Goal: Task Accomplishment & Management: Use online tool/utility

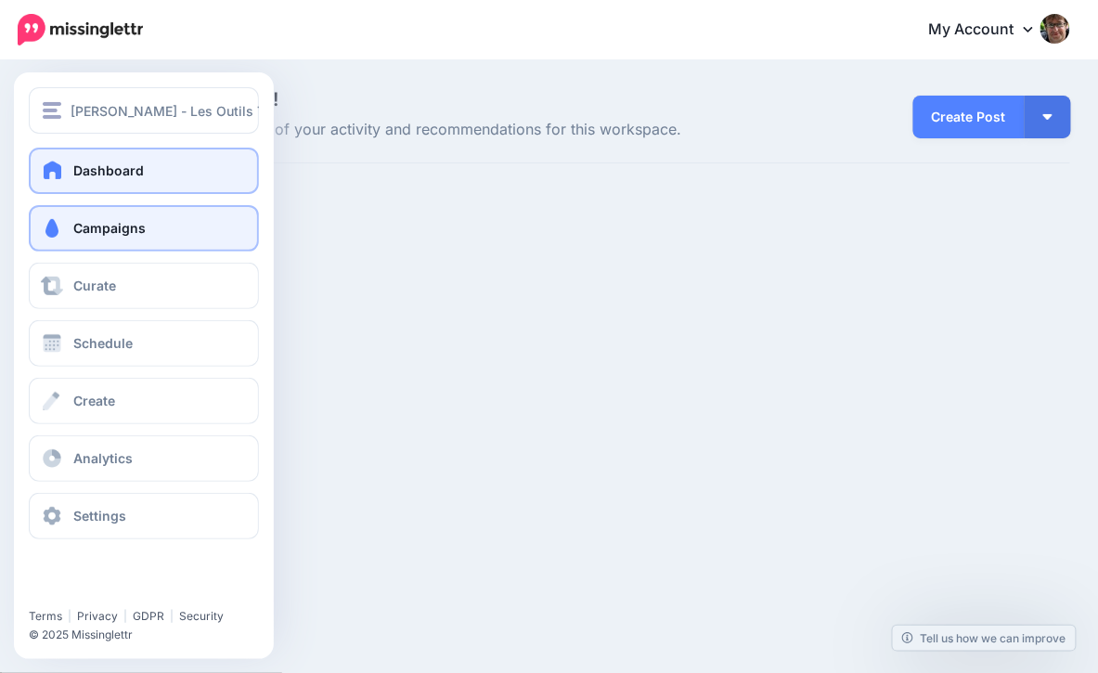
click at [60, 223] on span at bounding box center [52, 228] width 24 height 19
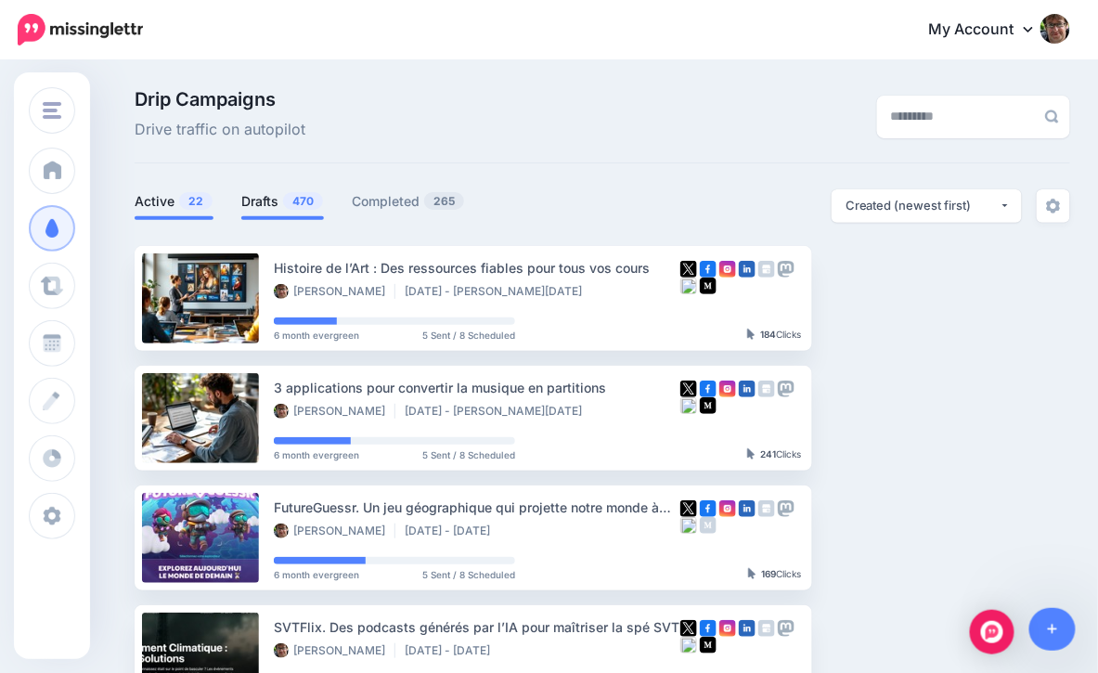
click at [291, 201] on span "470" at bounding box center [303, 201] width 40 height 18
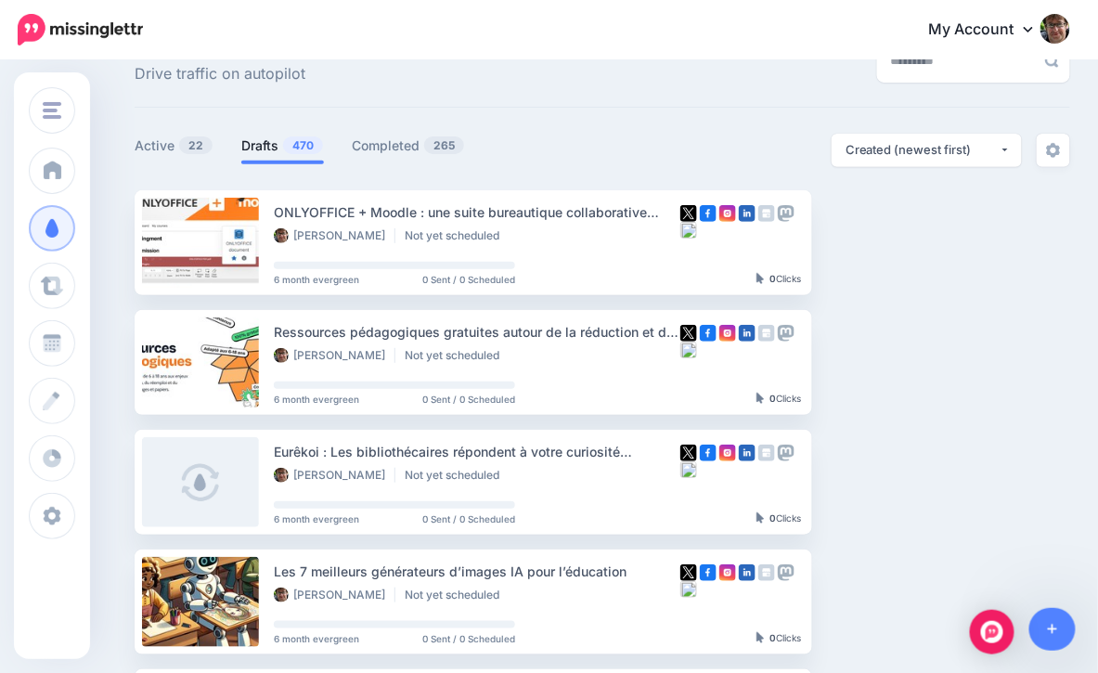
scroll to position [58, 0]
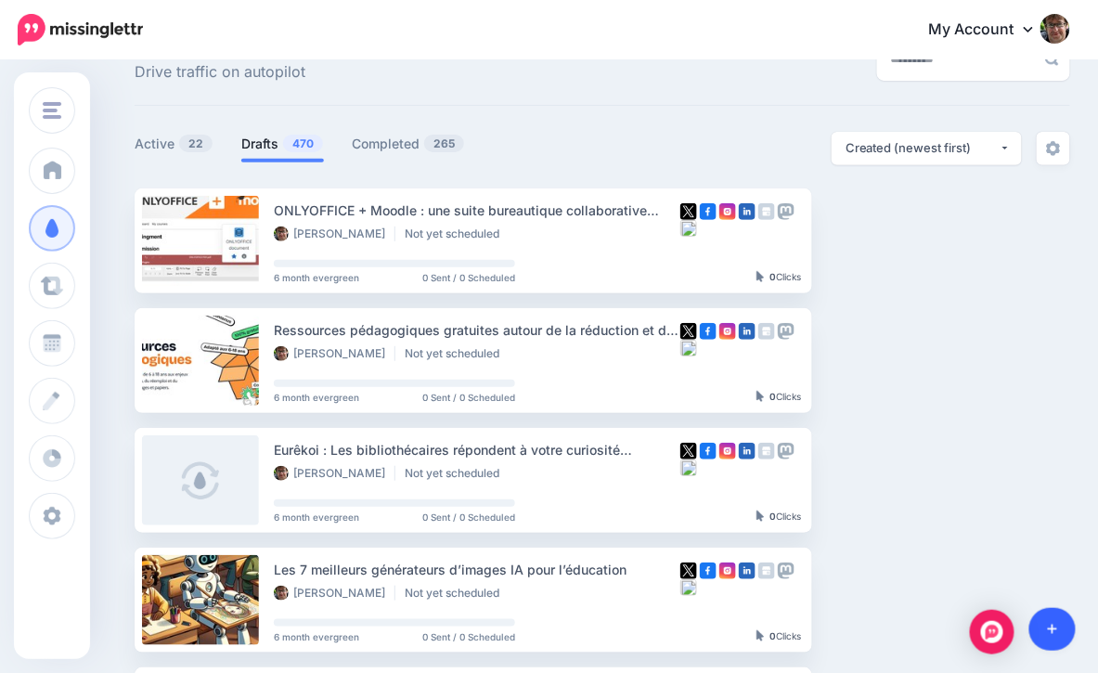
click at [1052, 627] on icon at bounding box center [1053, 630] width 10 height 10
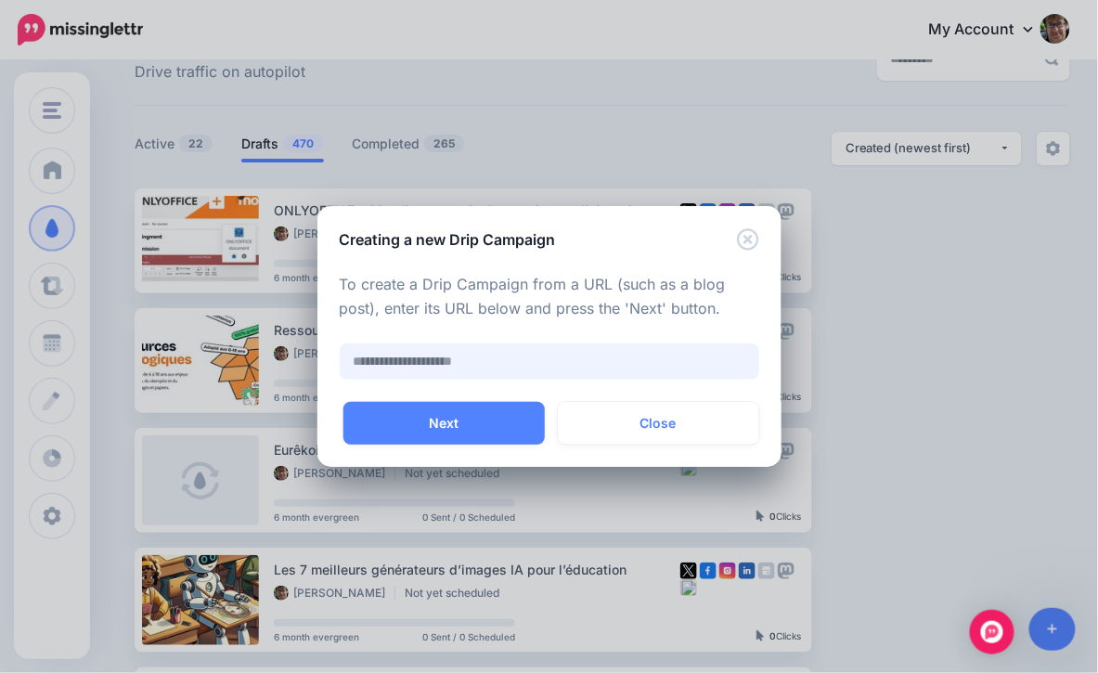
paste input "**********"
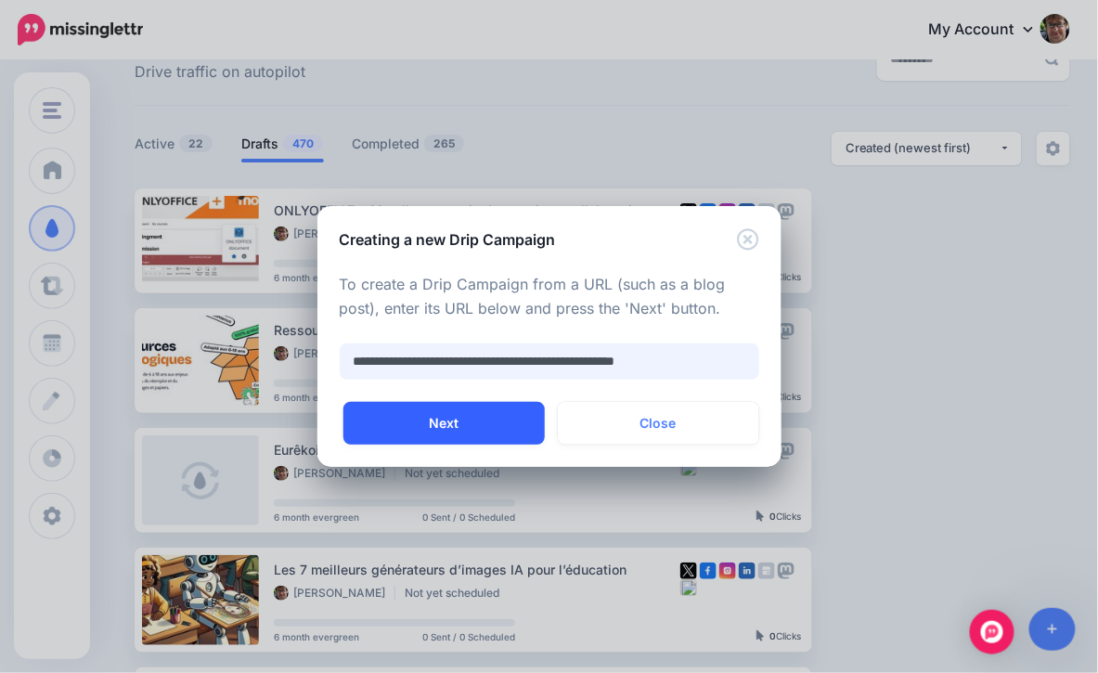
type input "**********"
click at [456, 422] on button "Next" at bounding box center [443, 423] width 201 height 43
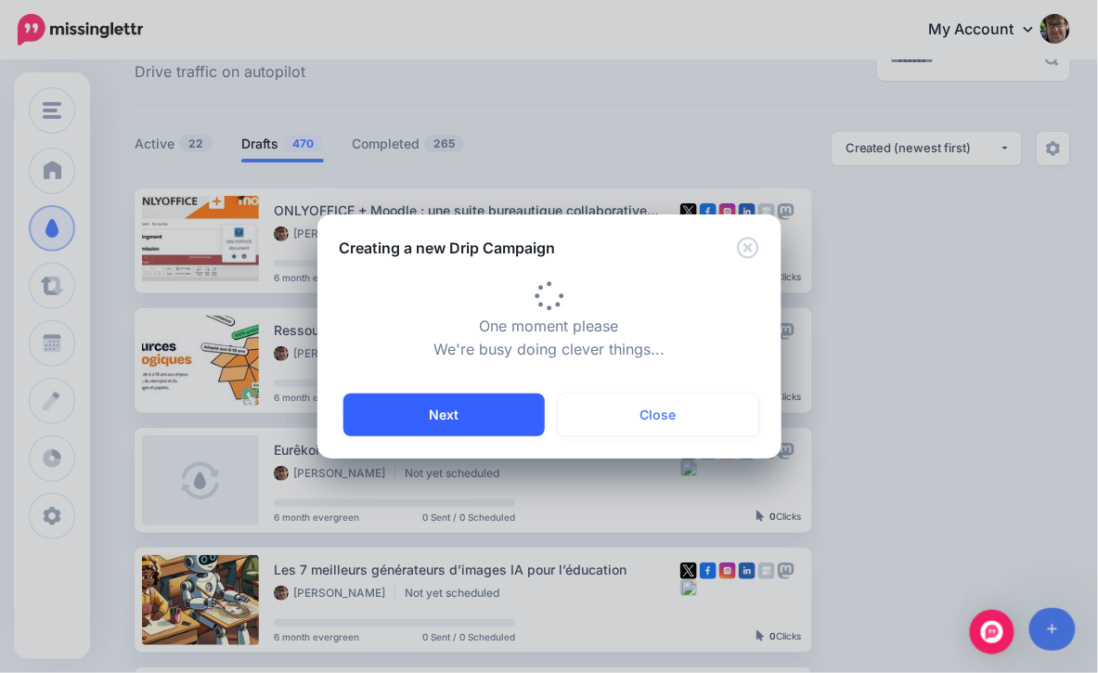
type input "**********"
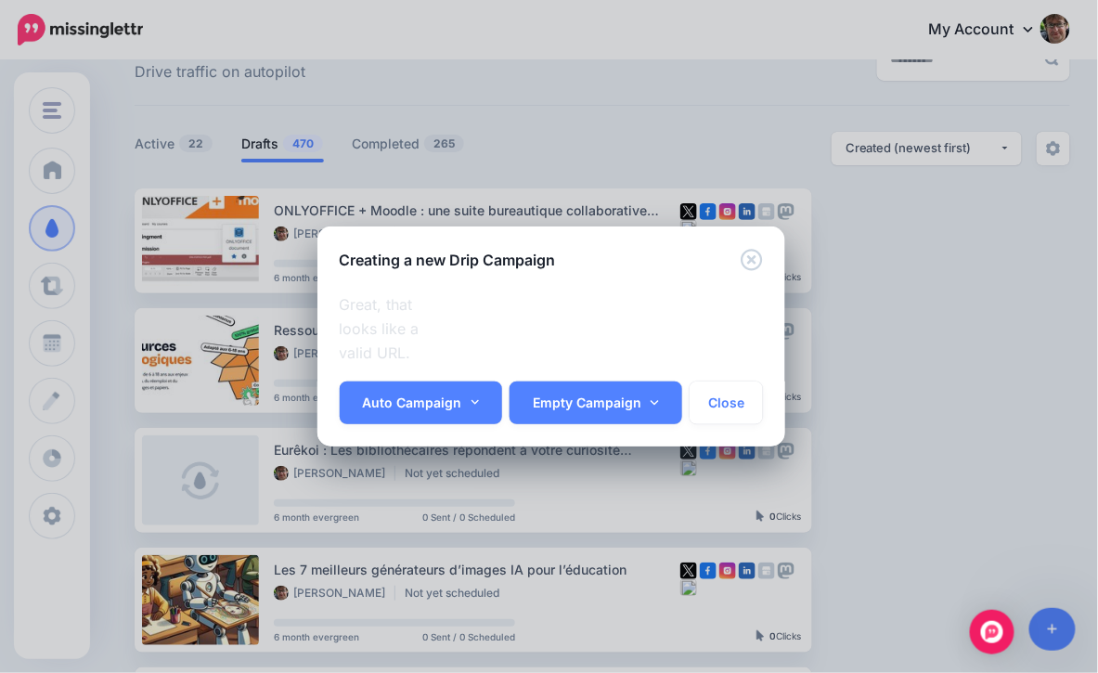
scroll to position [0, 35]
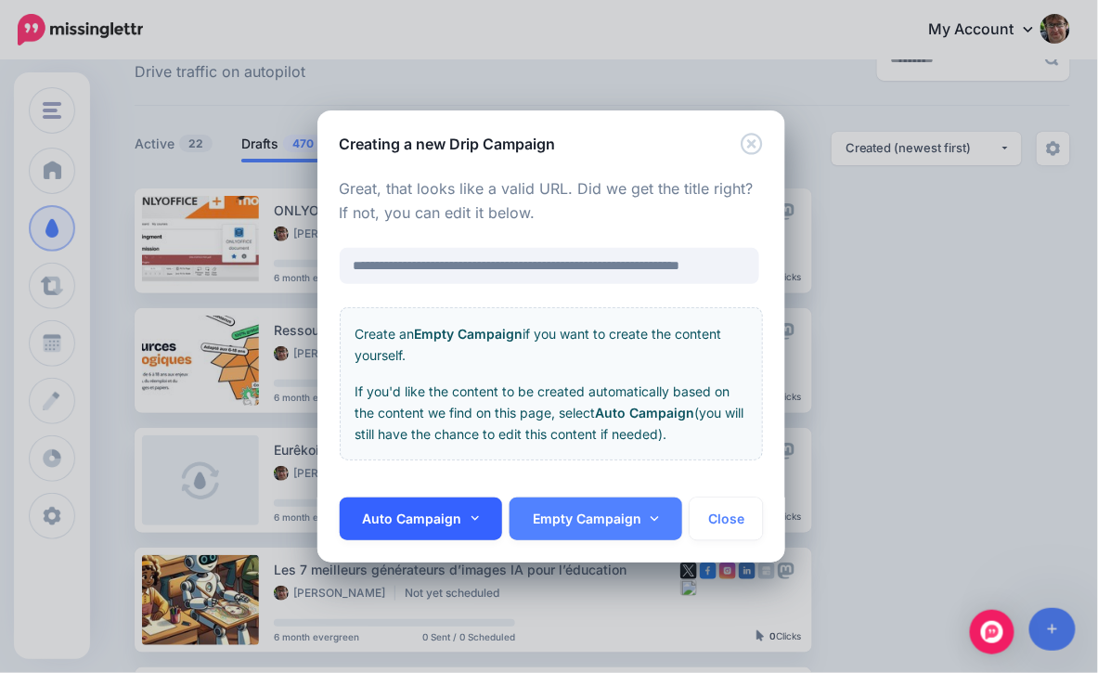
click at [472, 518] on icon at bounding box center [476, 518] width 8 height 13
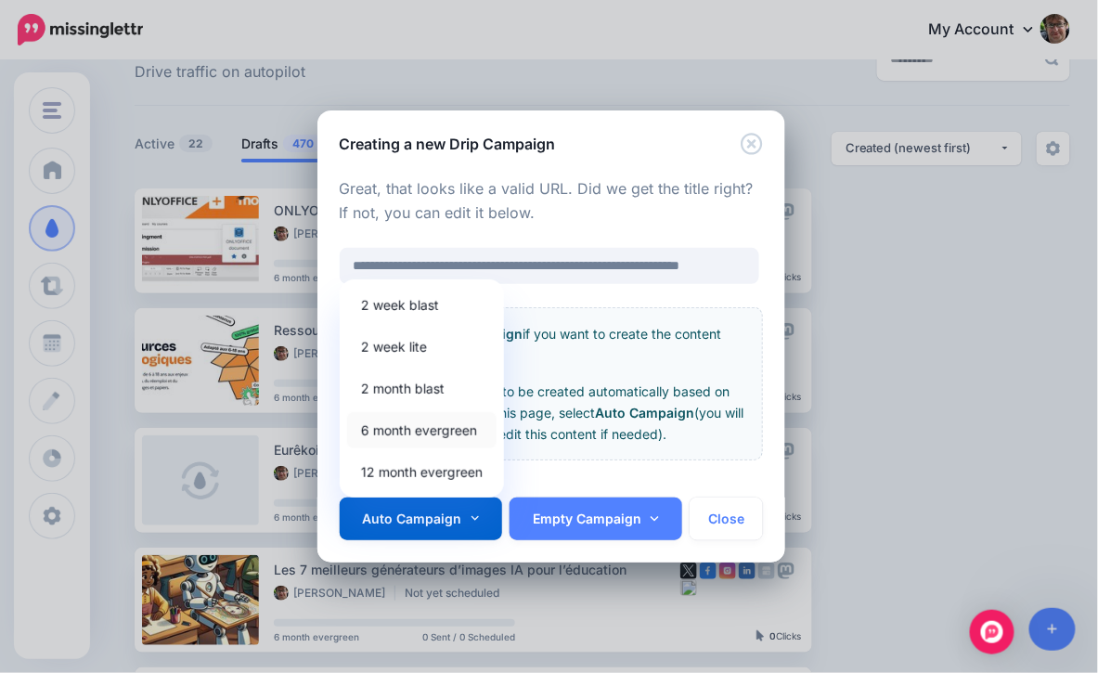
click at [428, 426] on link "6 month evergreen" at bounding box center [421, 430] width 149 height 36
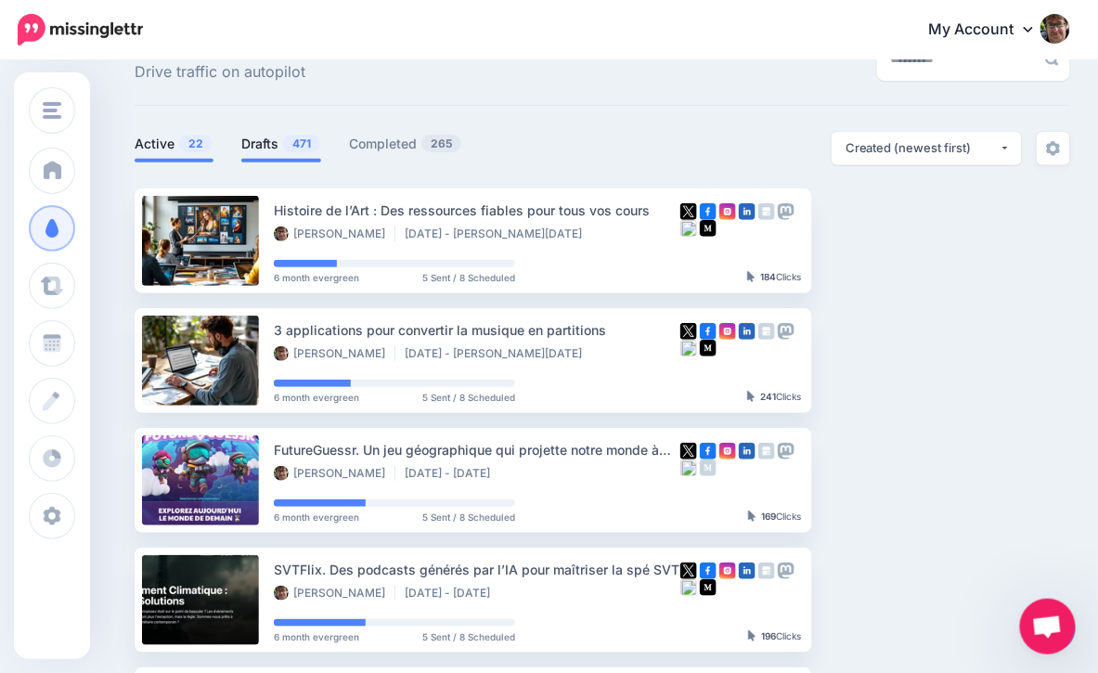
click at [276, 138] on link "Drafts 471" at bounding box center [281, 144] width 80 height 22
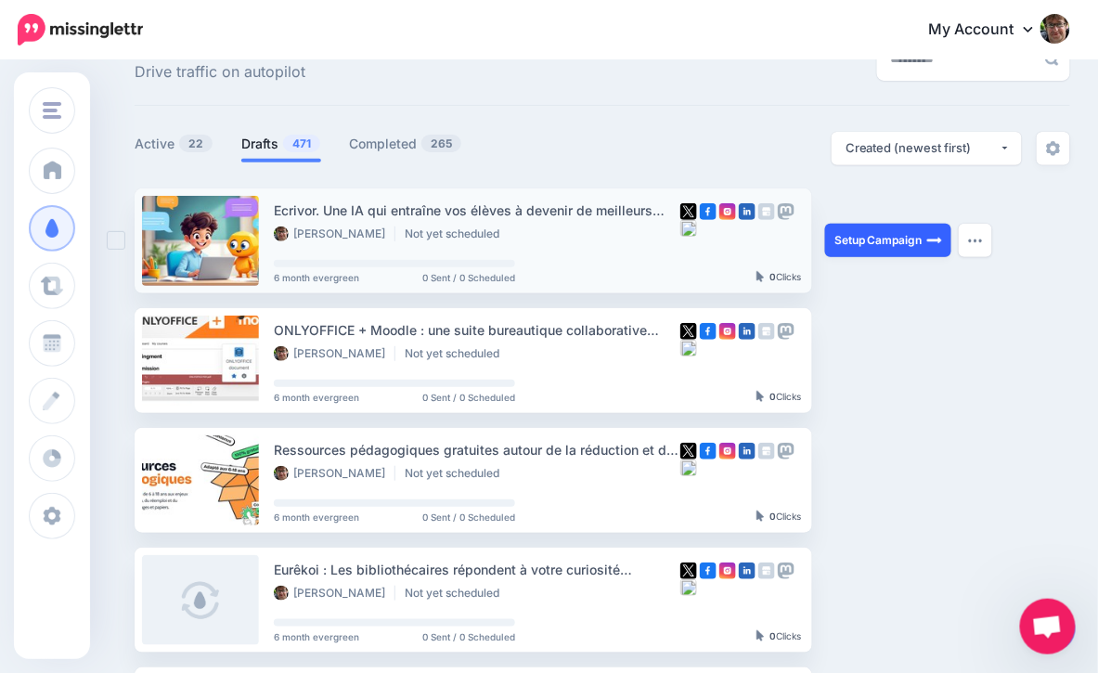
click at [918, 252] on link "Setup Campaign" at bounding box center [888, 240] width 126 height 33
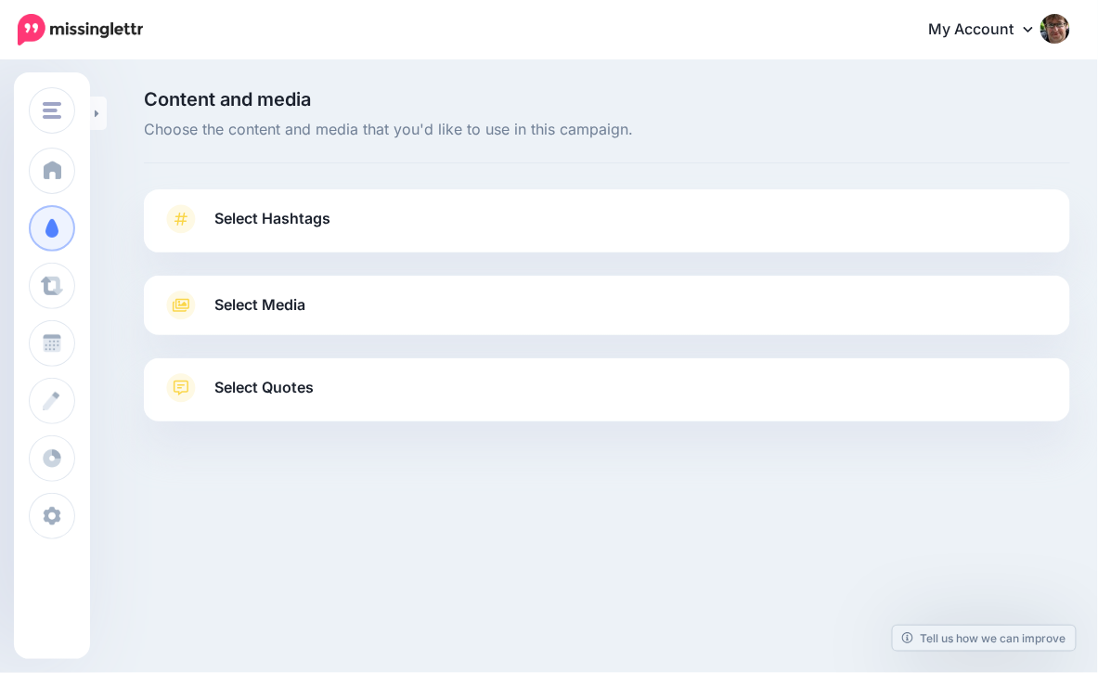
click at [366, 222] on link "Select Hashtags" at bounding box center [606, 228] width 889 height 48
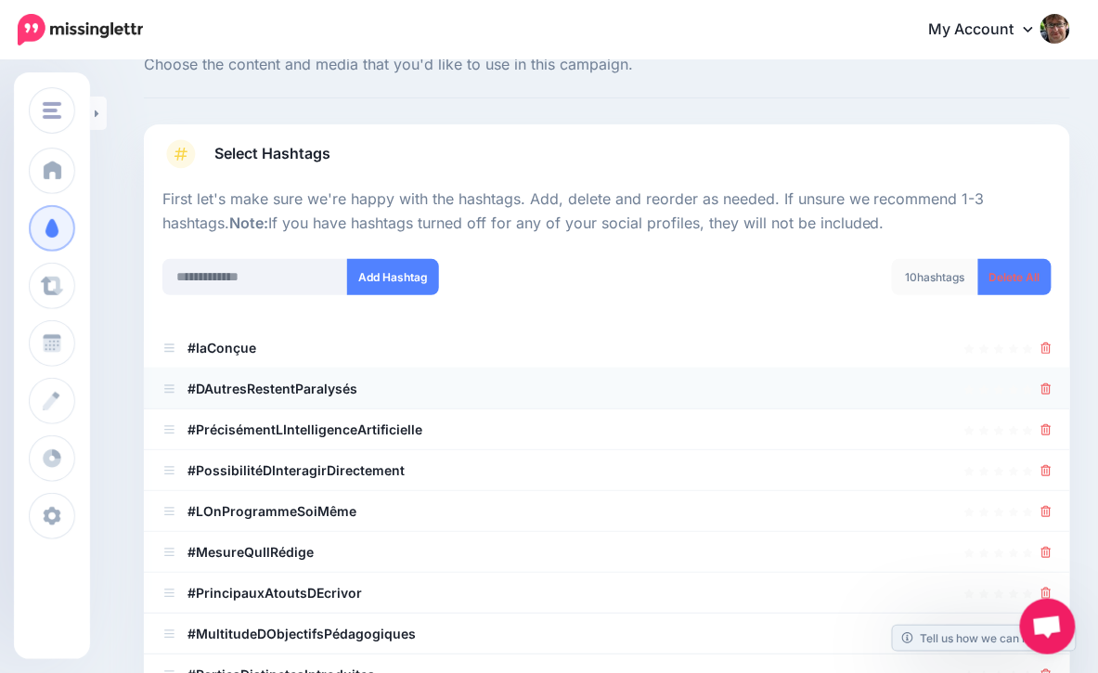
scroll to position [84, 0]
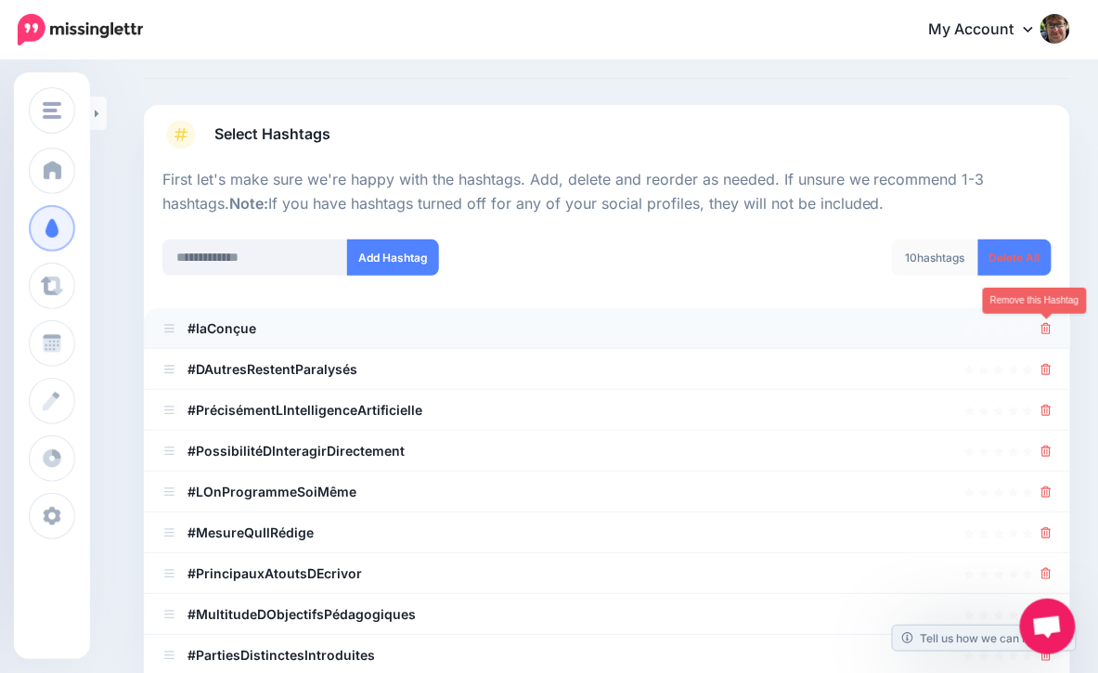
click at [1049, 327] on icon at bounding box center [1046, 328] width 10 height 11
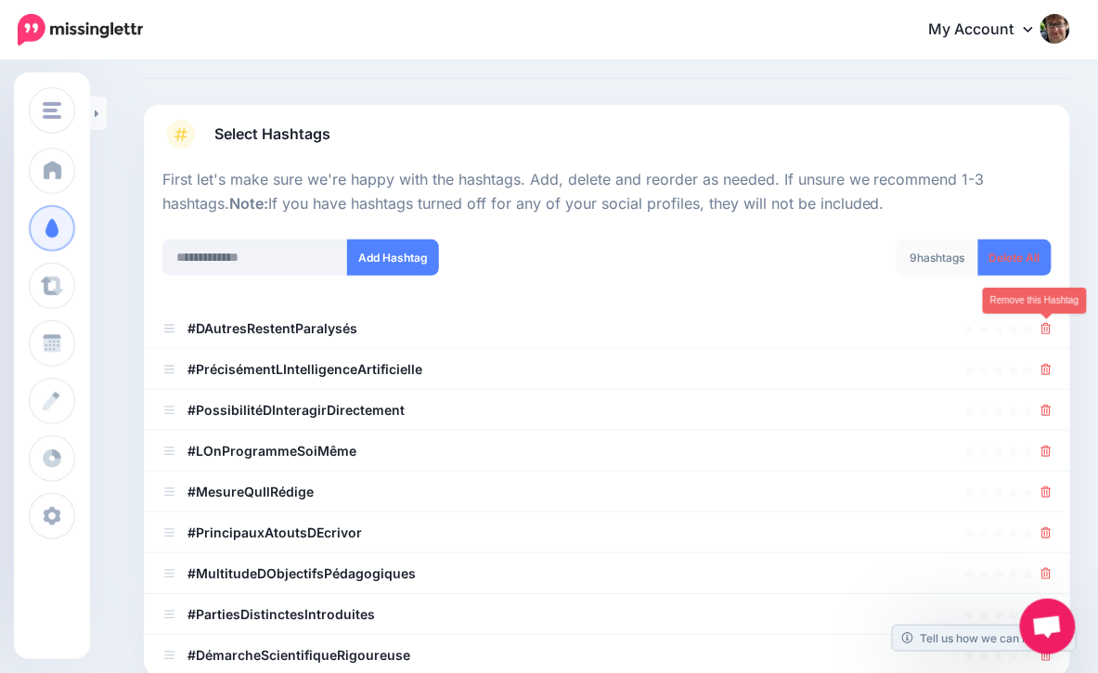
click at [1049, 327] on icon at bounding box center [1046, 328] width 10 height 11
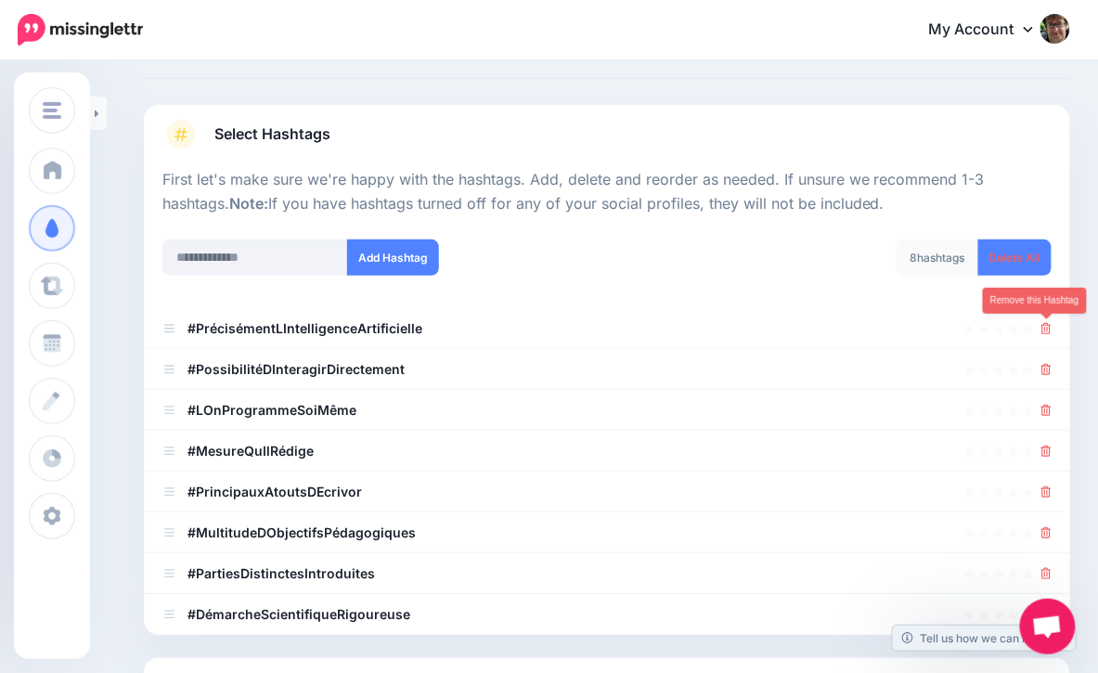
click at [1049, 327] on icon at bounding box center [1046, 328] width 10 height 11
click at [1049, 327] on link at bounding box center [1041, 328] width 20 height 16
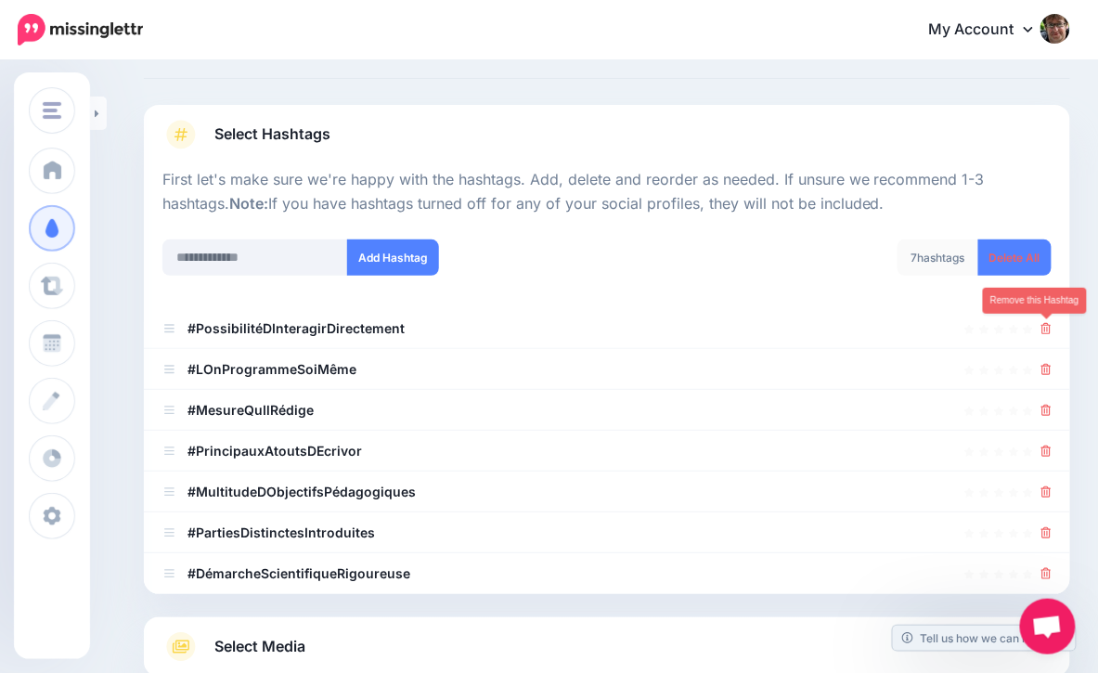
click at [1049, 327] on icon at bounding box center [1046, 328] width 10 height 11
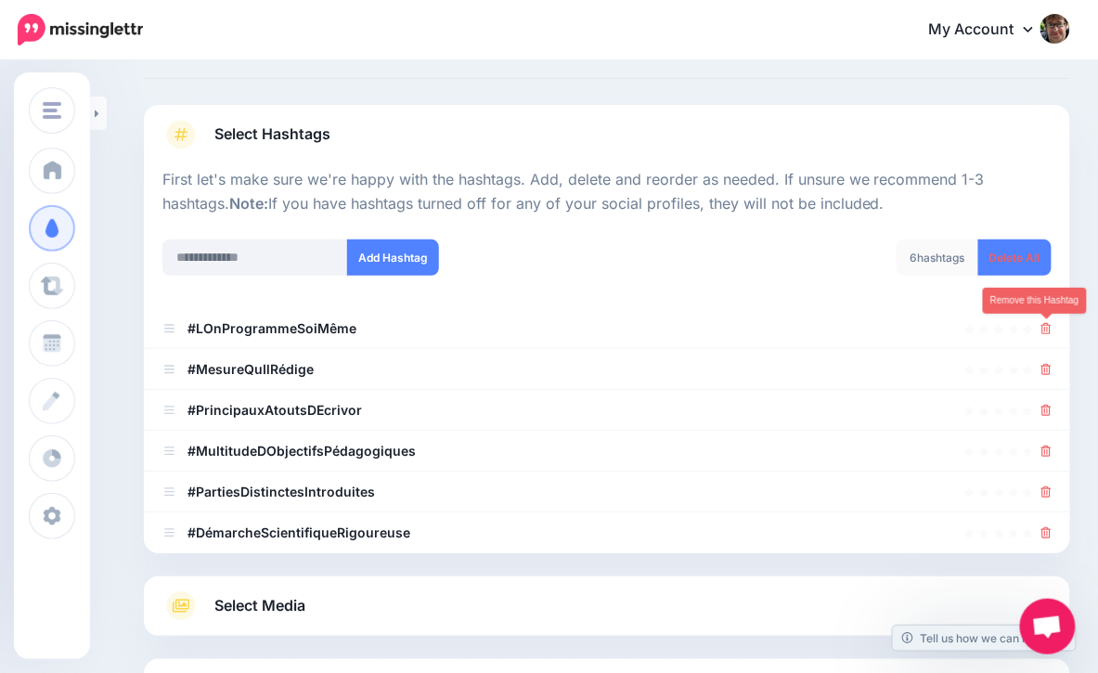
click at [1049, 327] on icon at bounding box center [1046, 328] width 10 height 11
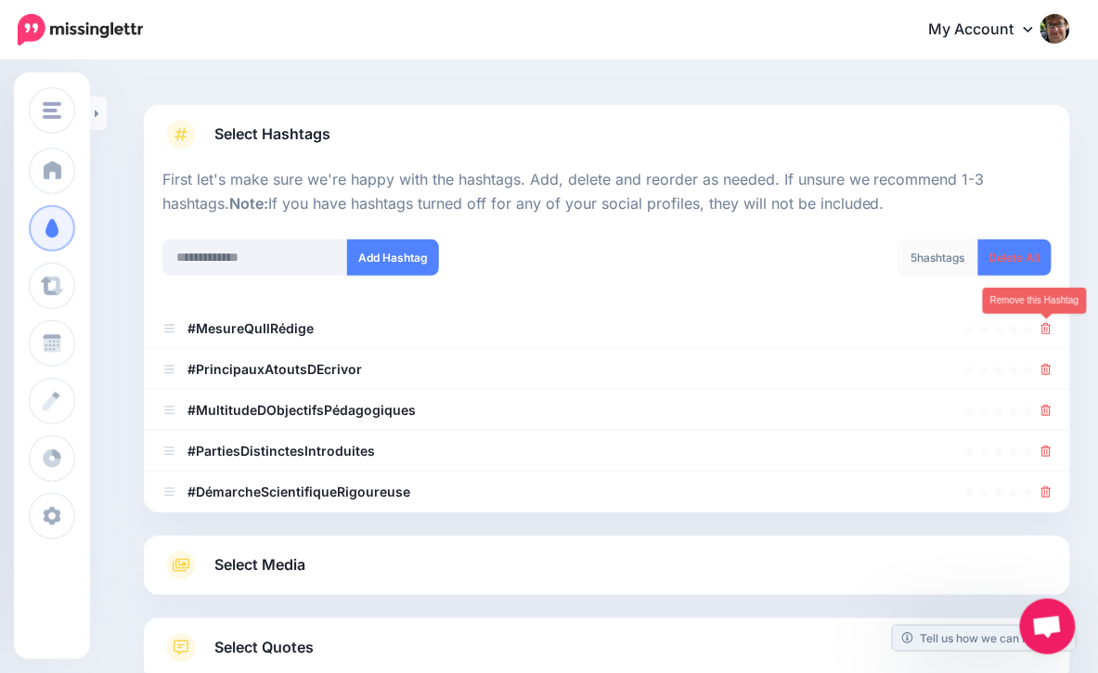
click at [1049, 327] on icon at bounding box center [1046, 328] width 10 height 11
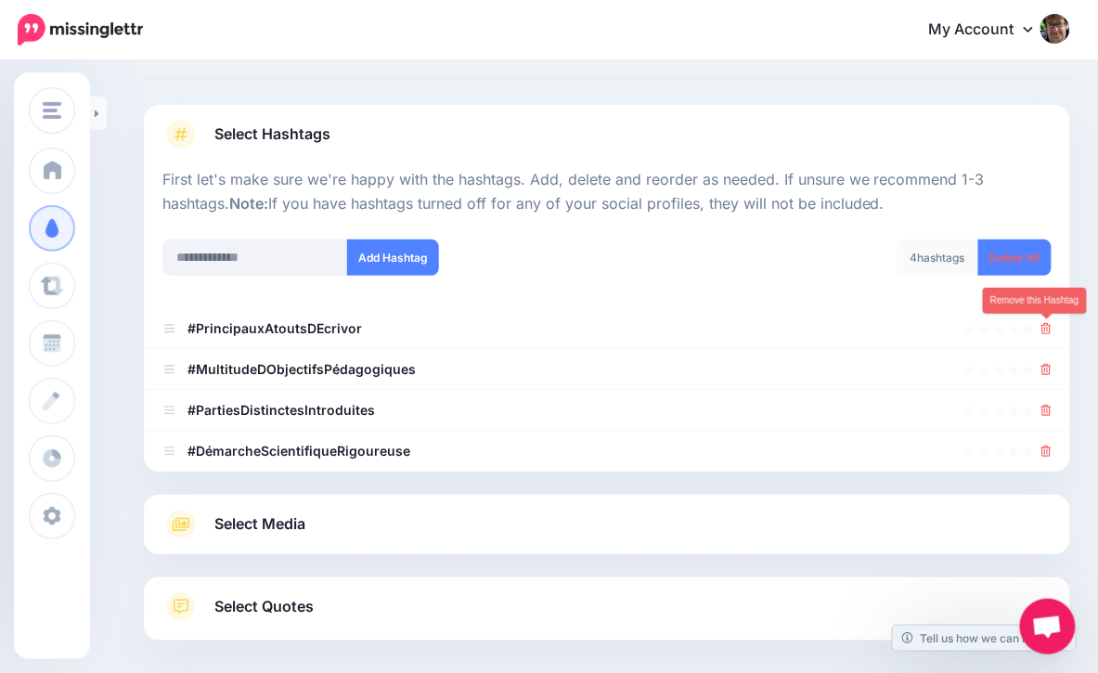
click at [1049, 327] on icon at bounding box center [1046, 328] width 10 height 11
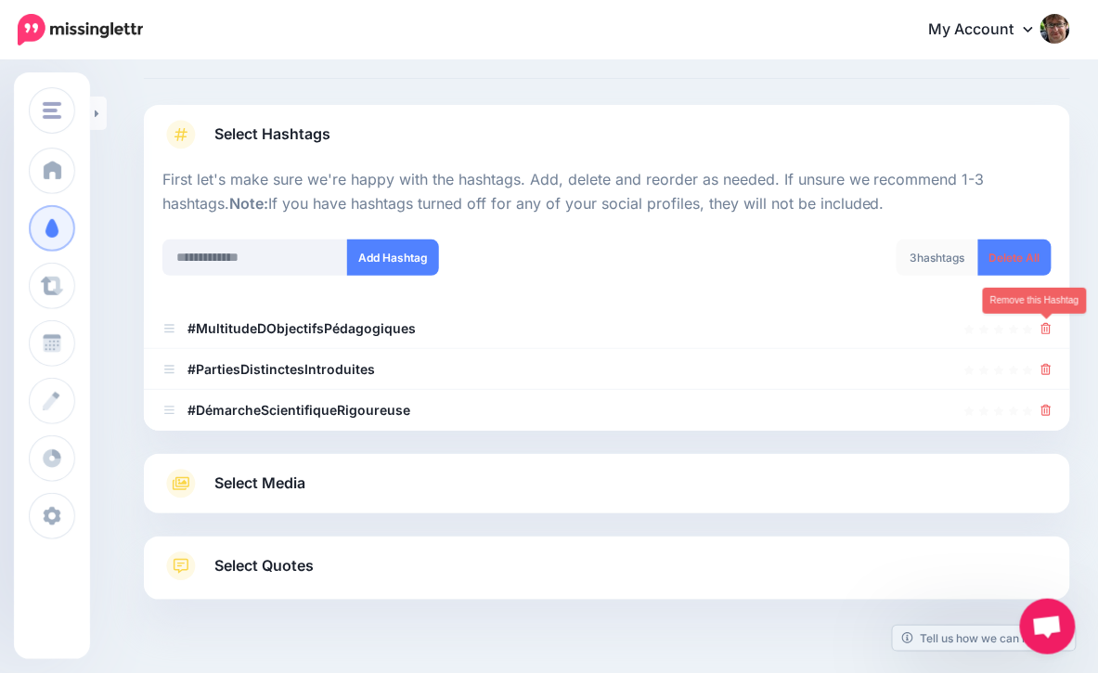
click at [1049, 327] on icon at bounding box center [1046, 328] width 10 height 11
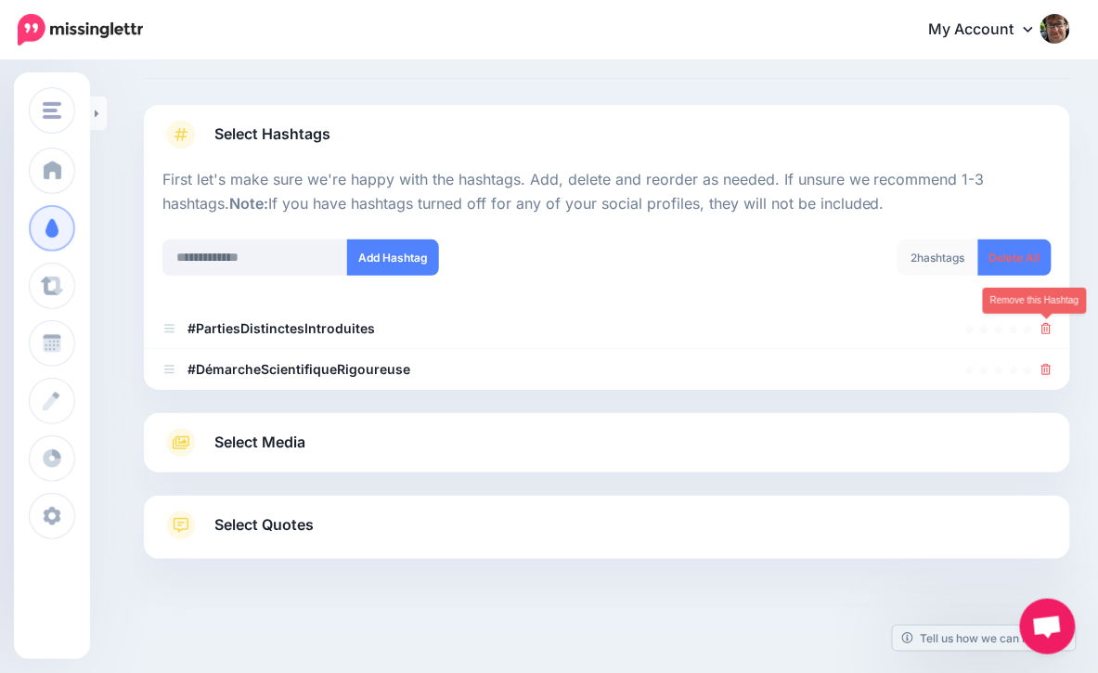
click at [1049, 327] on icon at bounding box center [1046, 328] width 10 height 11
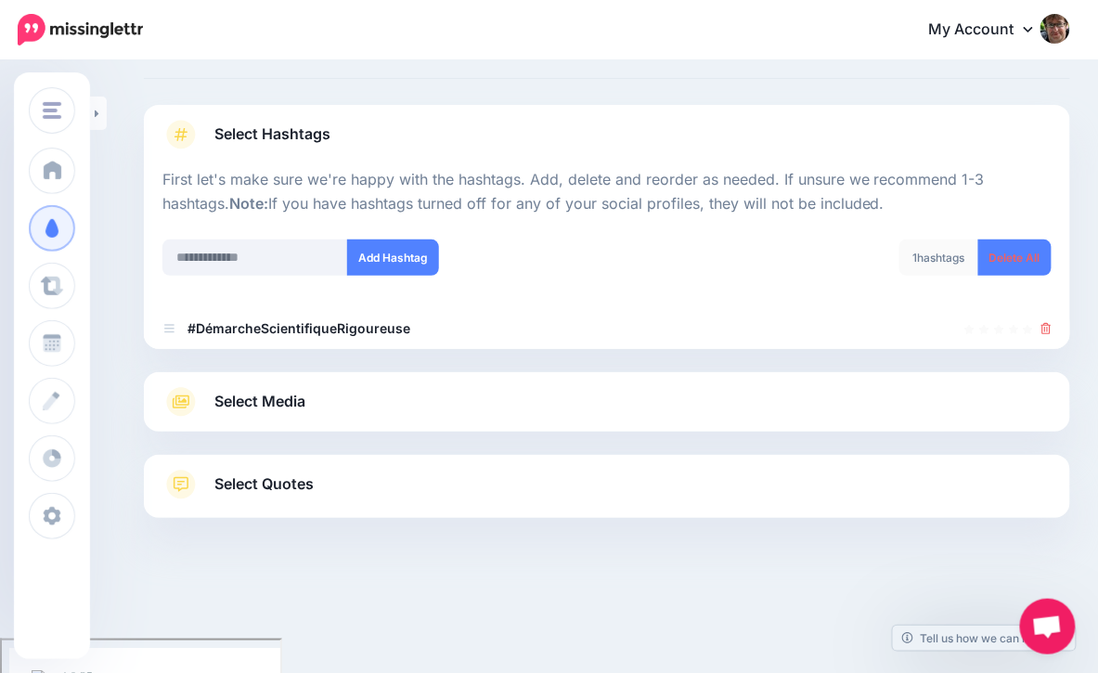
scroll to position [75, 0]
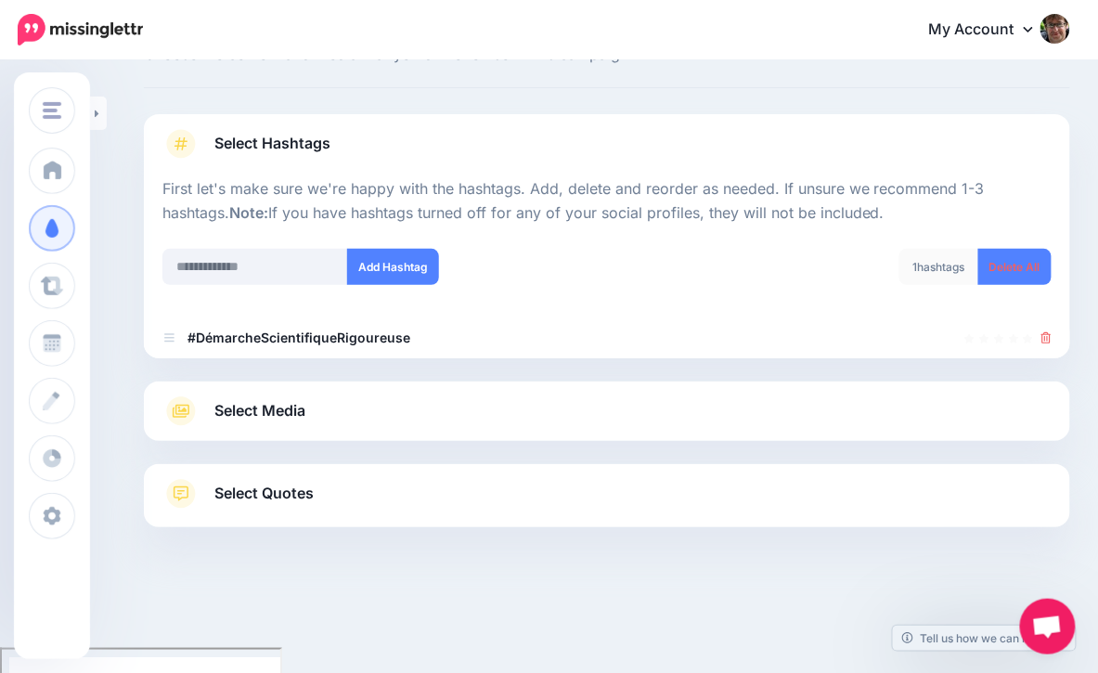
click at [1049, 327] on div at bounding box center [1046, 338] width 10 height 22
click at [1046, 337] on icon at bounding box center [1046, 337] width 10 height 11
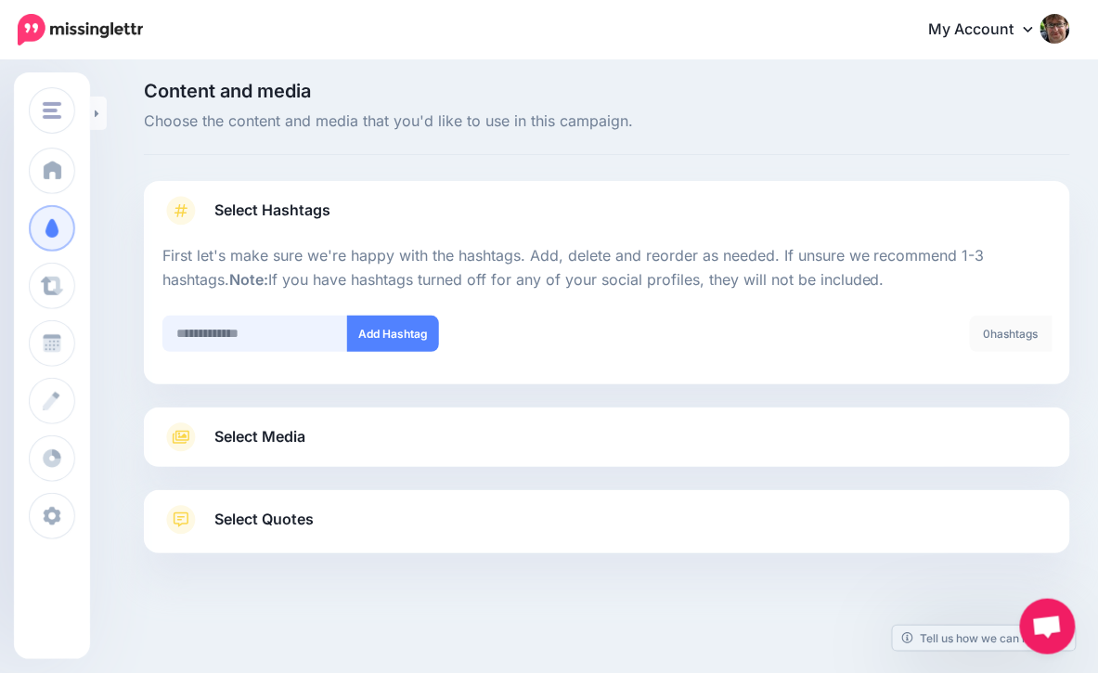
click at [214, 335] on input "text" at bounding box center [255, 334] width 186 height 36
type input "**"
click at [394, 334] on button "Add Hashtag" at bounding box center [393, 334] width 92 height 36
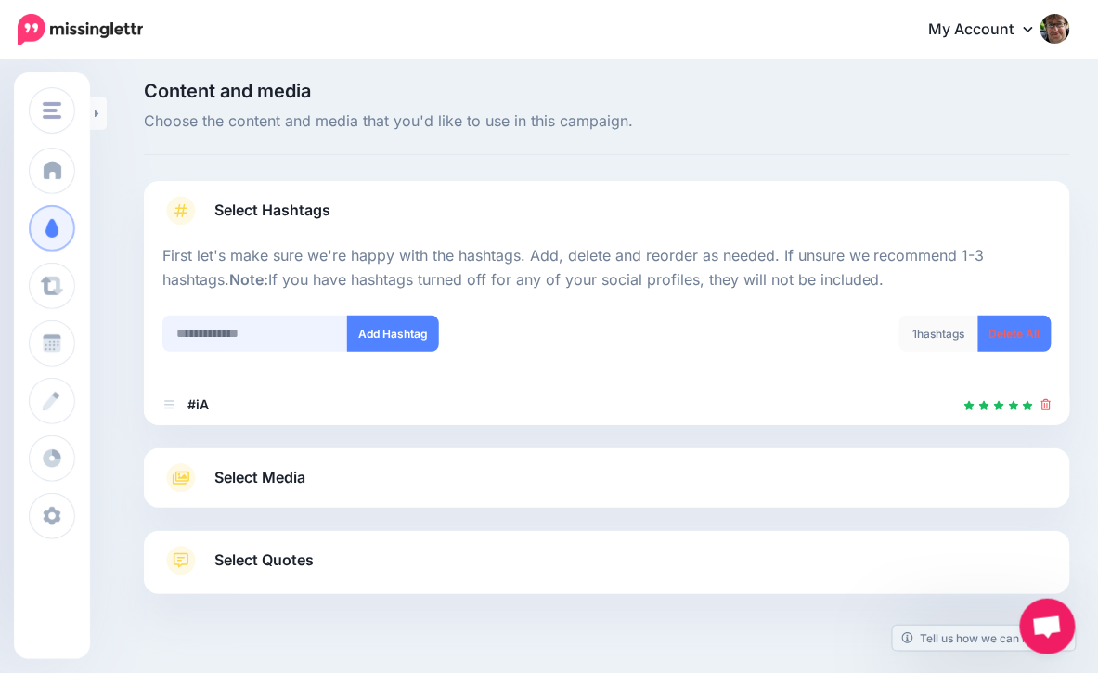
click at [233, 330] on input "text" at bounding box center [255, 334] width 186 height 36
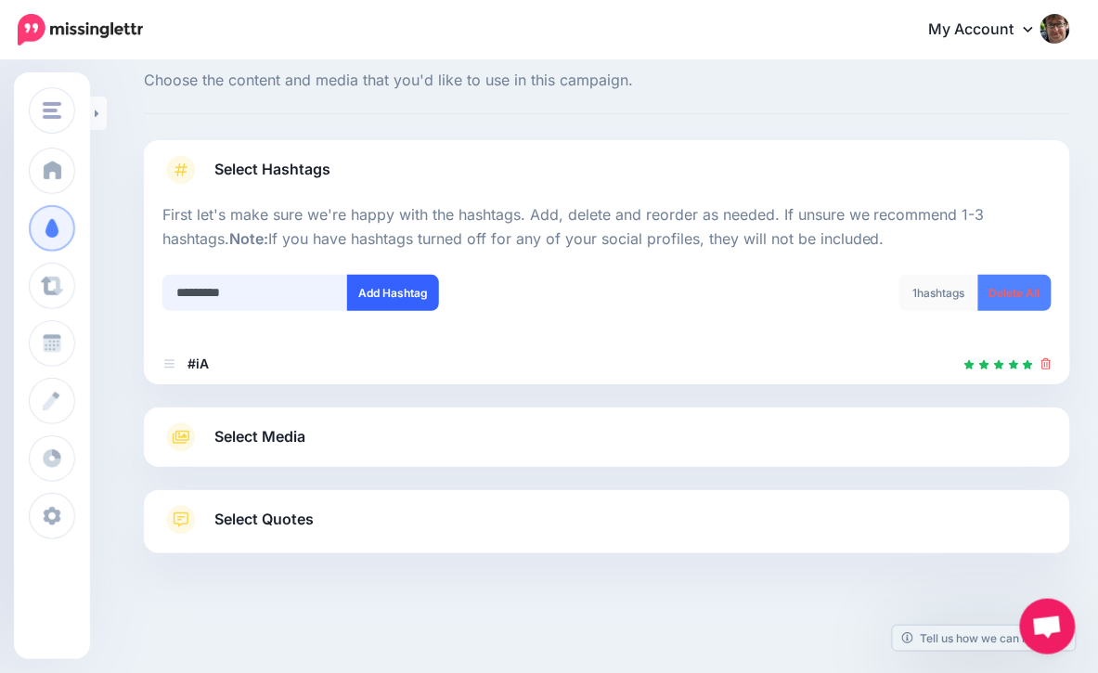
type input "*********"
click at [385, 290] on button "Add Hashtag" at bounding box center [393, 293] width 92 height 36
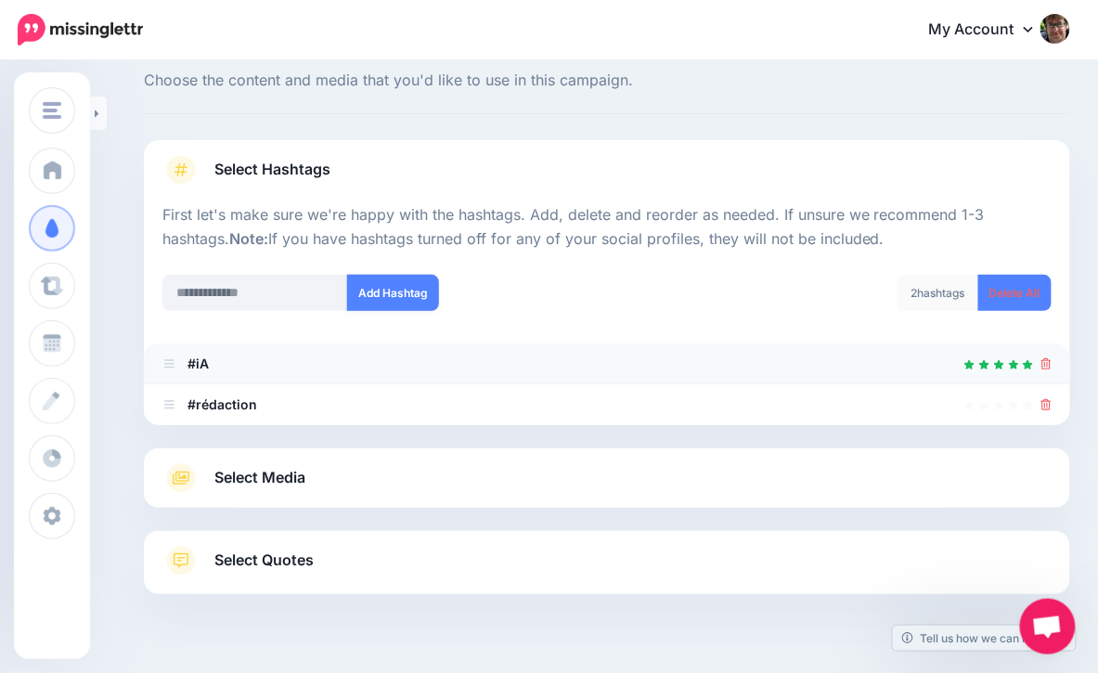
scroll to position [90, 0]
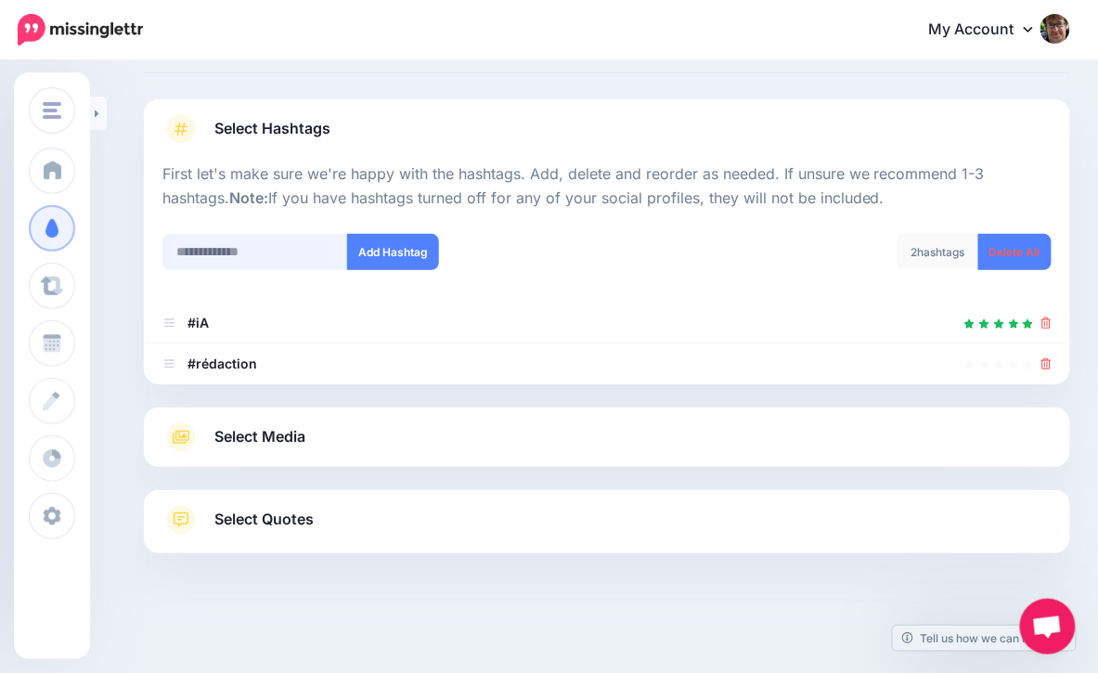
click at [224, 247] on input "text" at bounding box center [255, 252] width 186 height 36
type input "*****"
click at [420, 254] on button "Add Hashtag" at bounding box center [393, 252] width 92 height 36
click at [375, 448] on link "Select Media" at bounding box center [606, 437] width 889 height 30
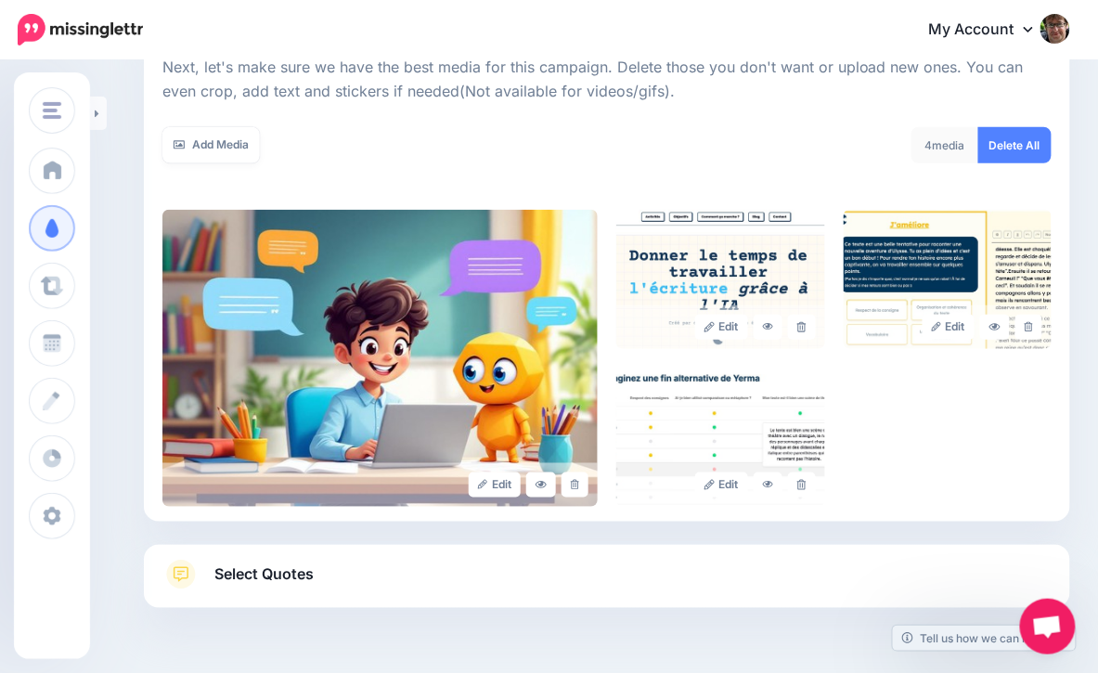
scroll to position [329, 0]
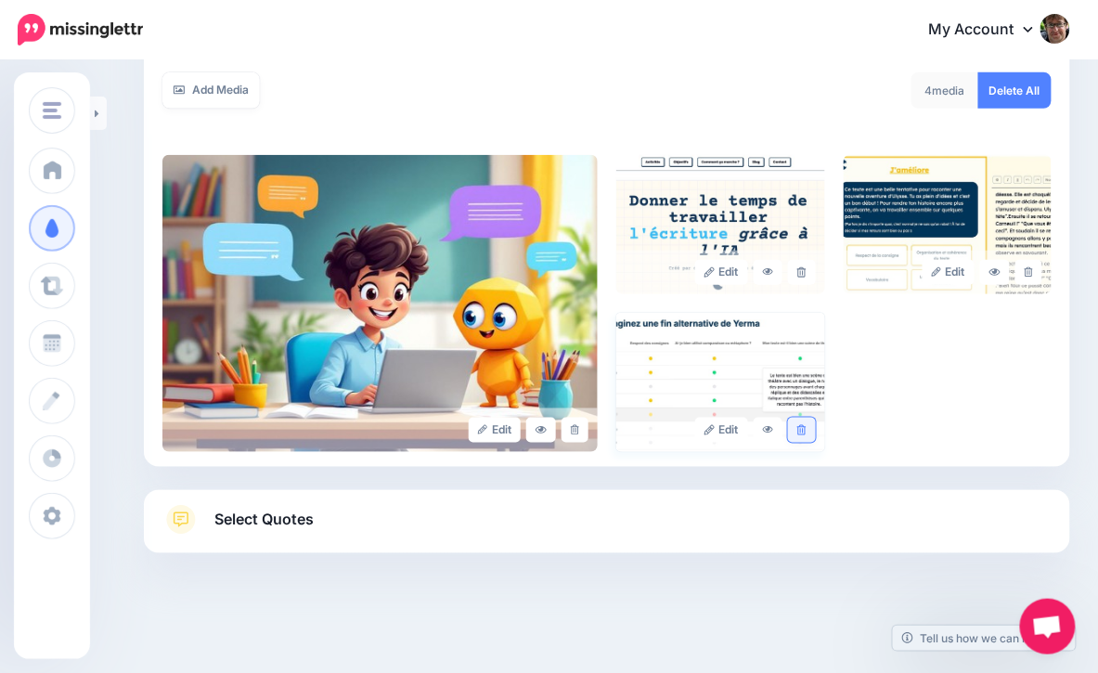
click at [800, 428] on icon at bounding box center [801, 430] width 8 height 10
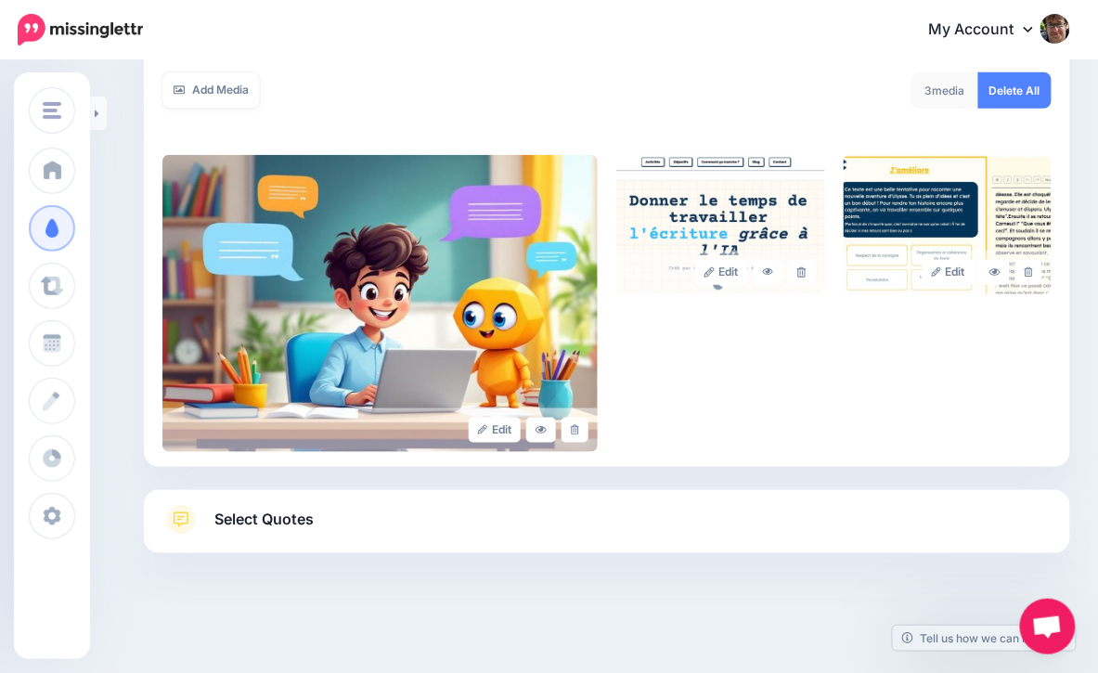
click at [485, 532] on link "Select Quotes" at bounding box center [606, 529] width 889 height 48
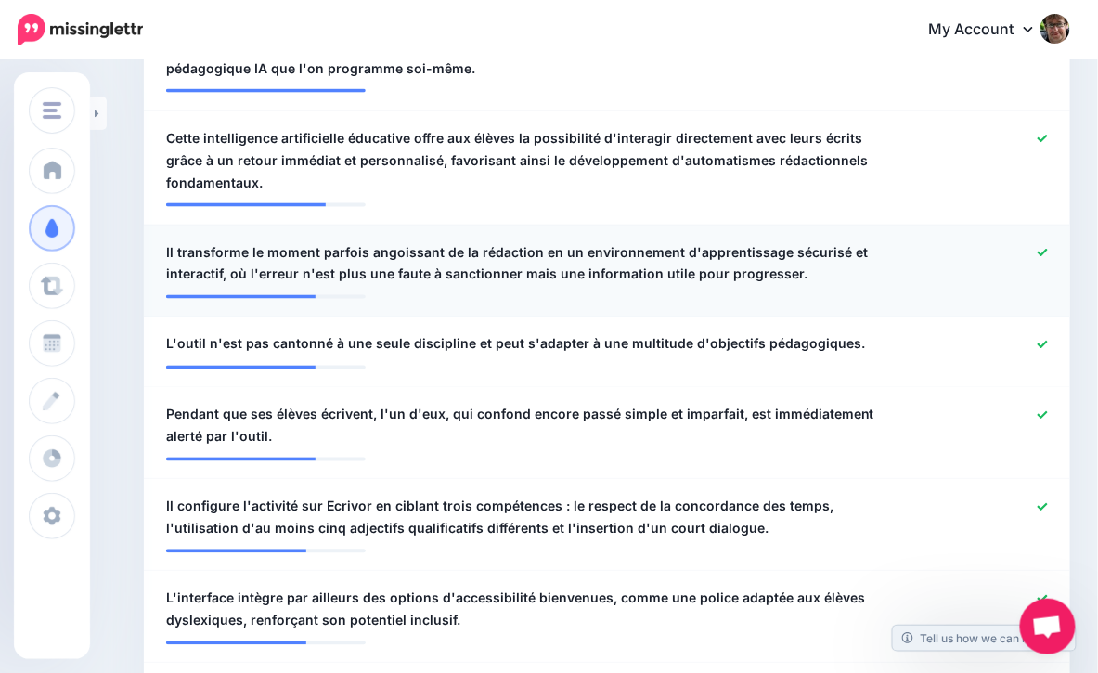
scroll to position [606, 0]
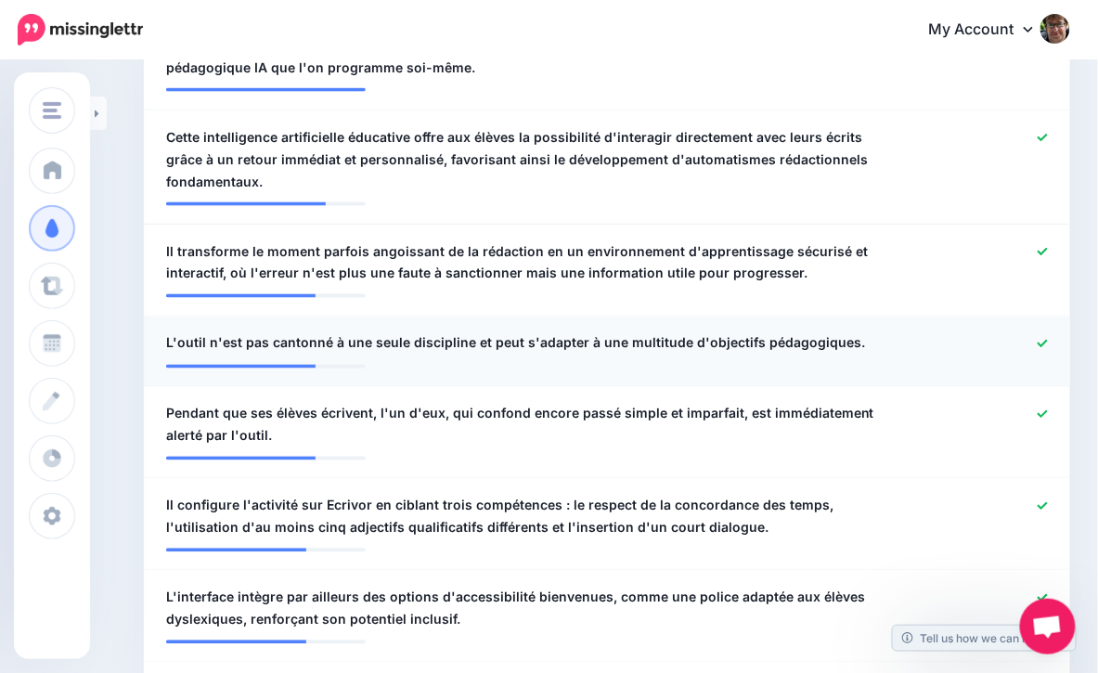
click at [1043, 340] on icon at bounding box center [1043, 343] width 10 height 7
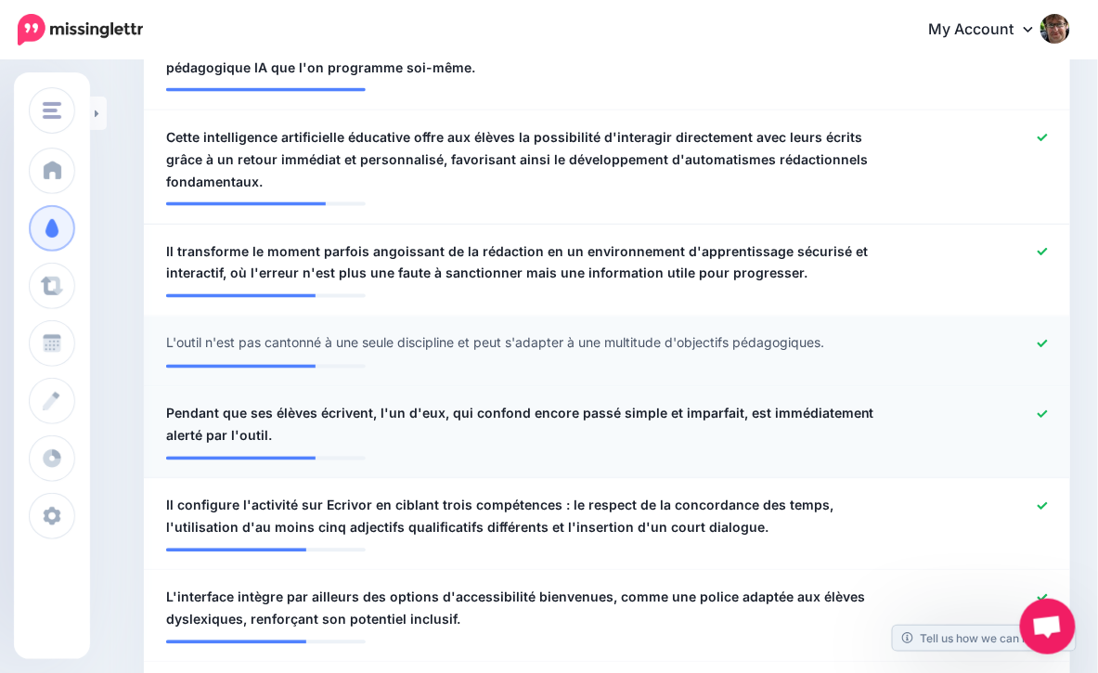
click at [1042, 409] on icon at bounding box center [1043, 414] width 10 height 10
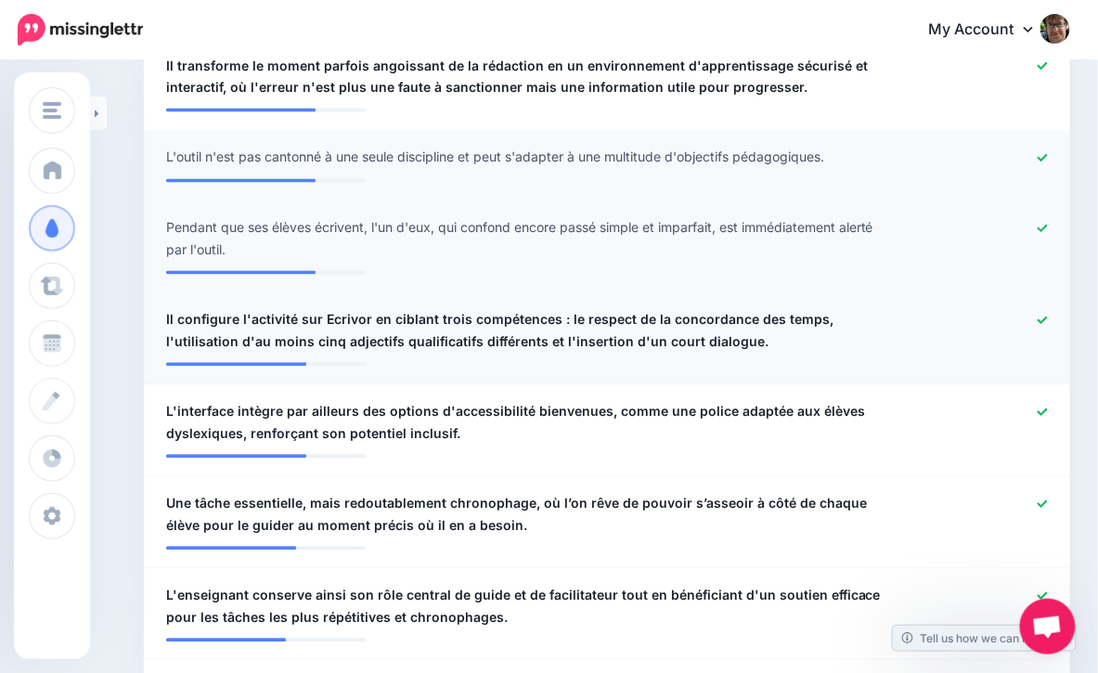
scroll to position [794, 0]
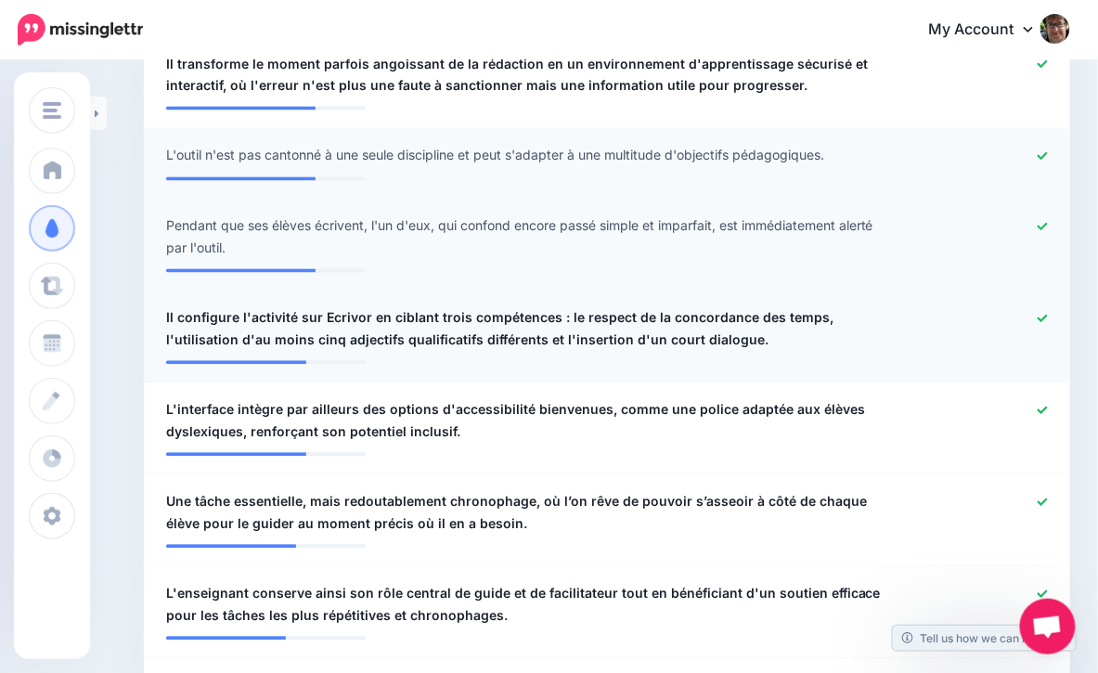
click at [1045, 313] on link at bounding box center [1043, 319] width 10 height 13
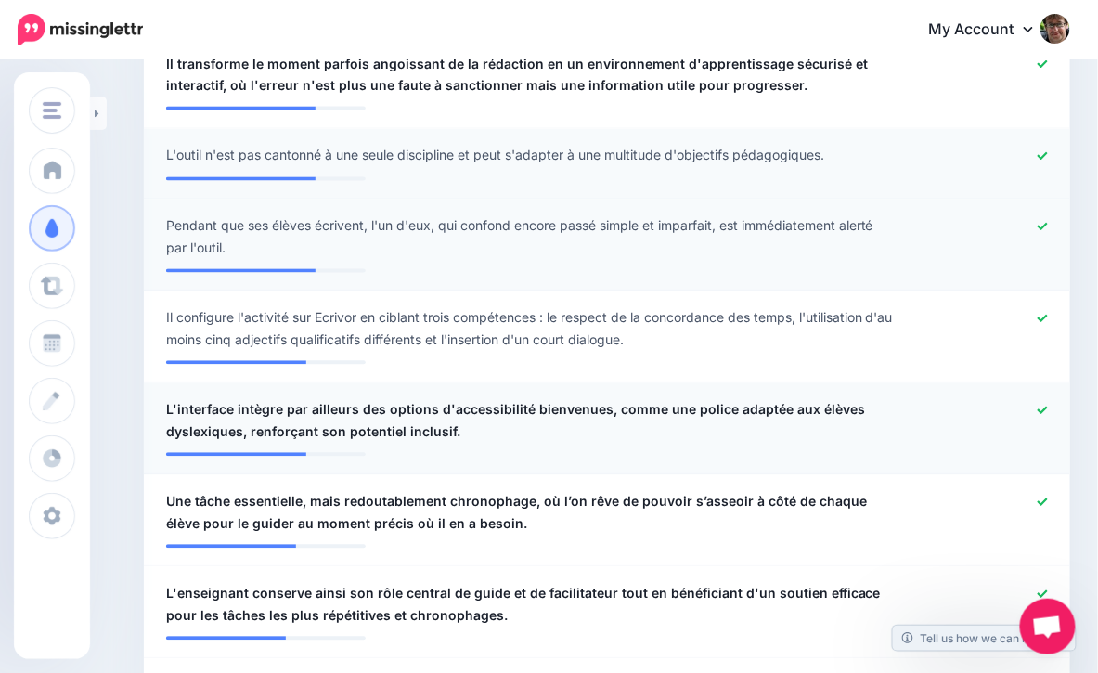
click at [1043, 407] on icon at bounding box center [1043, 410] width 10 height 7
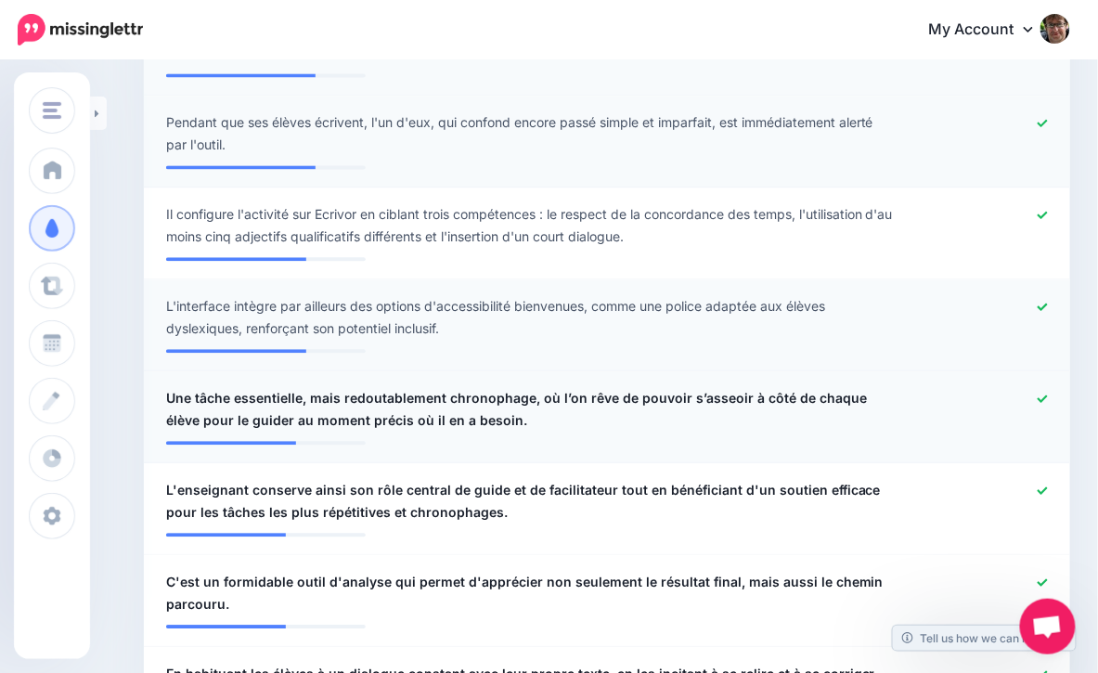
scroll to position [1004, 0]
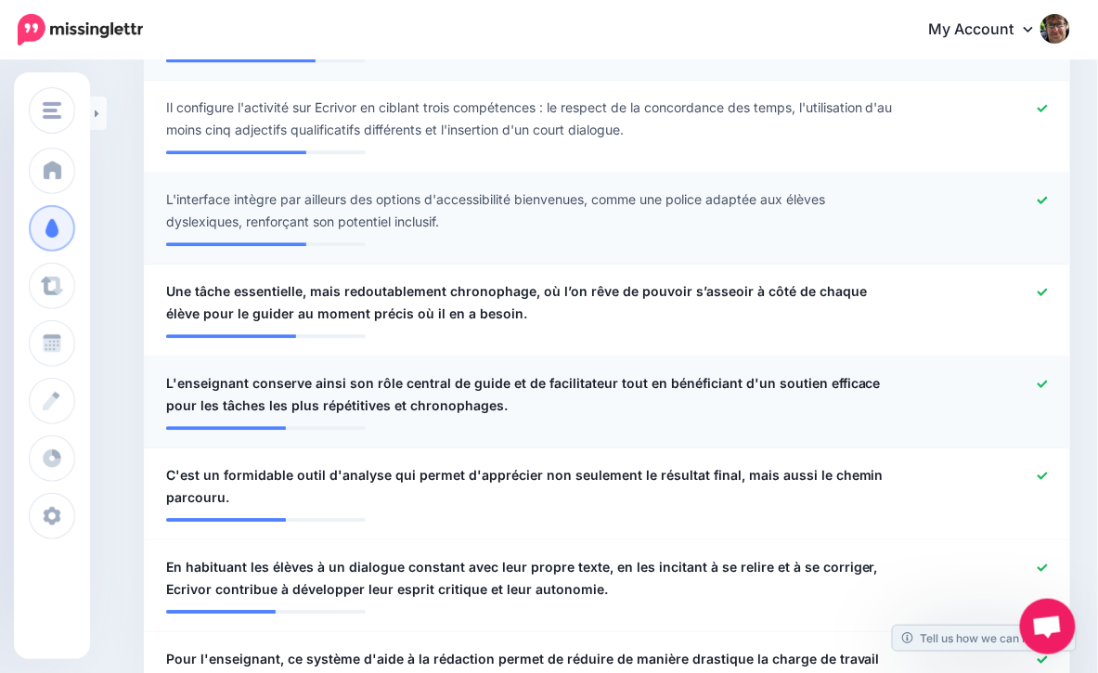
click at [1043, 380] on icon at bounding box center [1043, 383] width 10 height 7
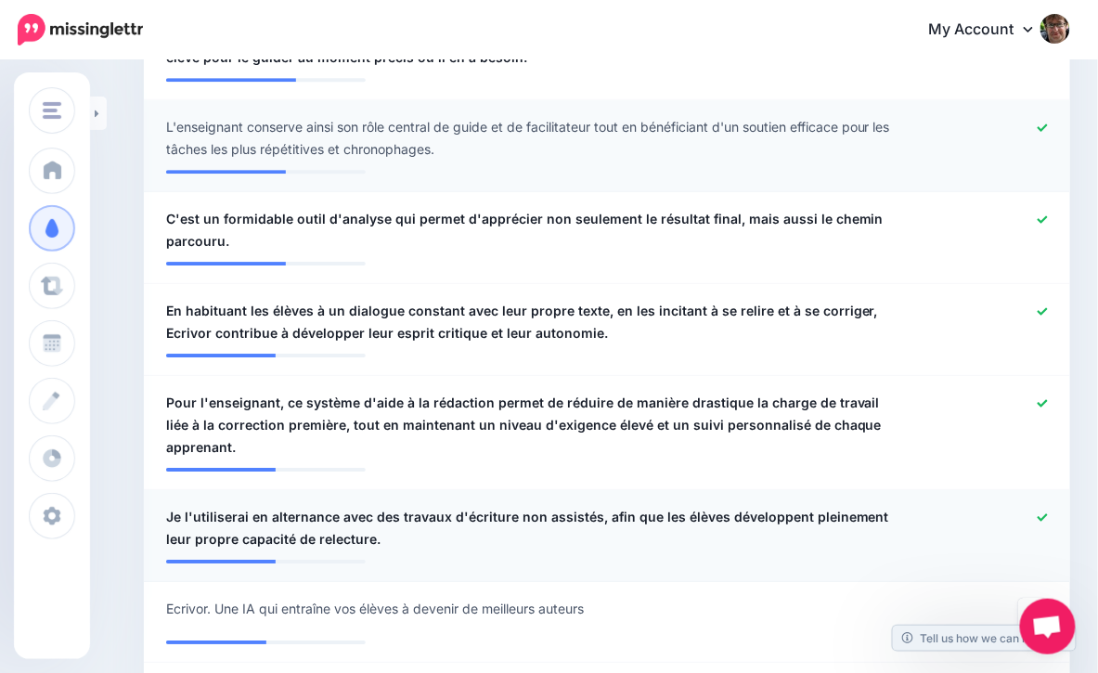
scroll to position [1273, 0]
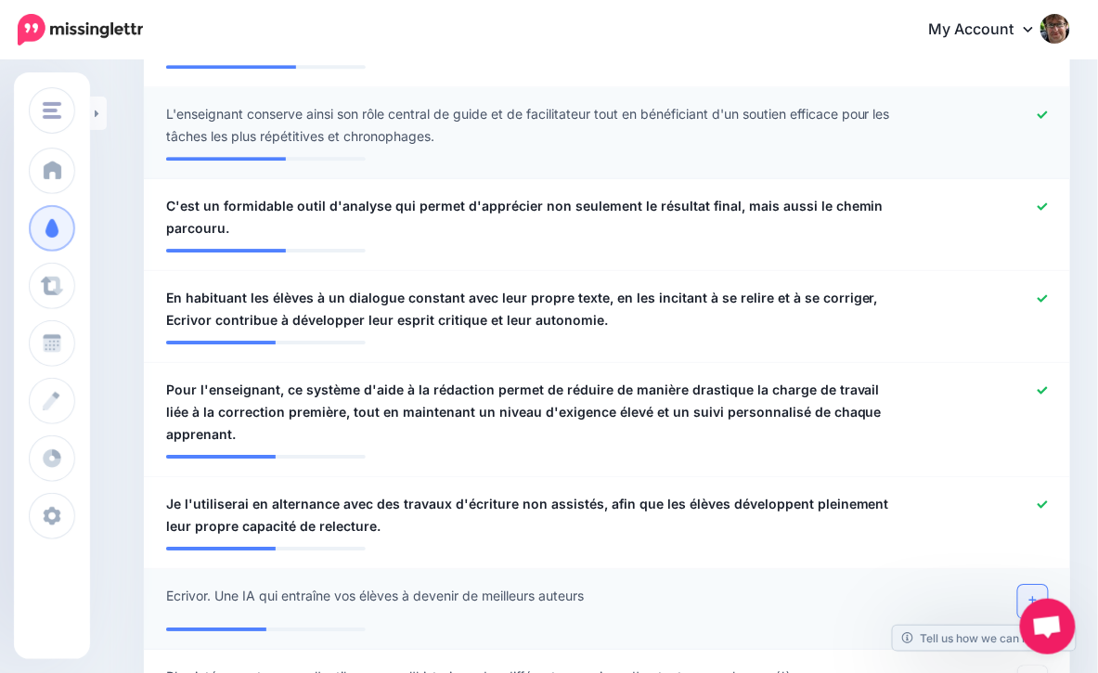
click at [1028, 585] on link at bounding box center [1033, 601] width 30 height 33
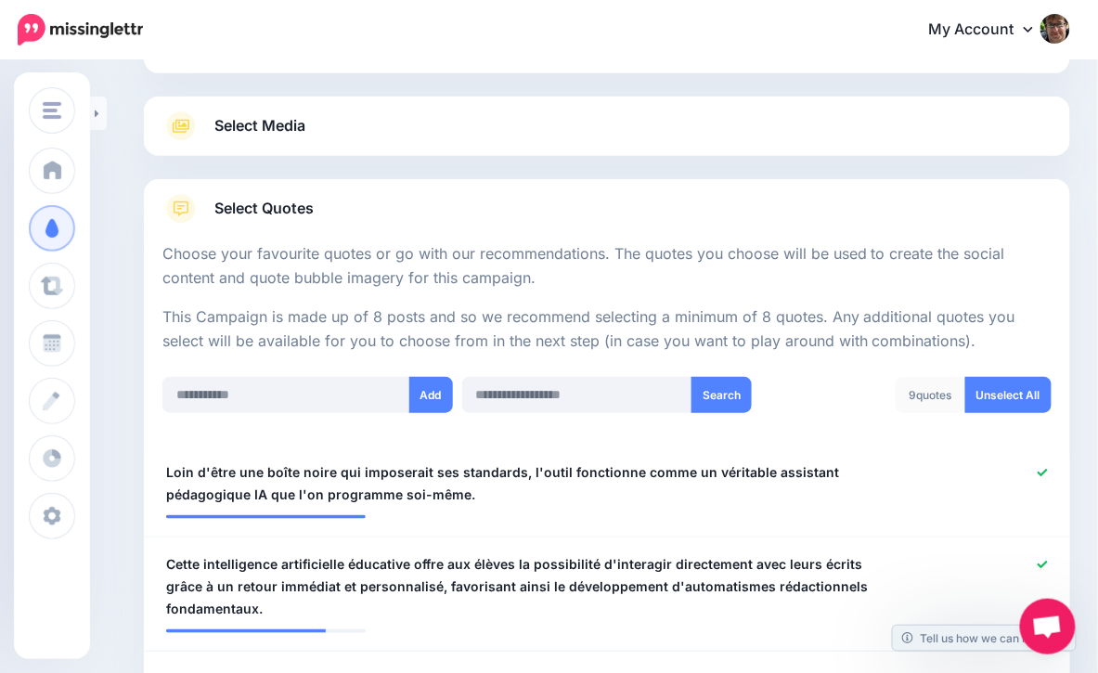
scroll to position [174, 0]
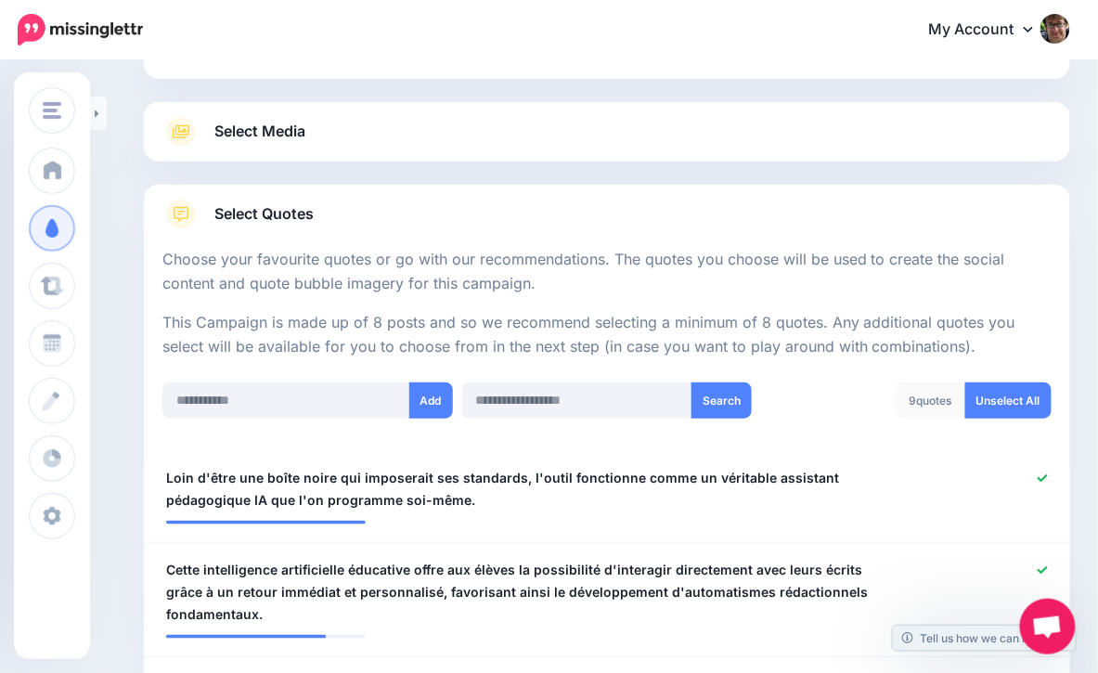
click at [447, 124] on link "Select Media" at bounding box center [606, 132] width 889 height 30
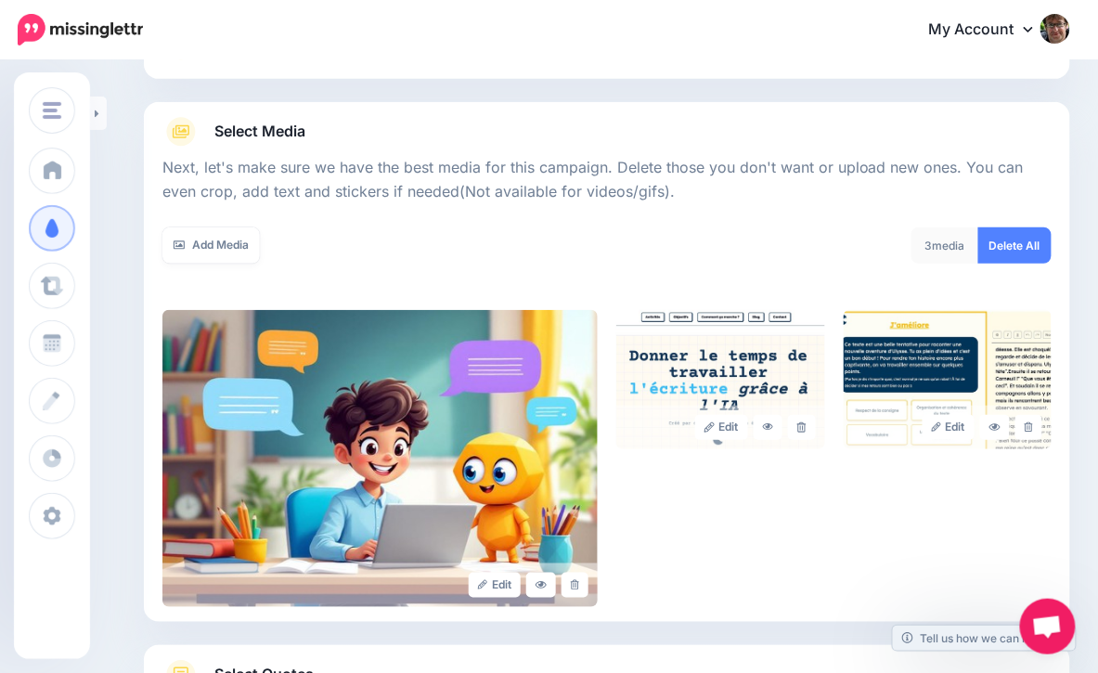
scroll to position [329, 0]
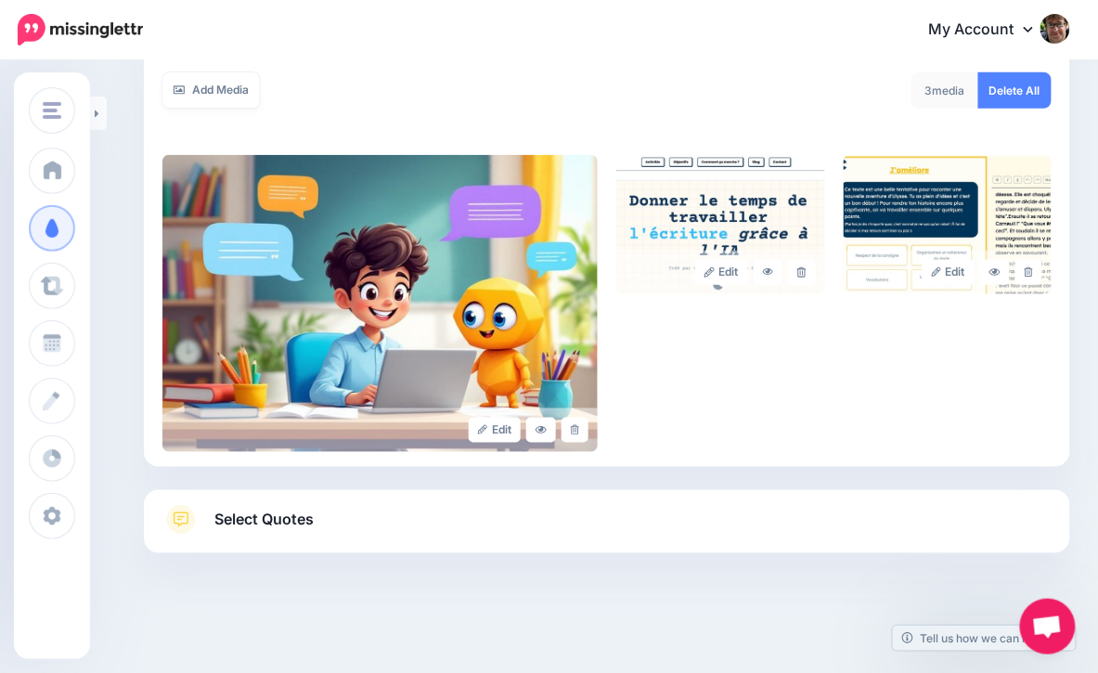
click at [455, 521] on link "Select Quotes" at bounding box center [606, 529] width 889 height 48
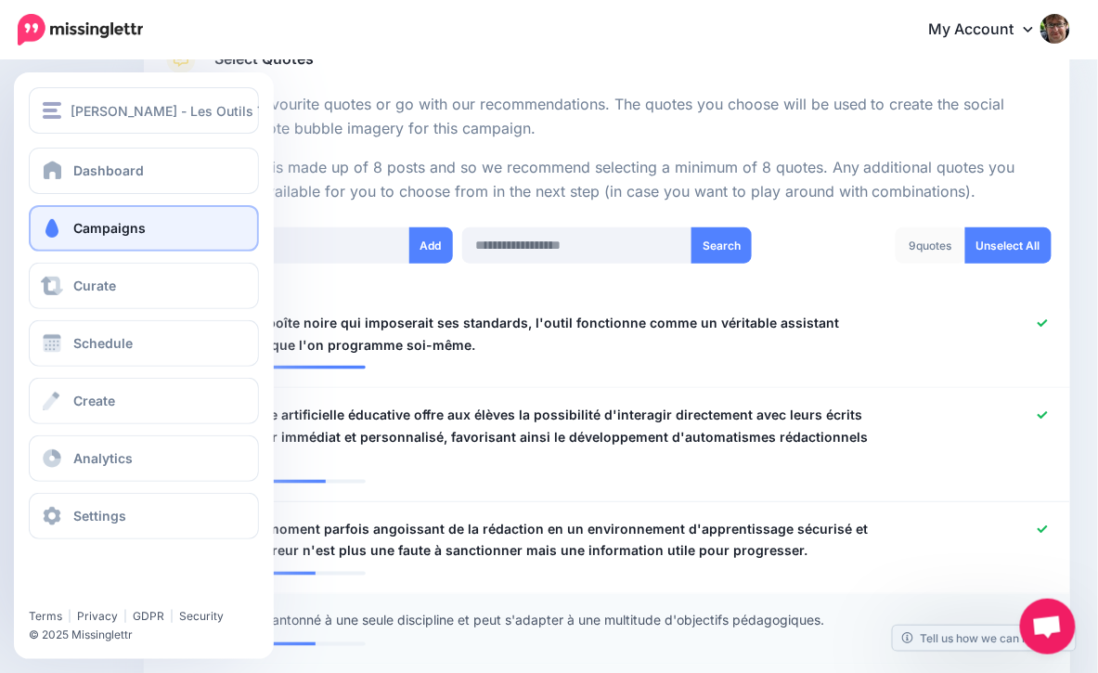
click at [132, 216] on link "Campaigns" at bounding box center [144, 228] width 230 height 46
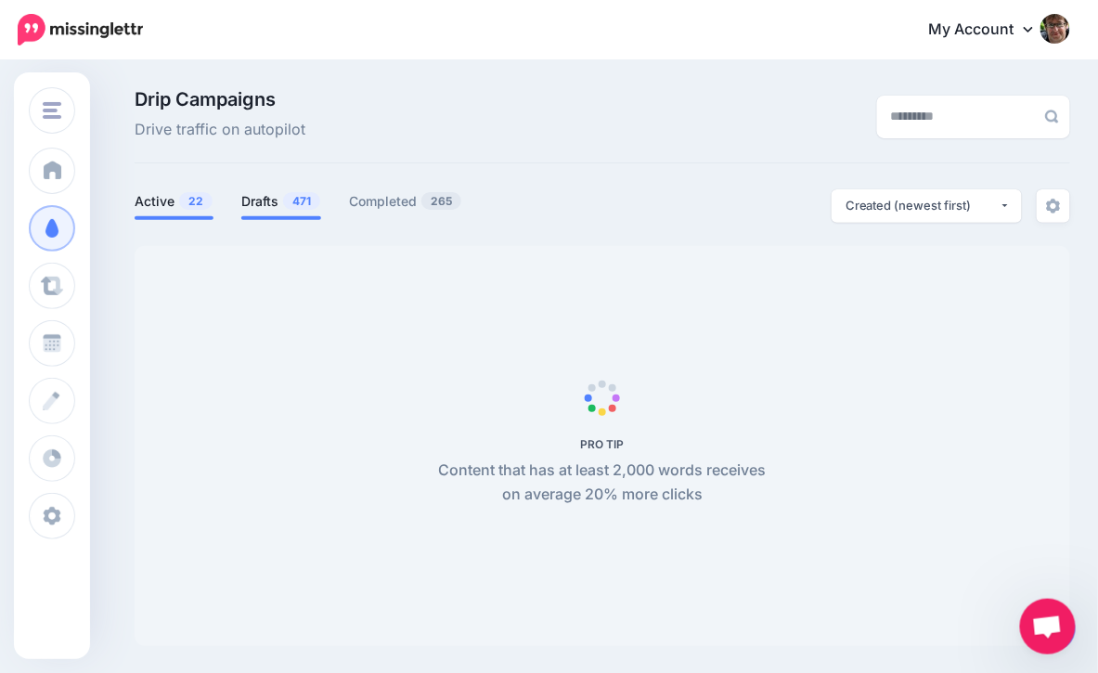
click at [285, 201] on span "471" at bounding box center [301, 201] width 37 height 18
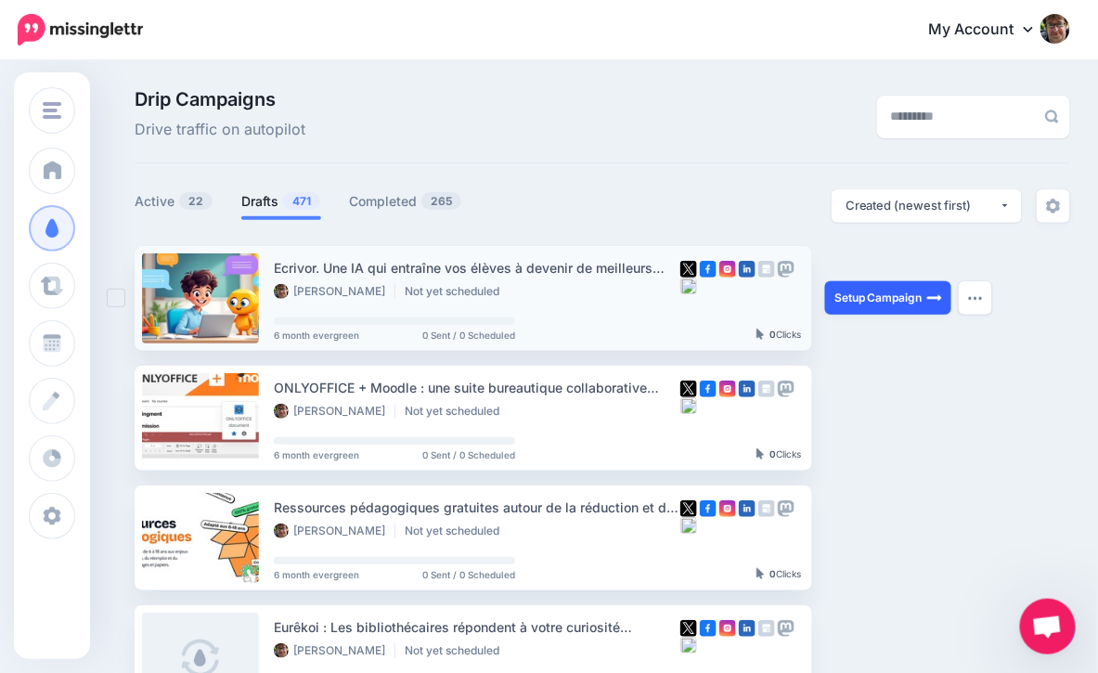
click at [913, 296] on link "Setup Campaign" at bounding box center [888, 297] width 126 height 33
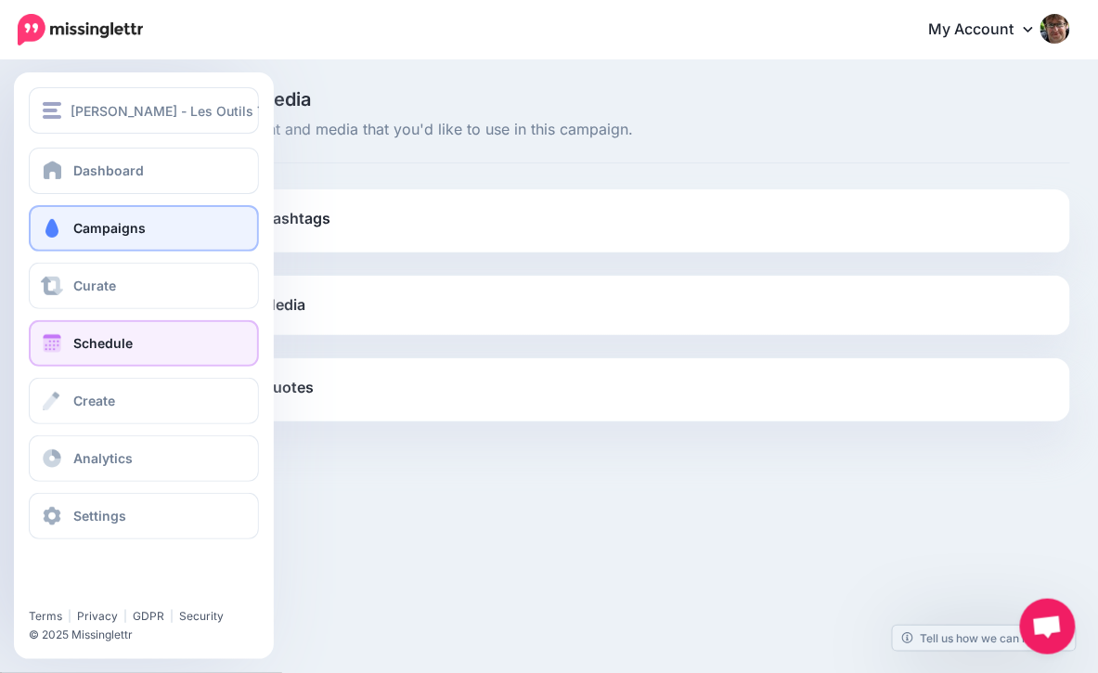
click at [99, 351] on link "Schedule" at bounding box center [144, 343] width 230 height 46
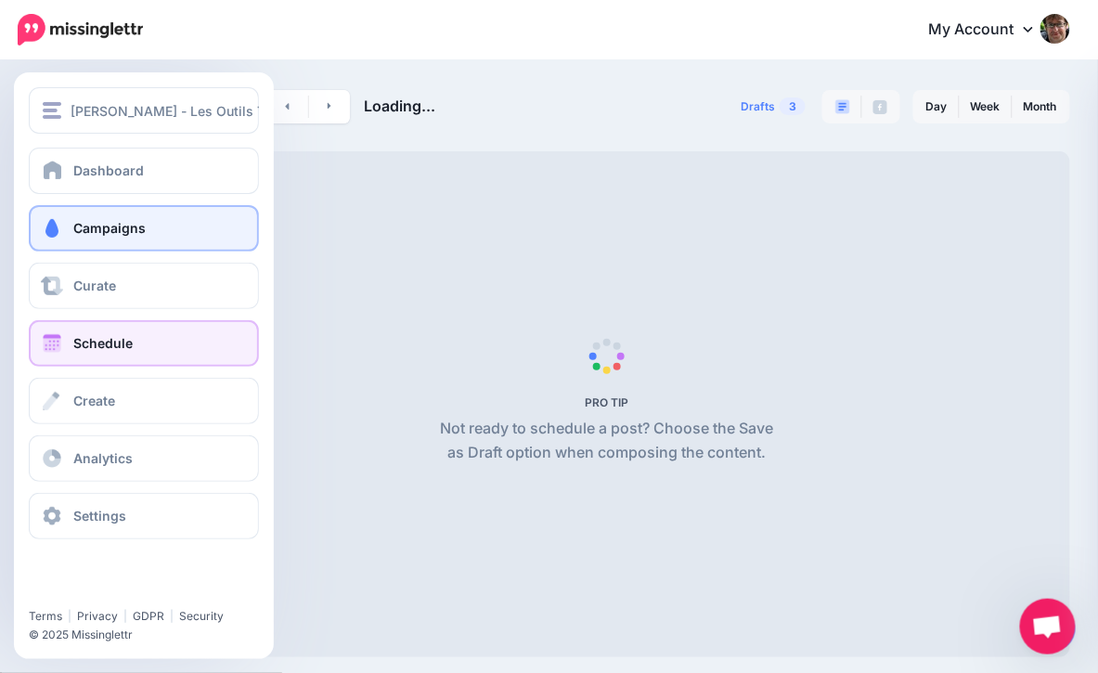
click at [64, 238] on link "Campaigns" at bounding box center [144, 228] width 230 height 46
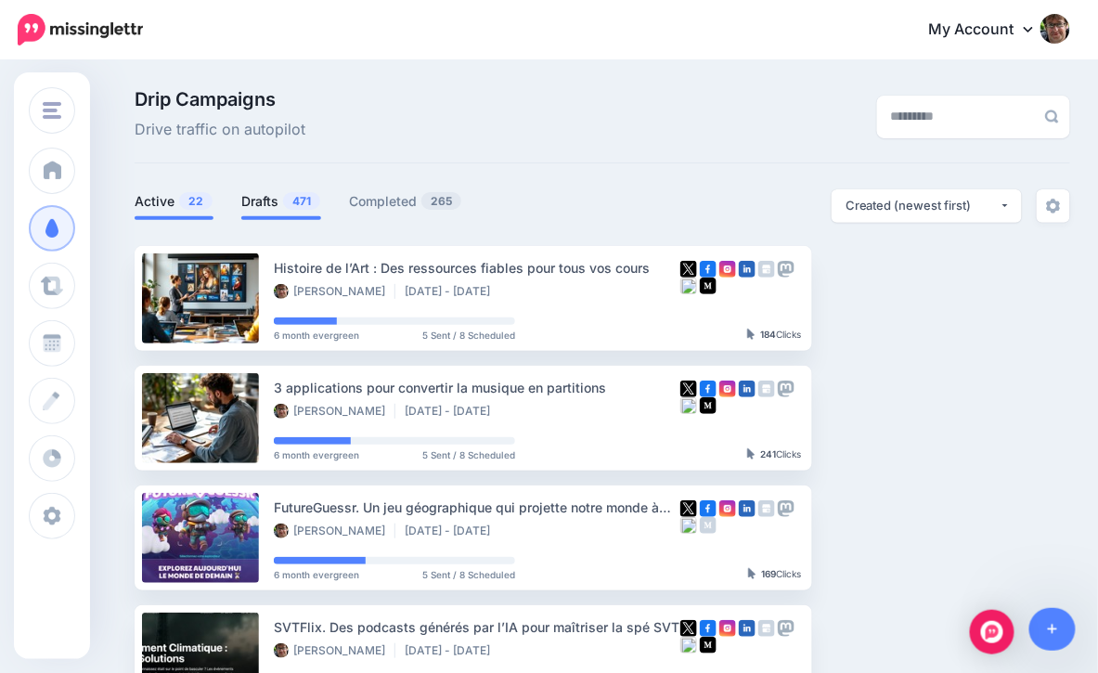
click at [264, 199] on link "Drafts 471" at bounding box center [281, 201] width 80 height 22
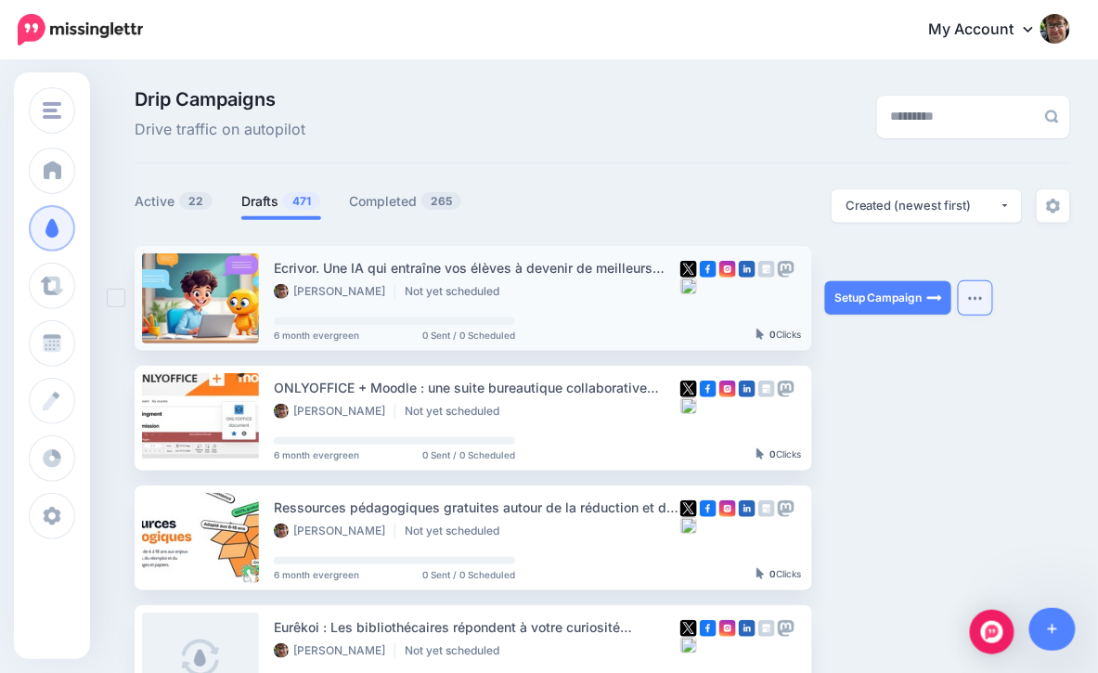
click at [981, 302] on button "button" at bounding box center [975, 297] width 33 height 33
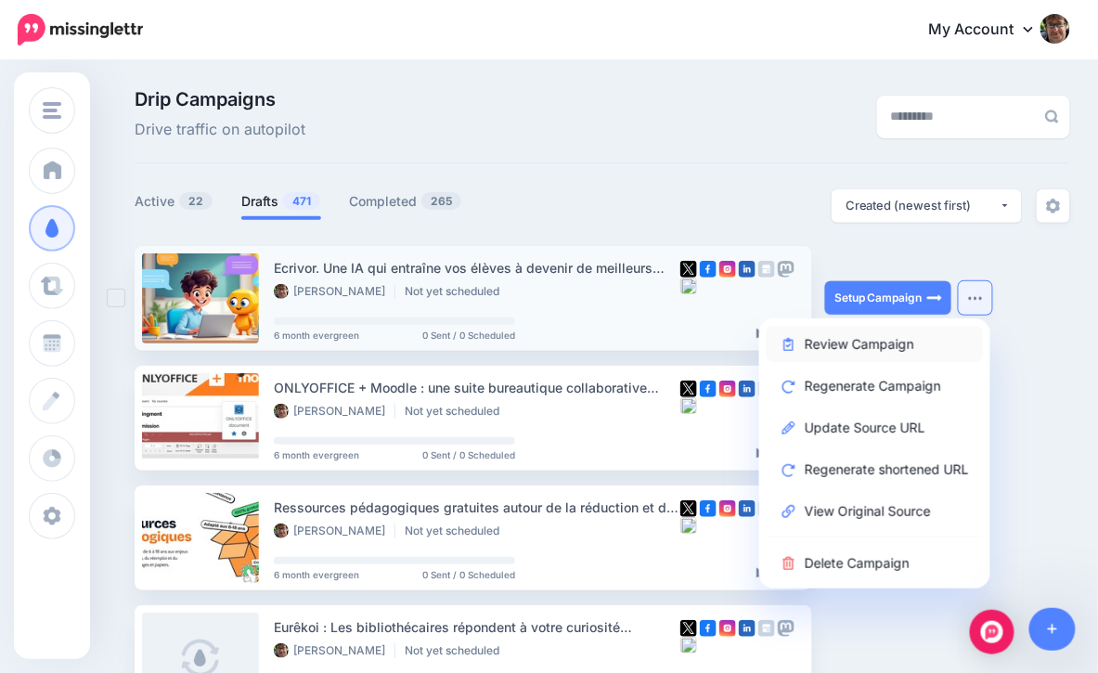
click at [880, 346] on link "Review Campaign" at bounding box center [875, 344] width 216 height 36
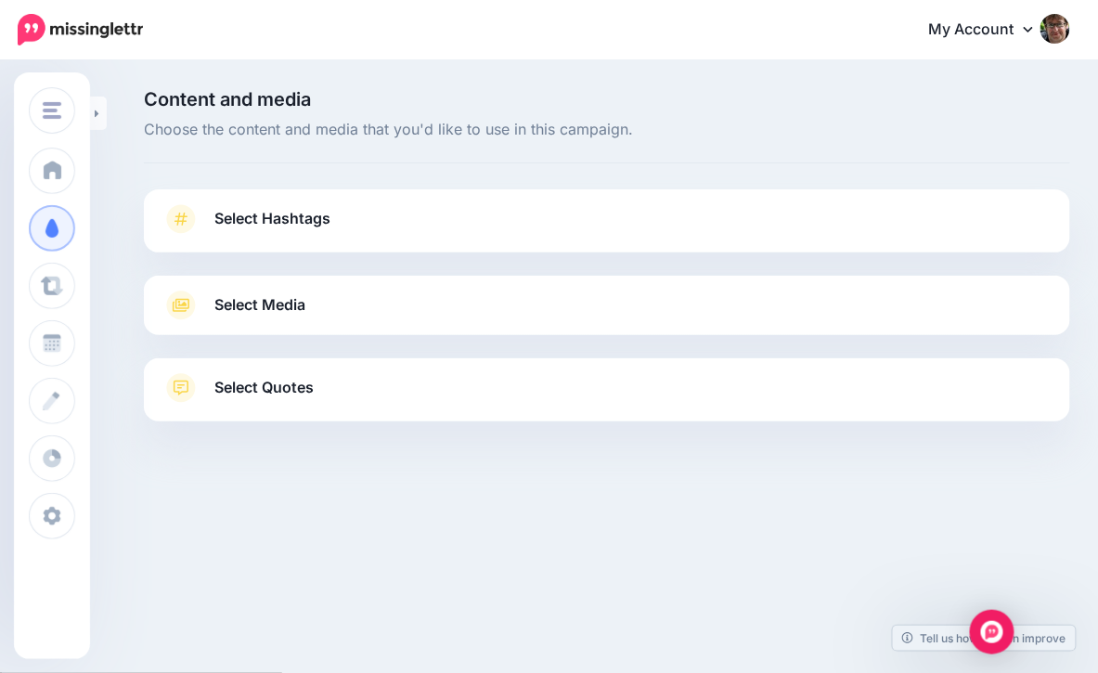
click at [1006, 463] on div at bounding box center [607, 467] width 926 height 93
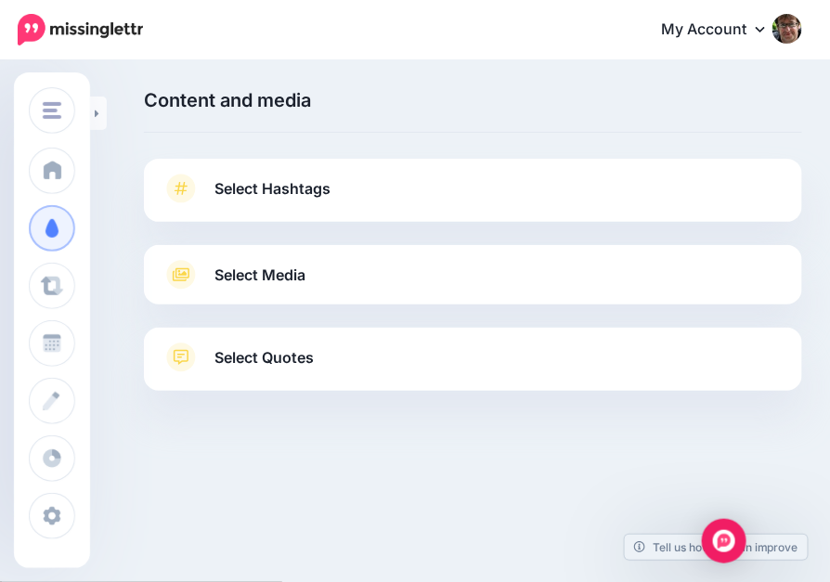
click at [405, 340] on div "Select Quotes Choose your favourite quotes or go with our recommendations. The …" at bounding box center [473, 359] width 658 height 63
click at [394, 359] on link "Select Quotes" at bounding box center [472, 367] width 621 height 48
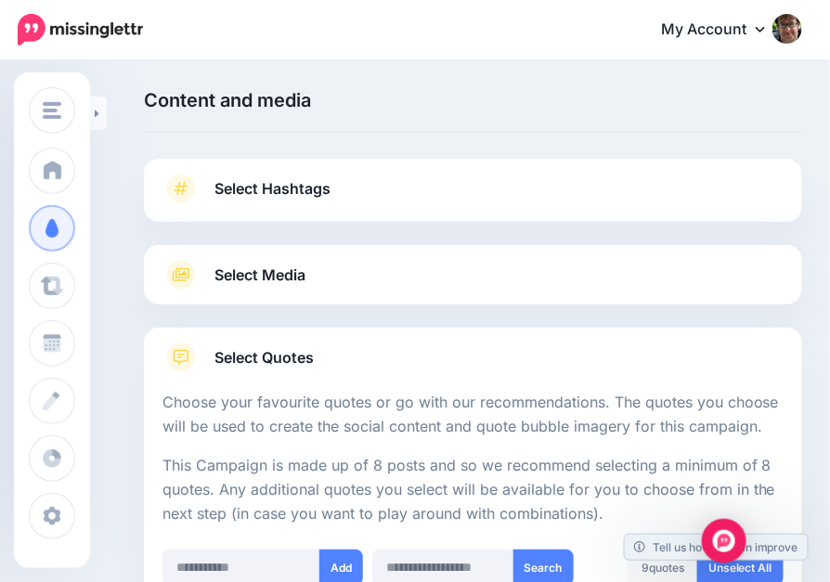
click at [407, 259] on div "Select Media Next, let's make sure we have the best media for this campaign. De…" at bounding box center [473, 274] width 658 height 59
click at [402, 279] on link "Select Media" at bounding box center [472, 275] width 621 height 30
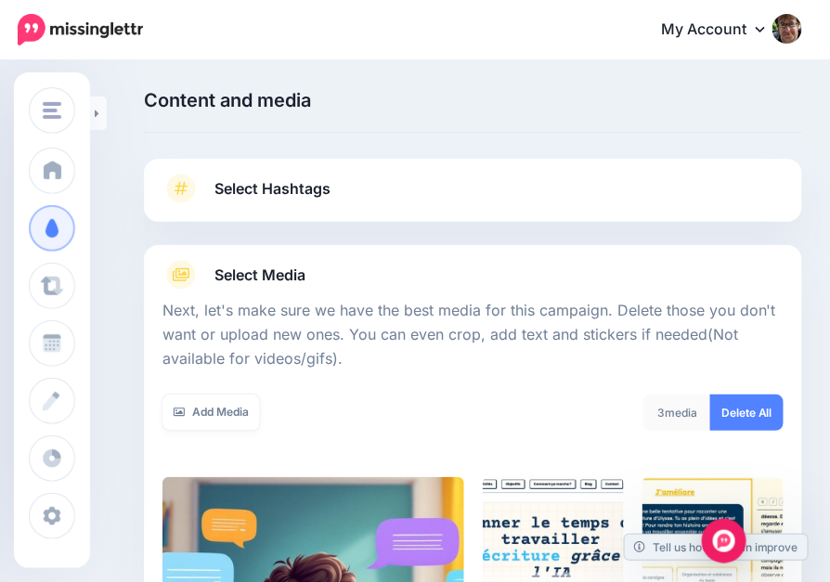
click at [407, 186] on link "Select Hashtags" at bounding box center [472, 198] width 621 height 48
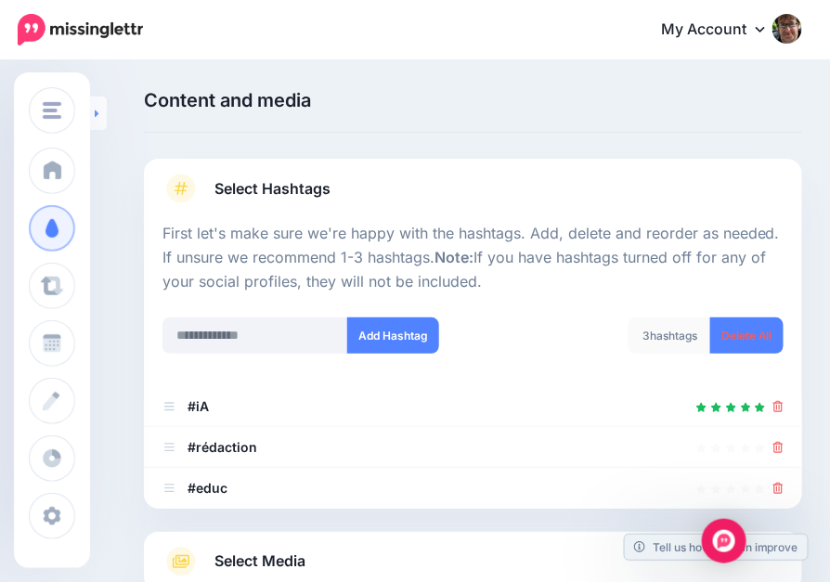
click at [95, 108] on icon at bounding box center [97, 114] width 5 height 12
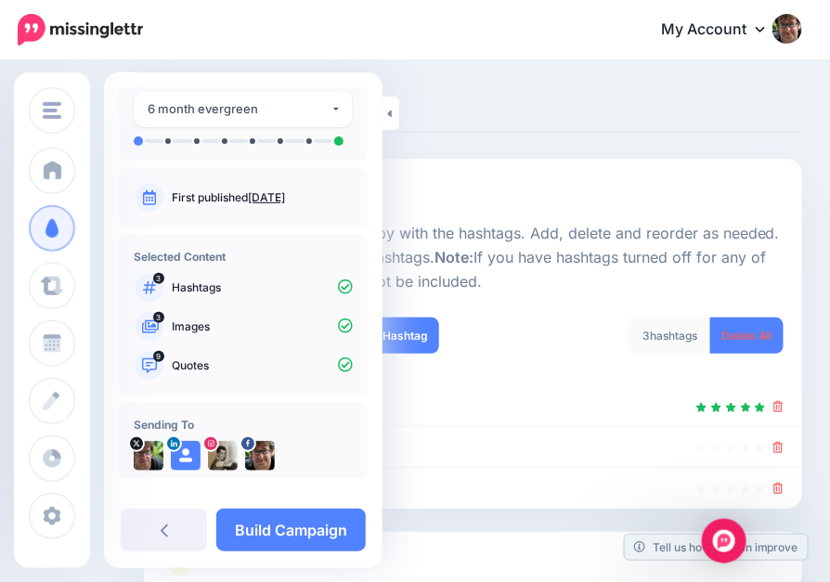
scroll to position [108, 0]
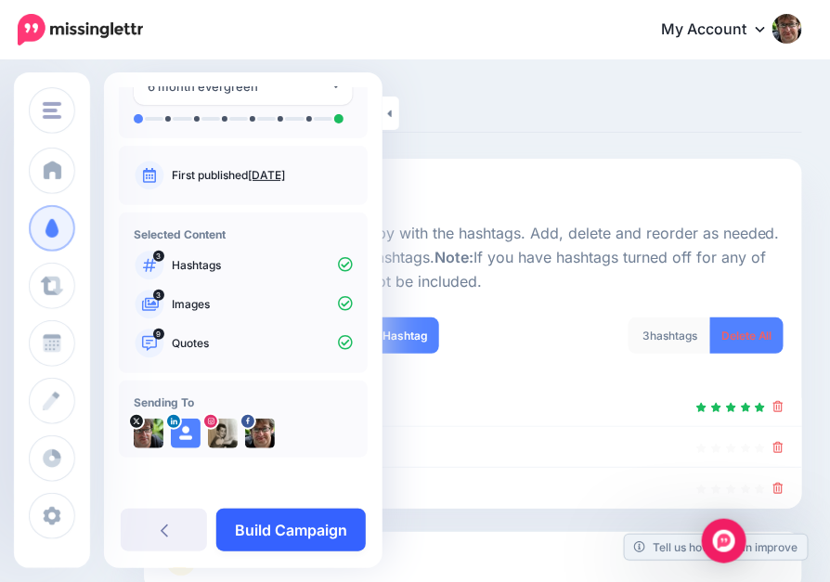
click at [292, 534] on link "Build Campaign" at bounding box center [290, 530] width 149 height 43
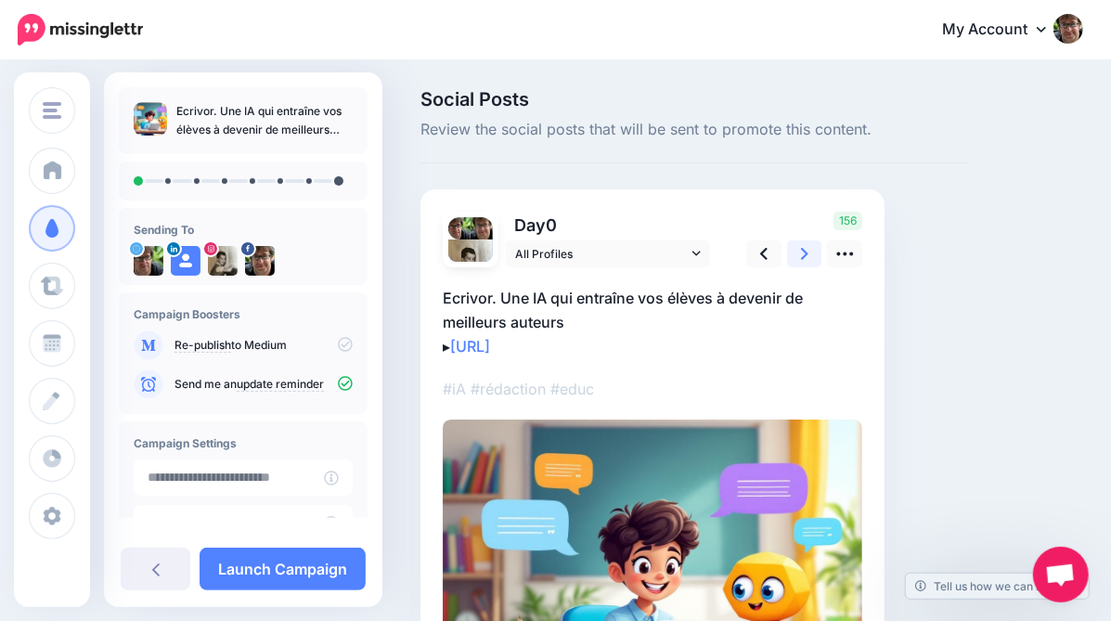
click at [803, 258] on icon at bounding box center [804, 253] width 7 height 19
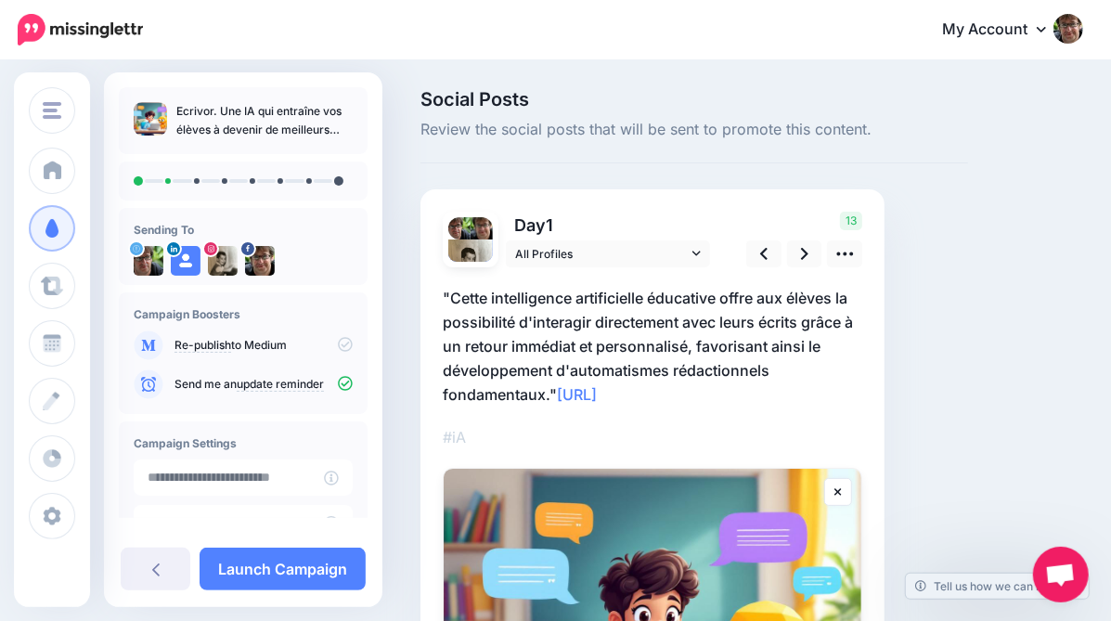
click at [472, 301] on p ""Cette intelligence artificielle éducative offre aux élèves la possibilité d'in…" at bounding box center [653, 346] width 420 height 121
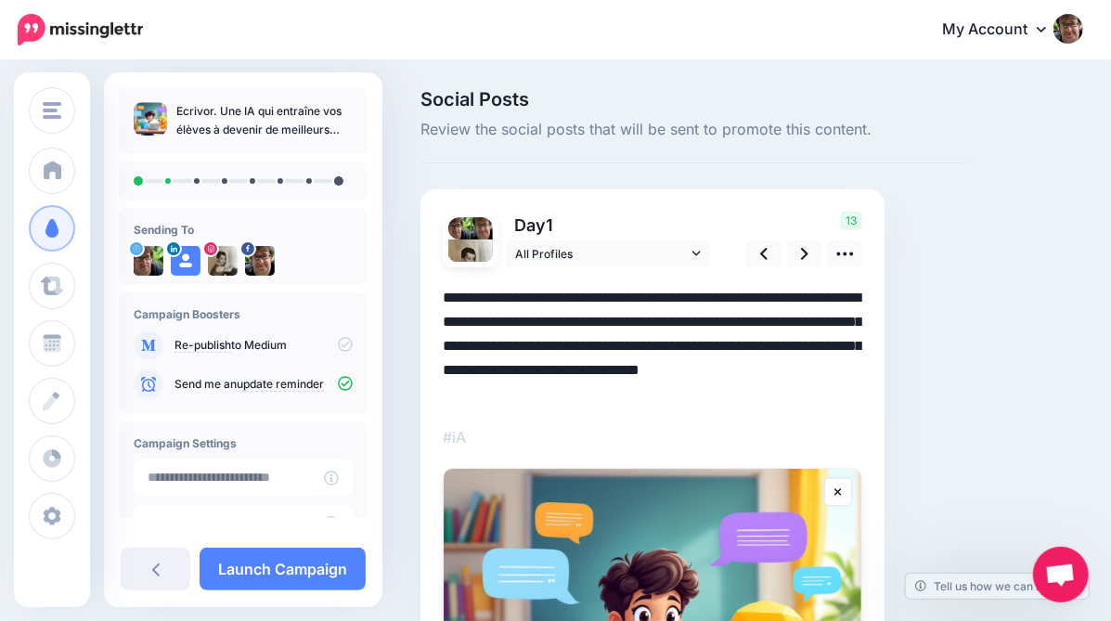
drag, startPoint x: 484, startPoint y: 299, endPoint x: 442, endPoint y: 283, distance: 44.6
click at [441, 293] on div "Day 1 All Profiles" at bounding box center [652, 532] width 464 height 686
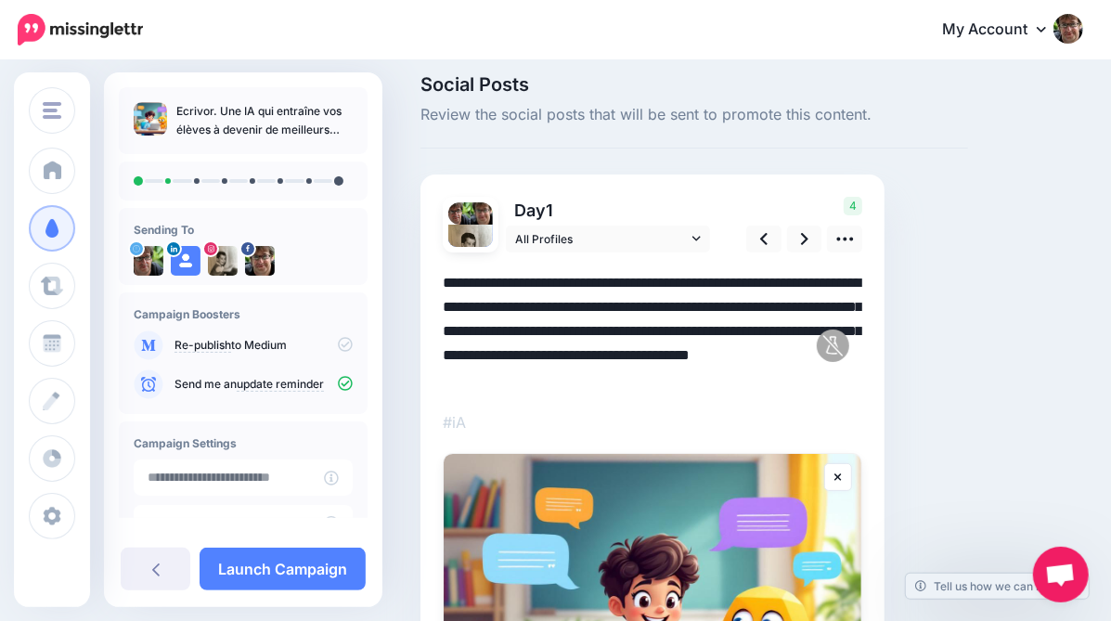
scroll to position [22, 0]
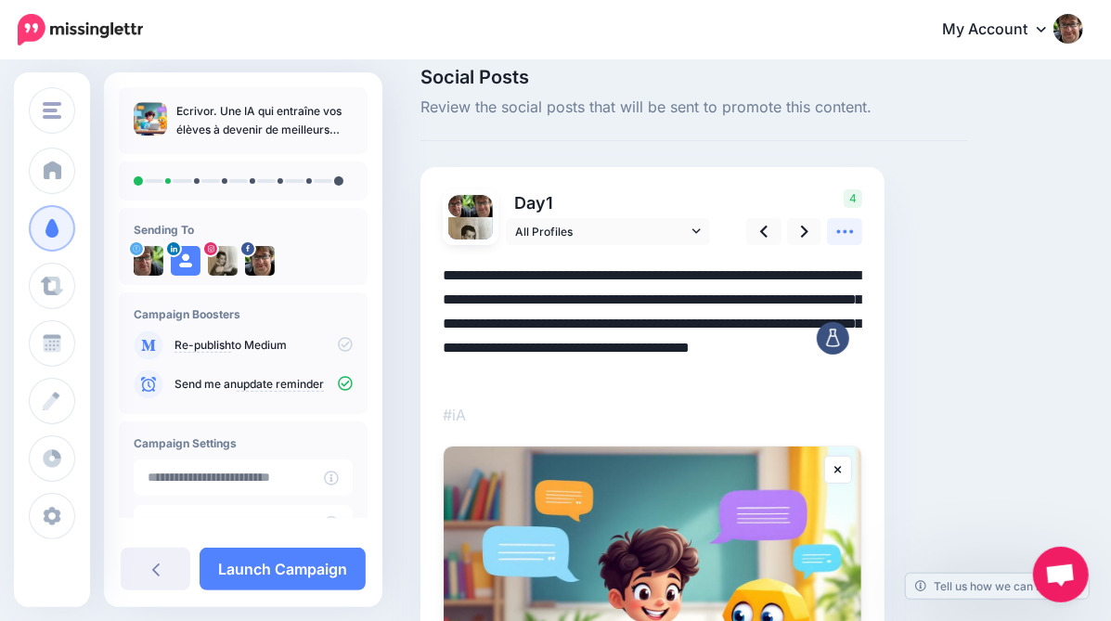
click at [829, 227] on icon at bounding box center [844, 231] width 19 height 19
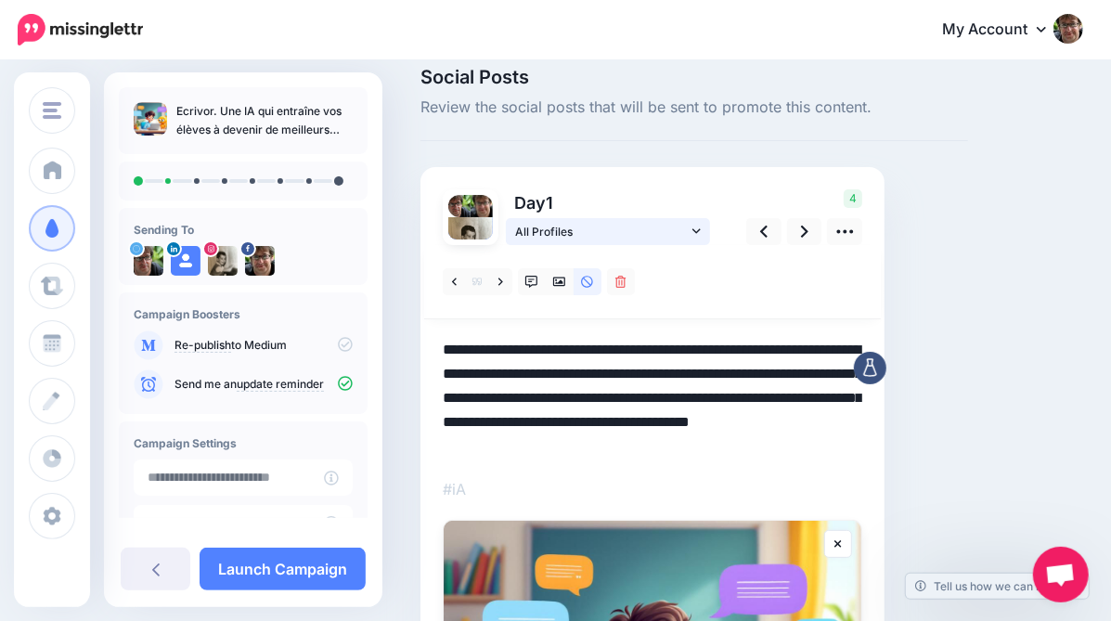
click at [697, 230] on icon at bounding box center [696, 230] width 8 height 5
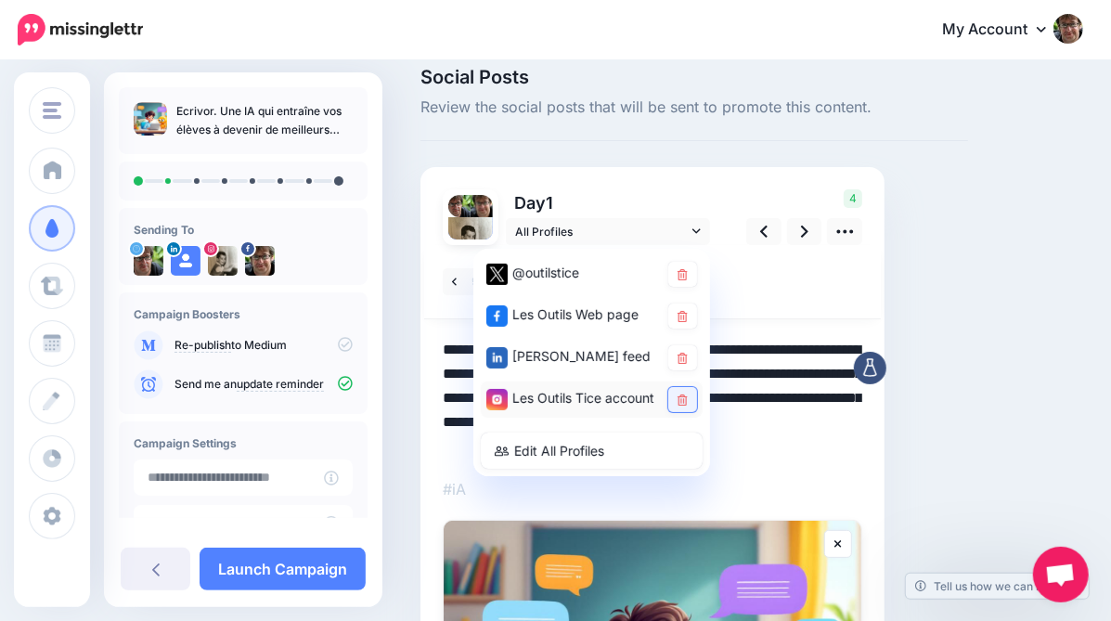
click at [686, 398] on icon at bounding box center [683, 399] width 10 height 11
click at [829, 296] on div "Social Posts Review the social posts that will be sent to promote this content.…" at bounding box center [694, 525] width 575 height 915
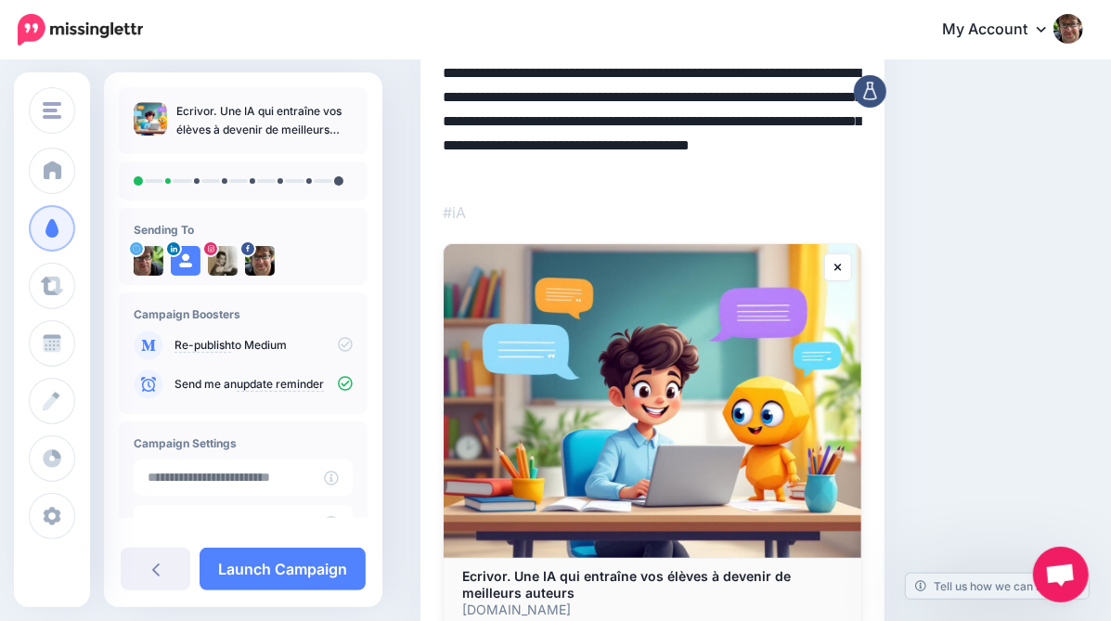
scroll to position [306, 0]
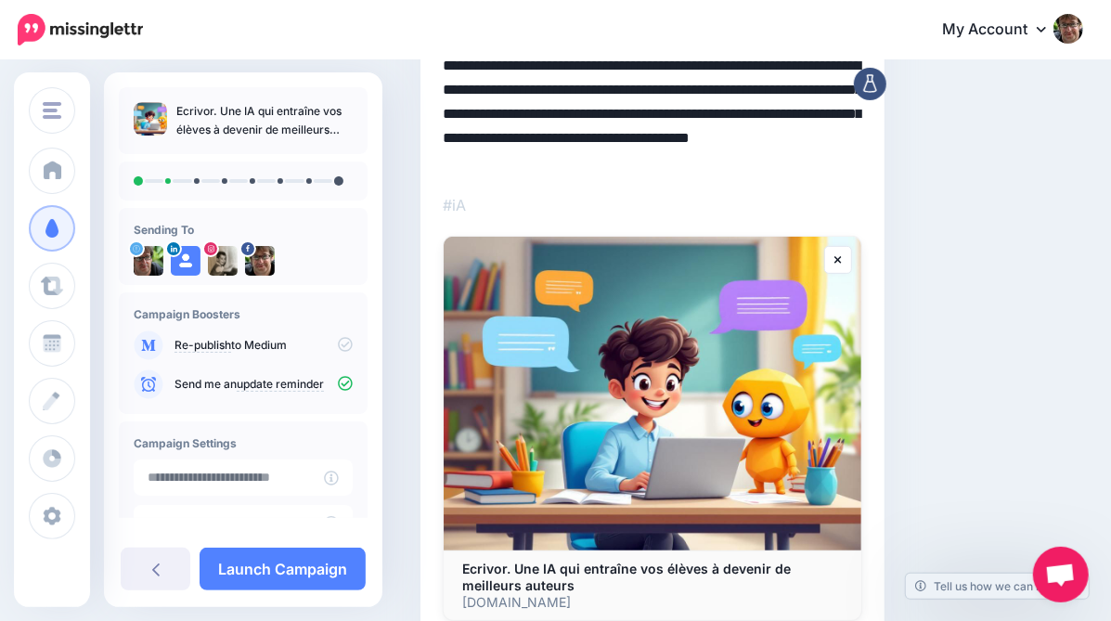
click at [653, 163] on textarea "**********" at bounding box center [653, 114] width 420 height 121
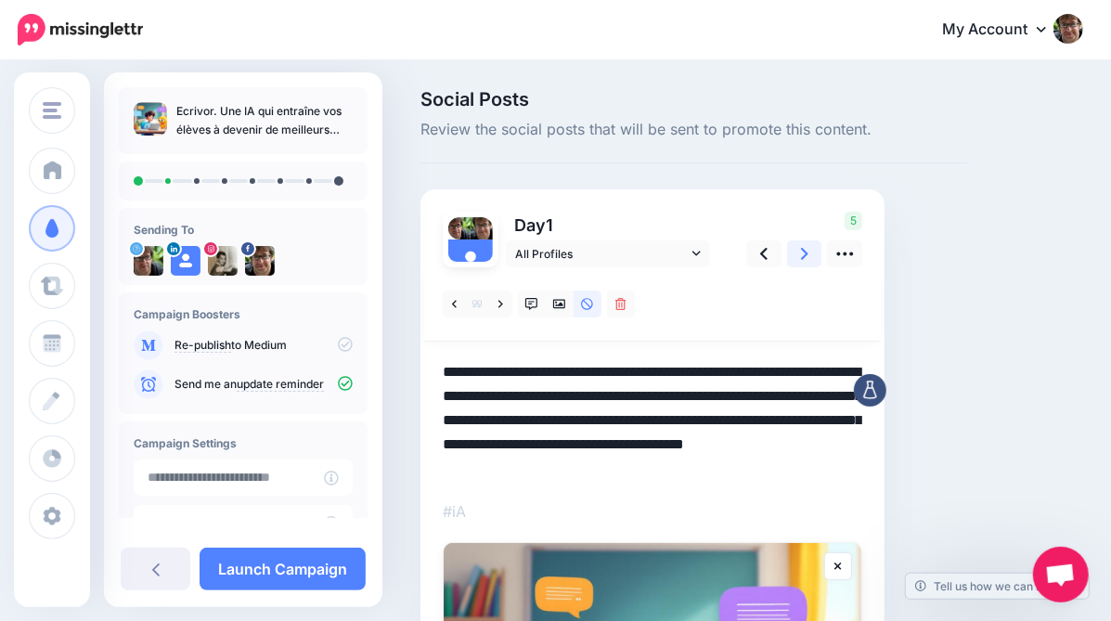
type textarea "**********"
click at [809, 255] on link at bounding box center [804, 253] width 35 height 27
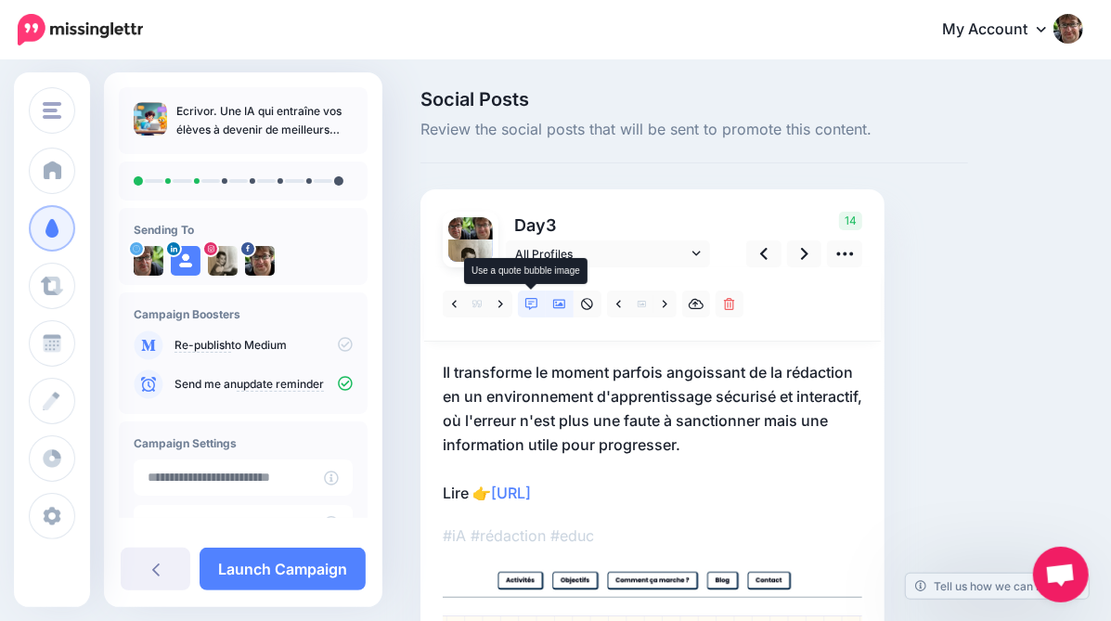
click at [533, 311] on link at bounding box center [532, 304] width 28 height 27
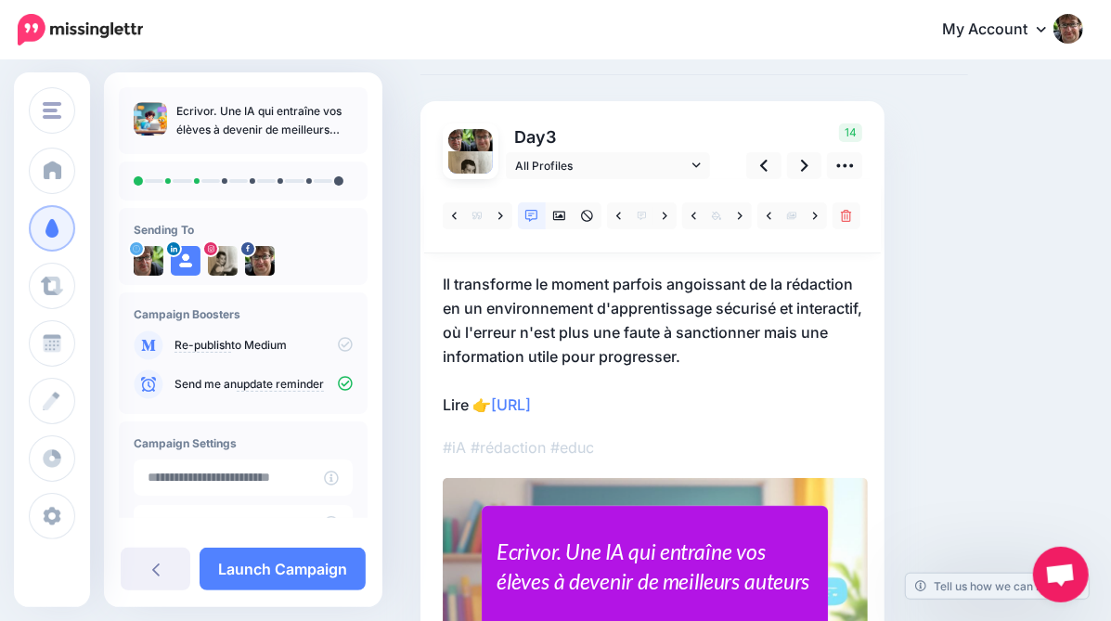
scroll to position [85, 0]
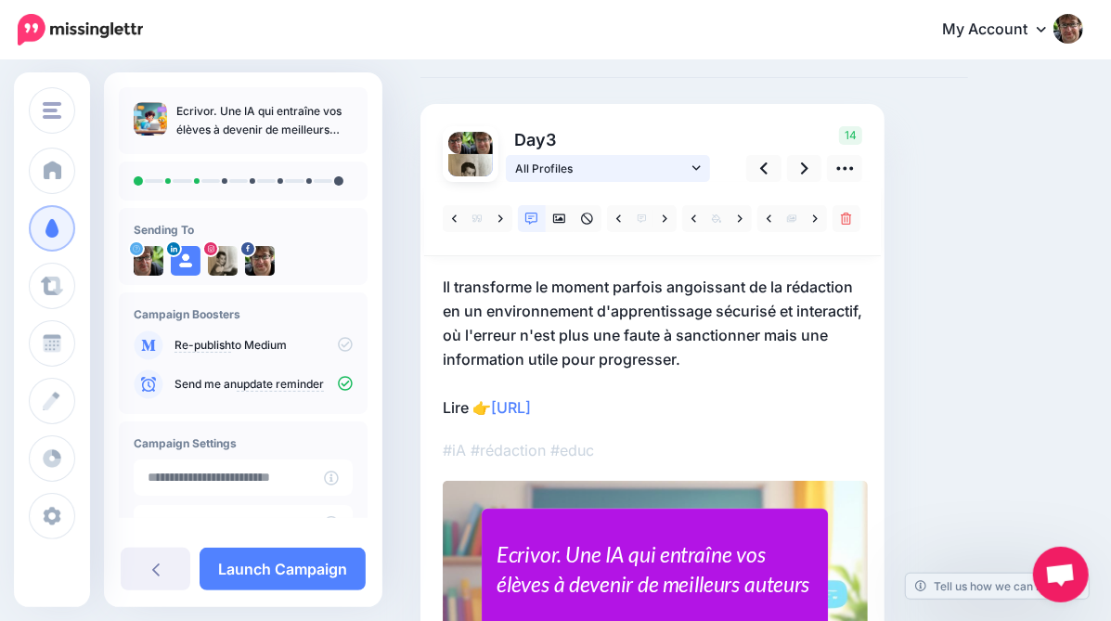
click at [569, 170] on span "All Profiles" at bounding box center [601, 168] width 173 height 19
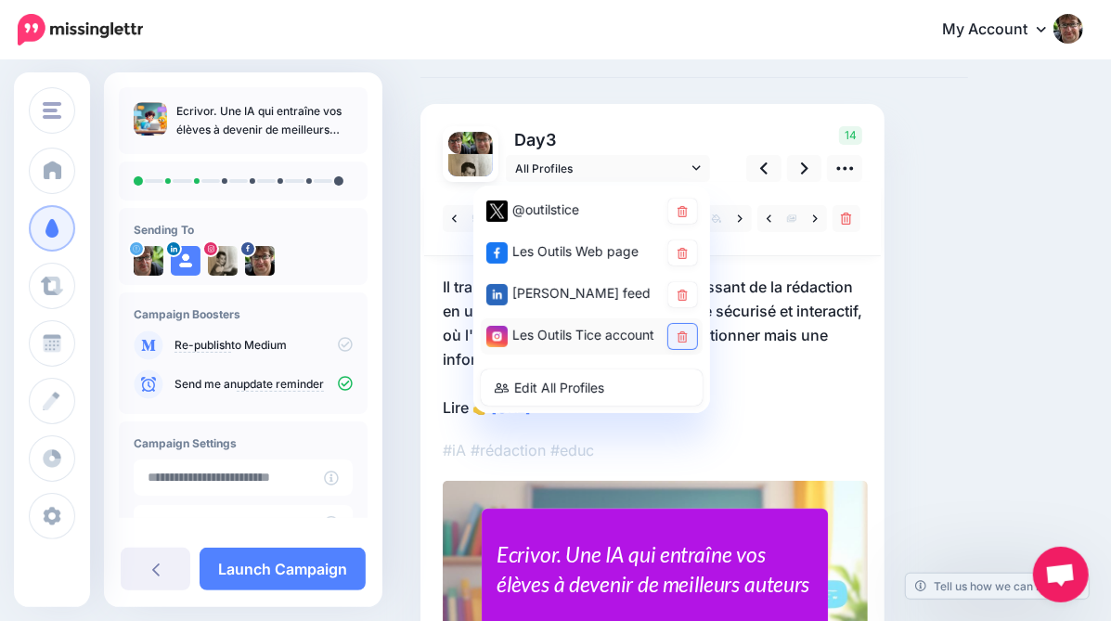
click at [686, 339] on icon at bounding box center [683, 336] width 10 height 11
click at [687, 300] on link at bounding box center [682, 294] width 29 height 25
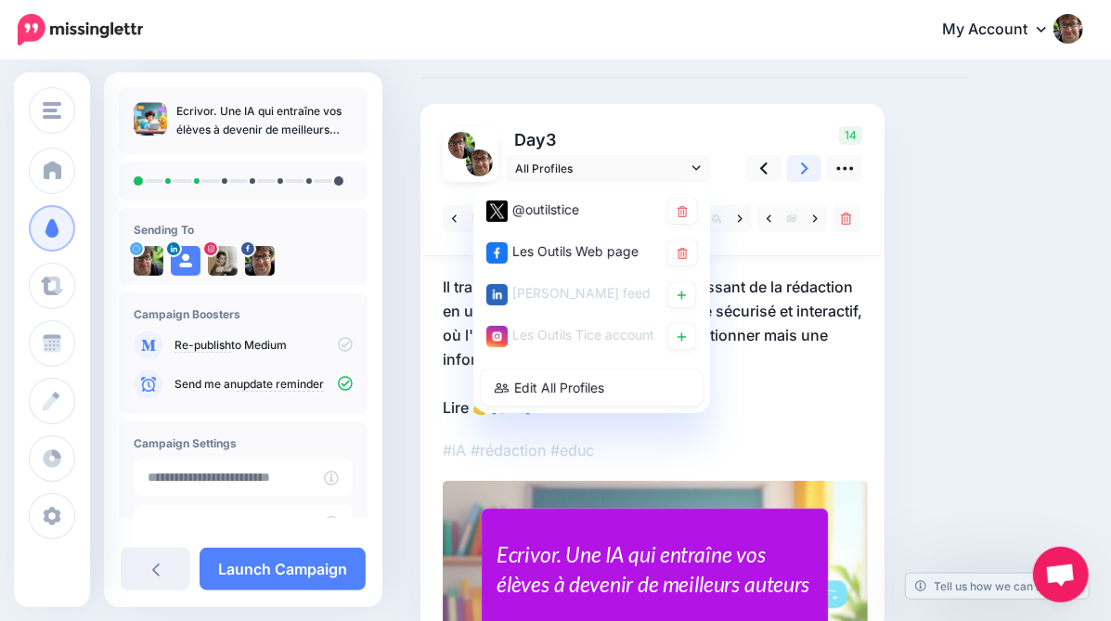
click at [807, 168] on icon at bounding box center [804, 168] width 7 height 12
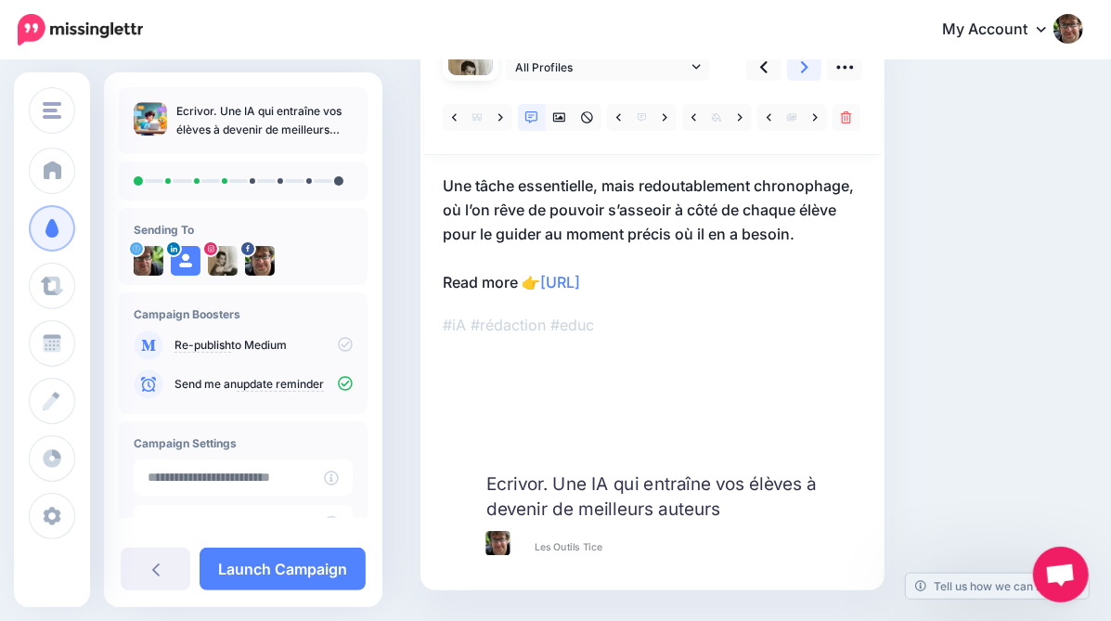
scroll to position [188, 0]
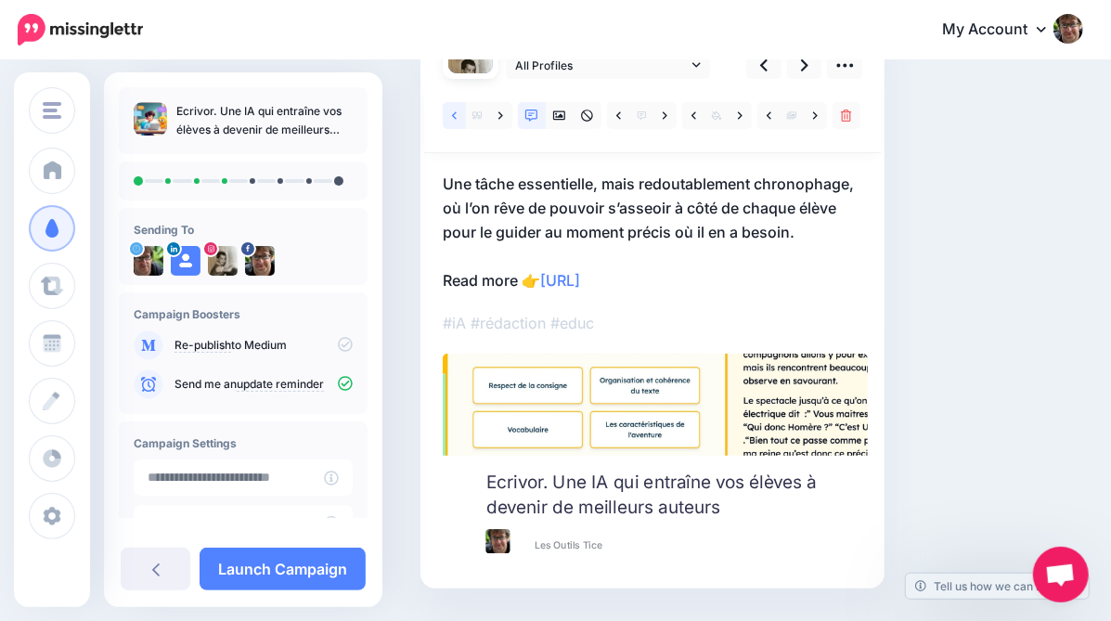
click at [453, 120] on icon at bounding box center [454, 116] width 5 height 13
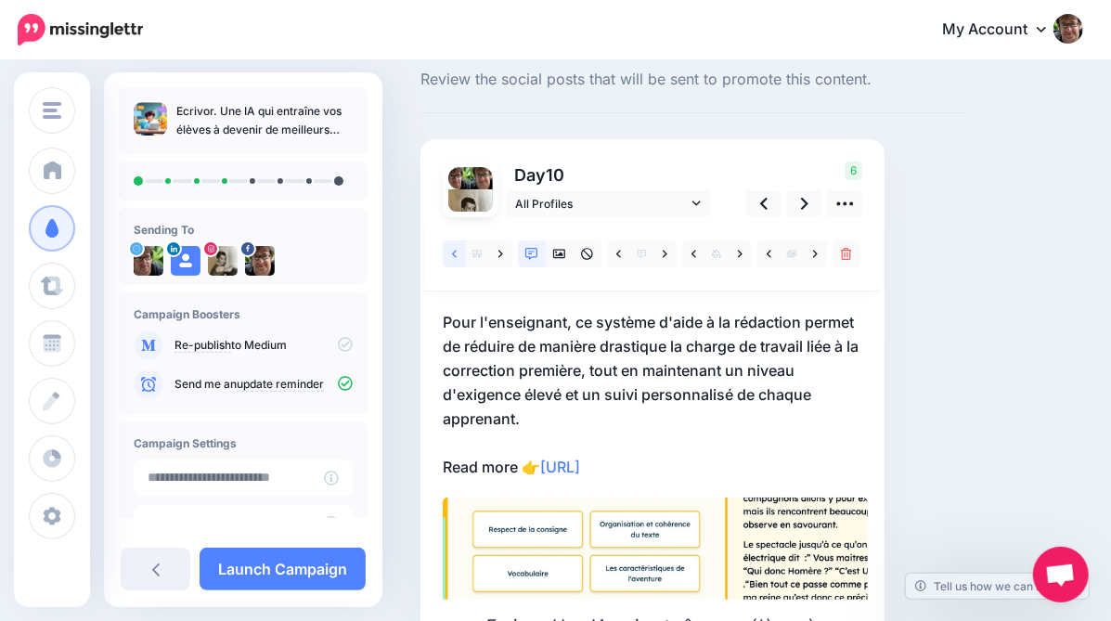
scroll to position [46, 0]
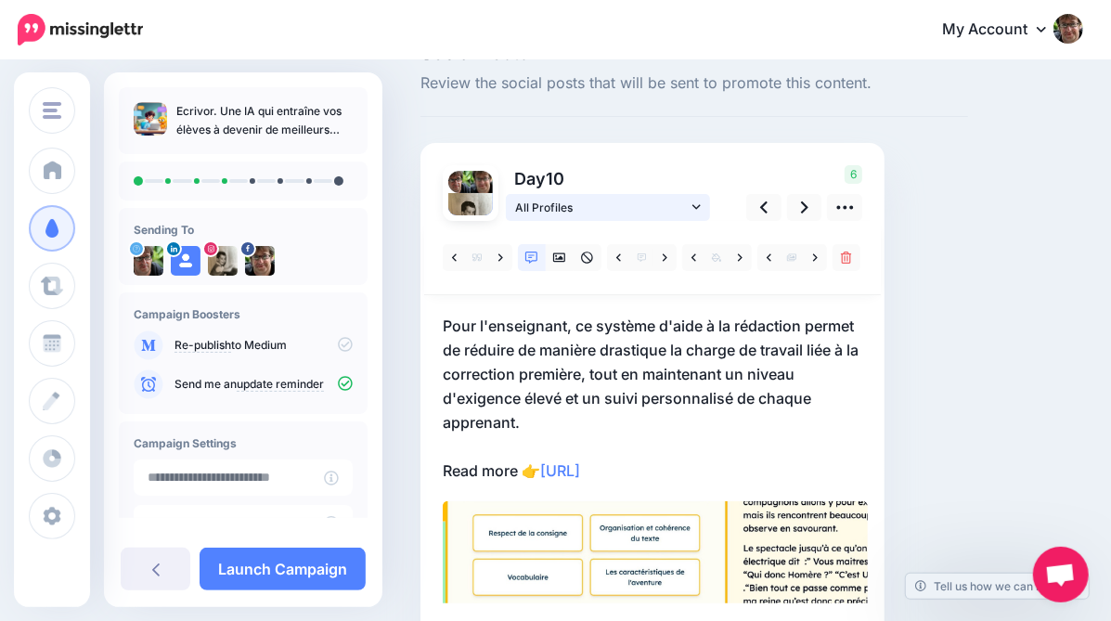
click at [632, 194] on link "All Profiles" at bounding box center [608, 207] width 204 height 27
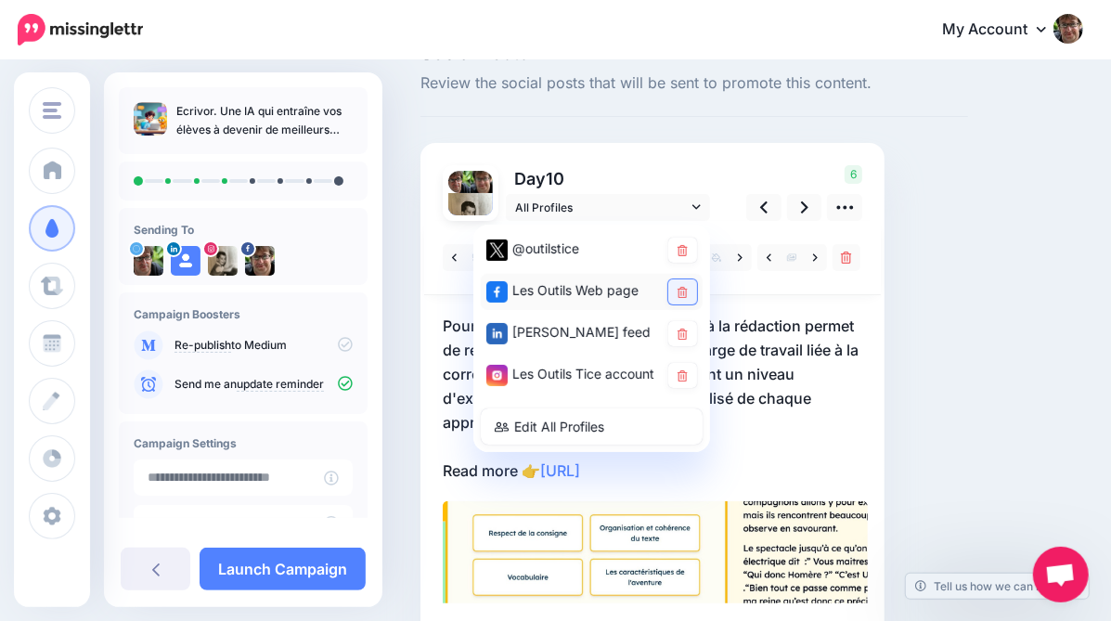
click at [675, 297] on link at bounding box center [682, 291] width 29 height 25
click at [683, 374] on icon at bounding box center [683, 375] width 10 height 11
click at [704, 178] on p "Day 10" at bounding box center [609, 178] width 207 height 27
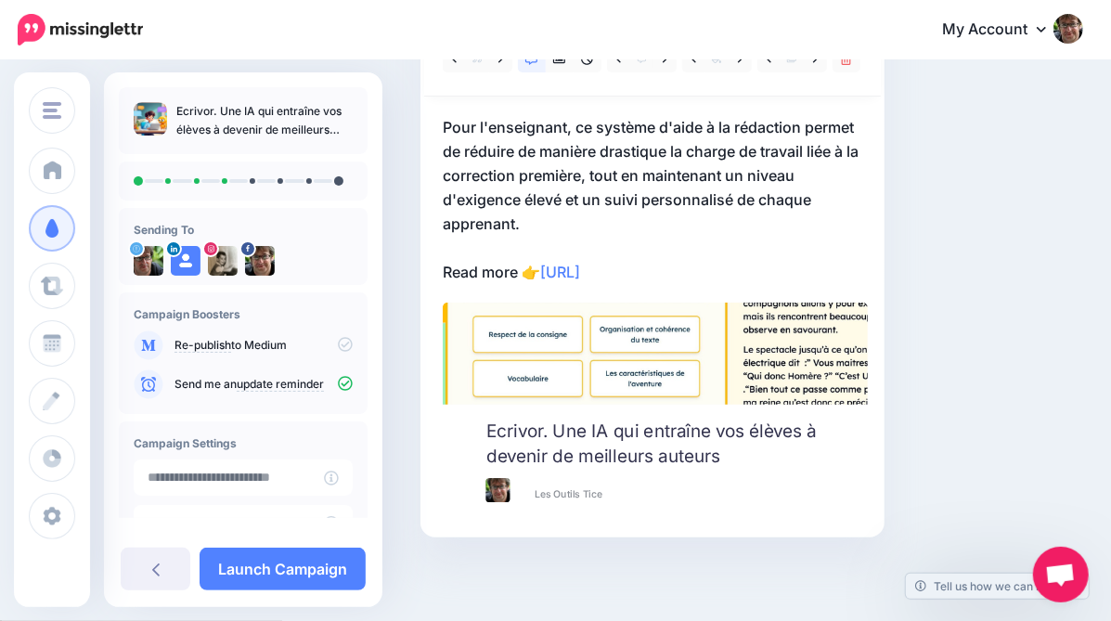
scroll to position [0, 0]
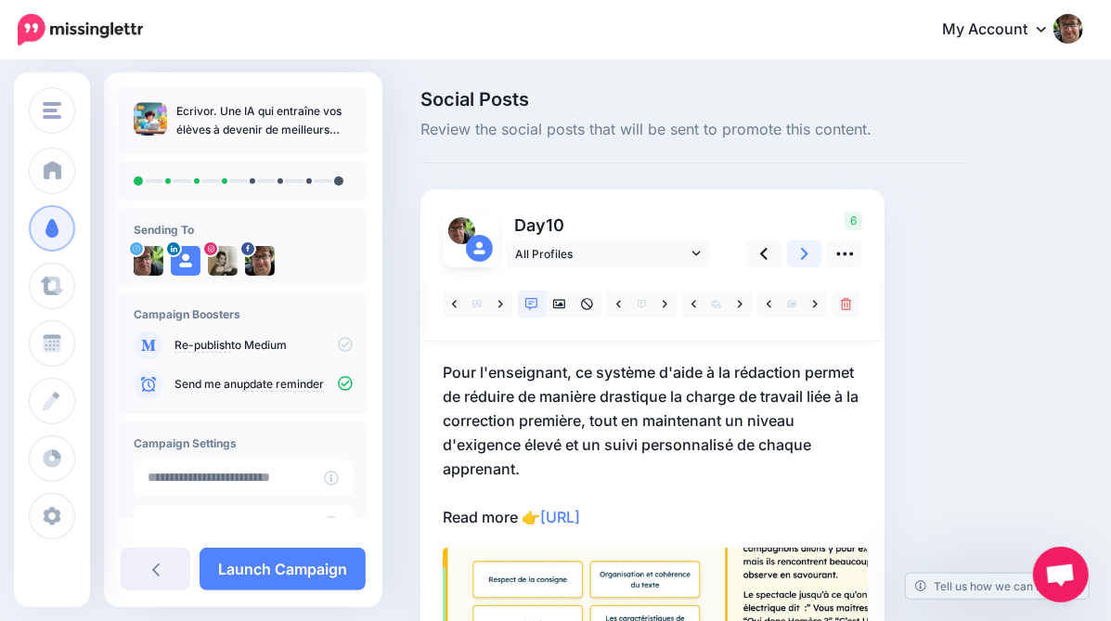
click at [802, 259] on icon at bounding box center [804, 253] width 7 height 19
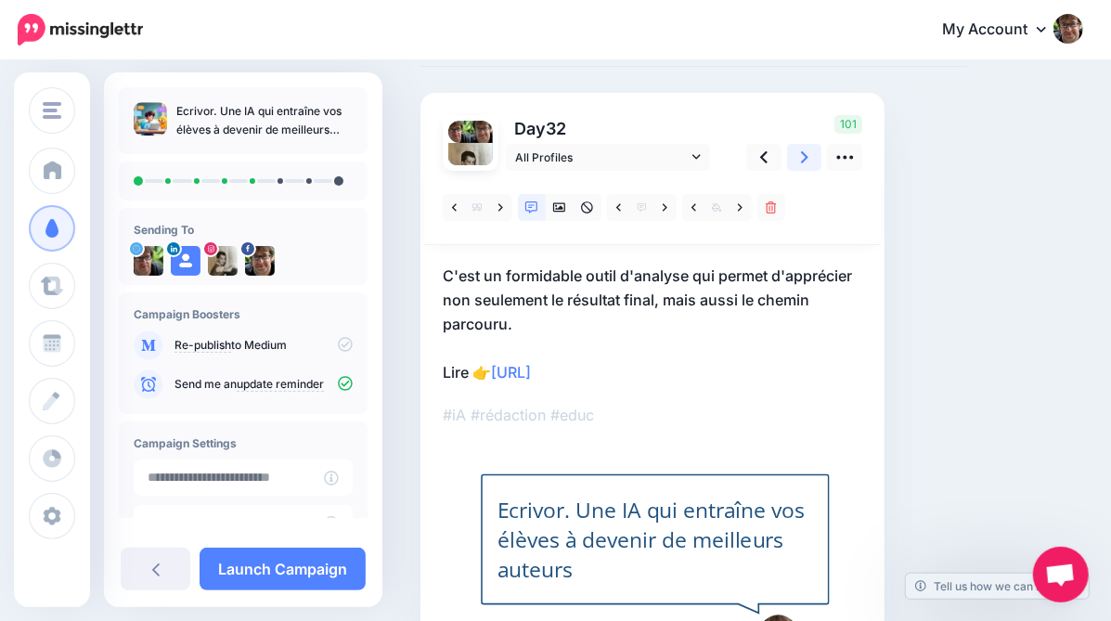
scroll to position [60, 0]
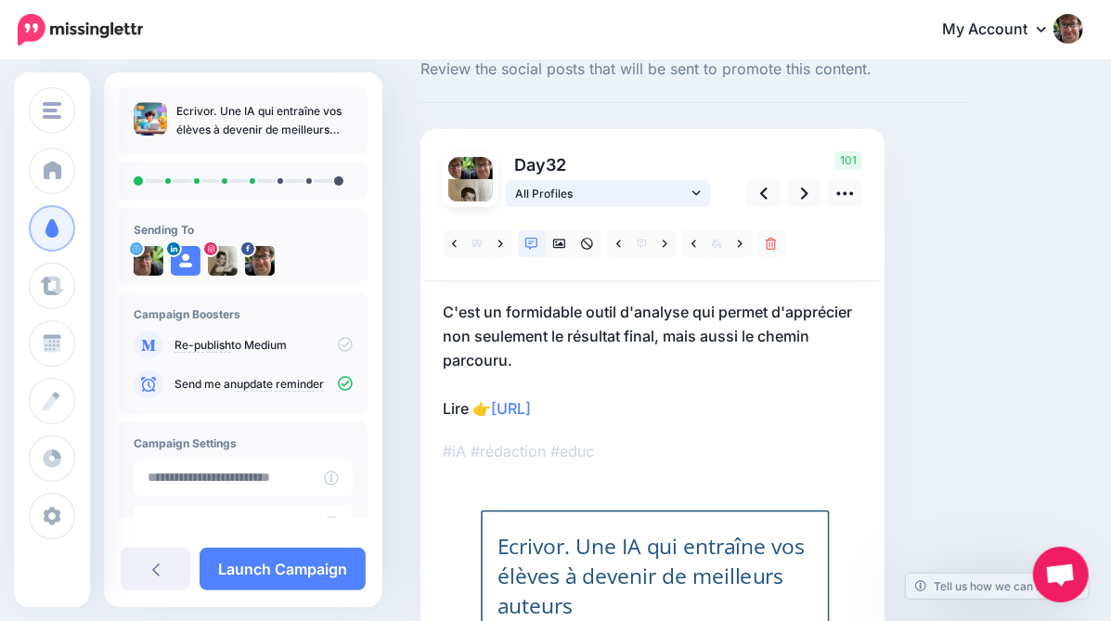
click at [654, 203] on link "All Profiles" at bounding box center [608, 193] width 204 height 27
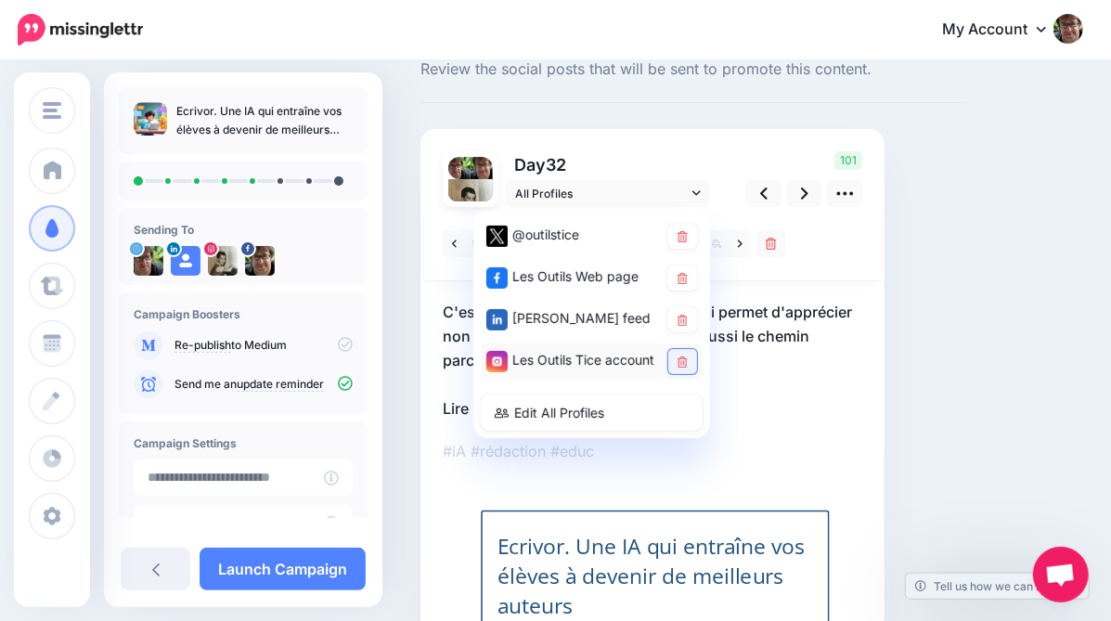
click at [689, 363] on link at bounding box center [682, 361] width 29 height 25
click at [806, 186] on icon at bounding box center [804, 193] width 7 height 19
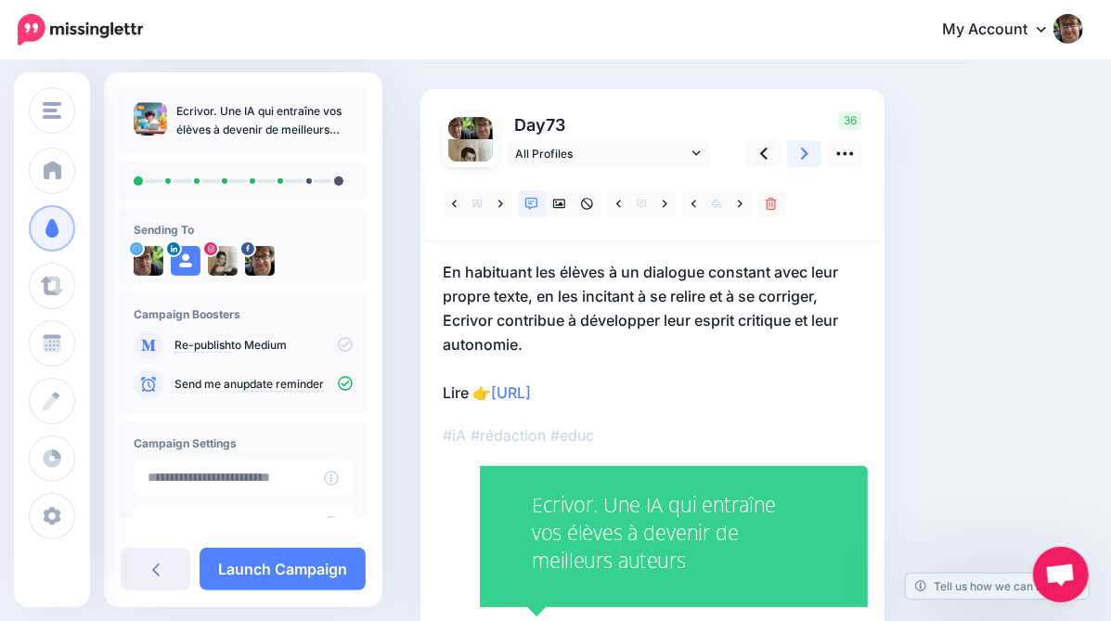
scroll to position [107, 0]
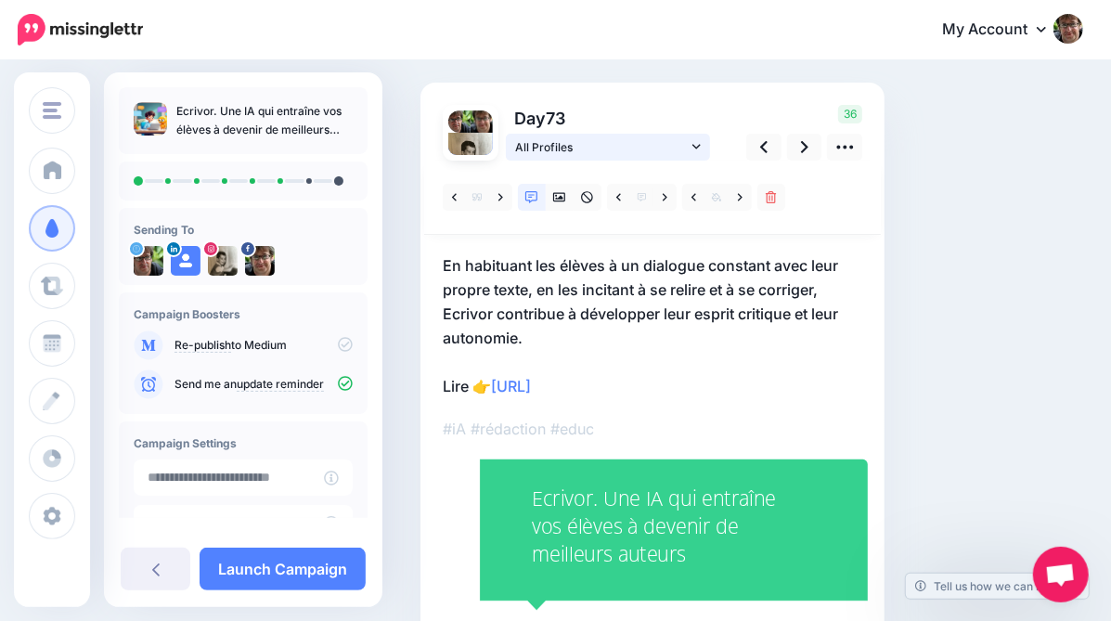
click at [665, 145] on span "All Profiles" at bounding box center [601, 146] width 173 height 19
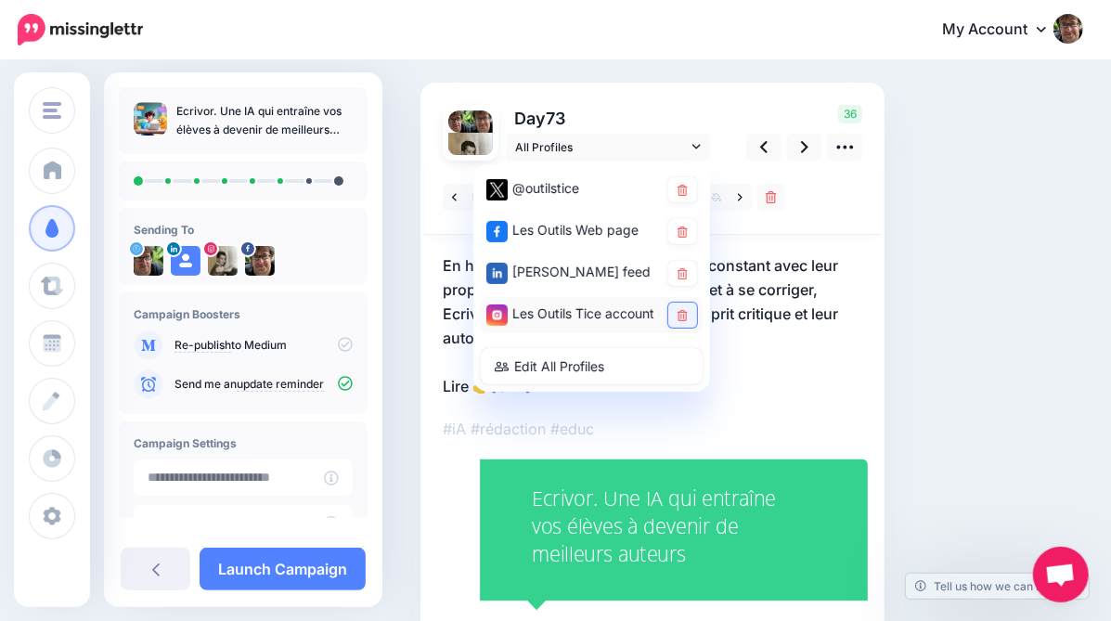
click at [687, 317] on link at bounding box center [682, 315] width 29 height 25
click at [801, 154] on icon at bounding box center [804, 146] width 7 height 19
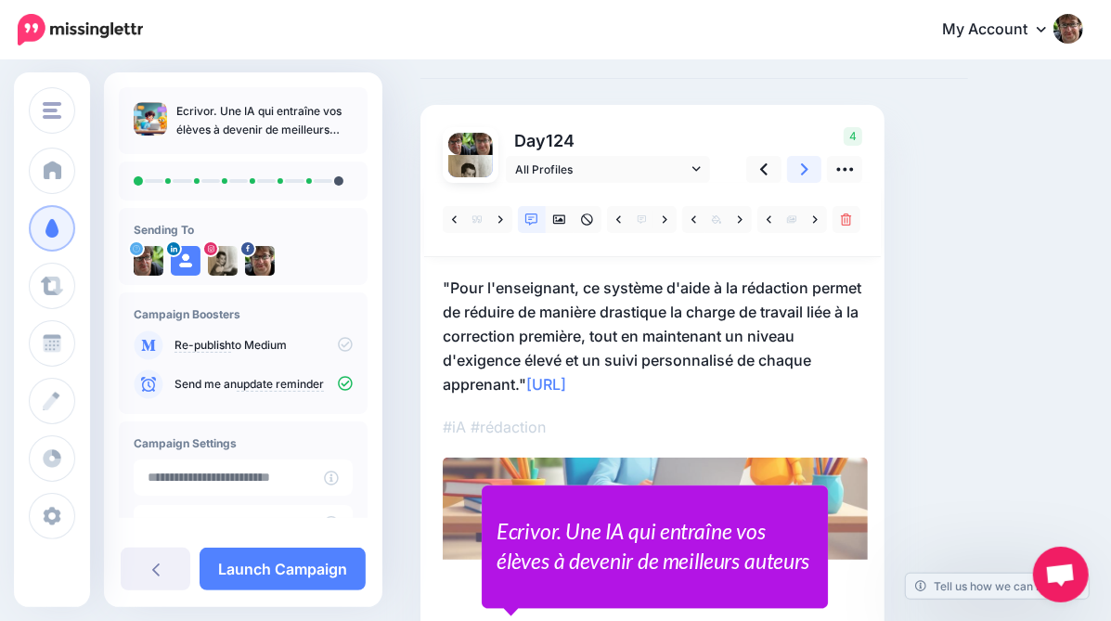
scroll to position [90, 0]
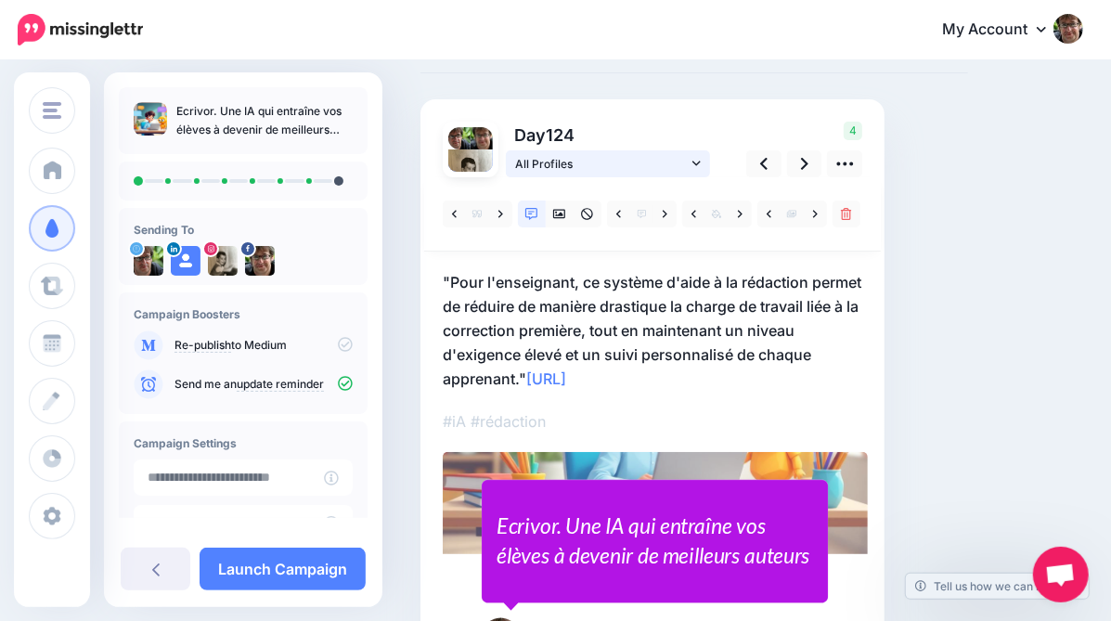
click at [679, 168] on span "All Profiles" at bounding box center [601, 163] width 173 height 19
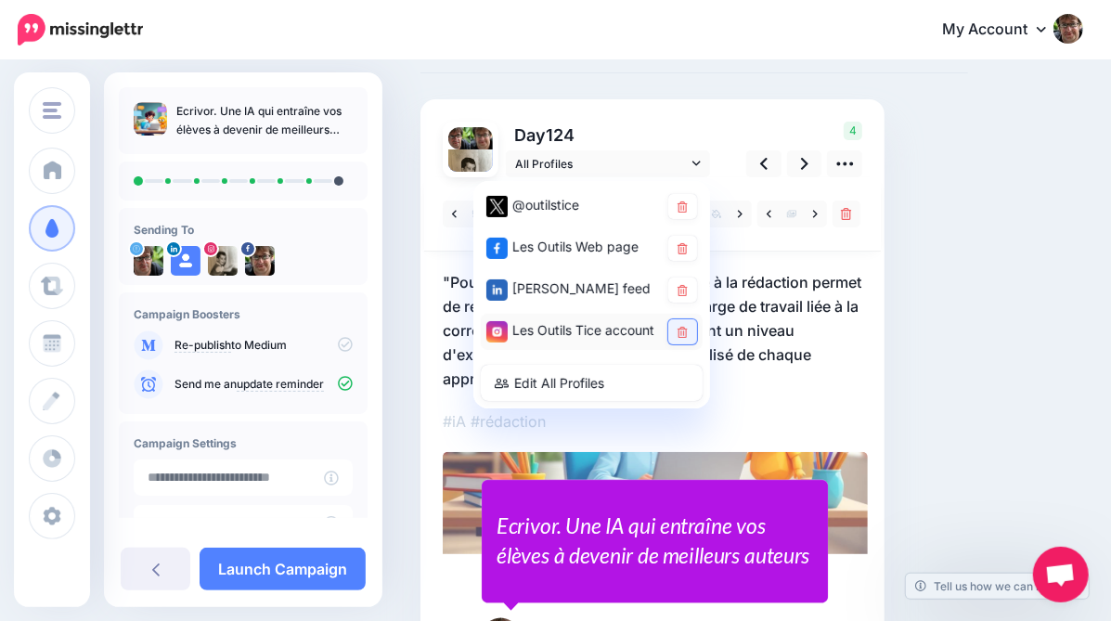
click at [690, 332] on link at bounding box center [682, 331] width 29 height 25
click at [805, 162] on icon at bounding box center [804, 164] width 7 height 12
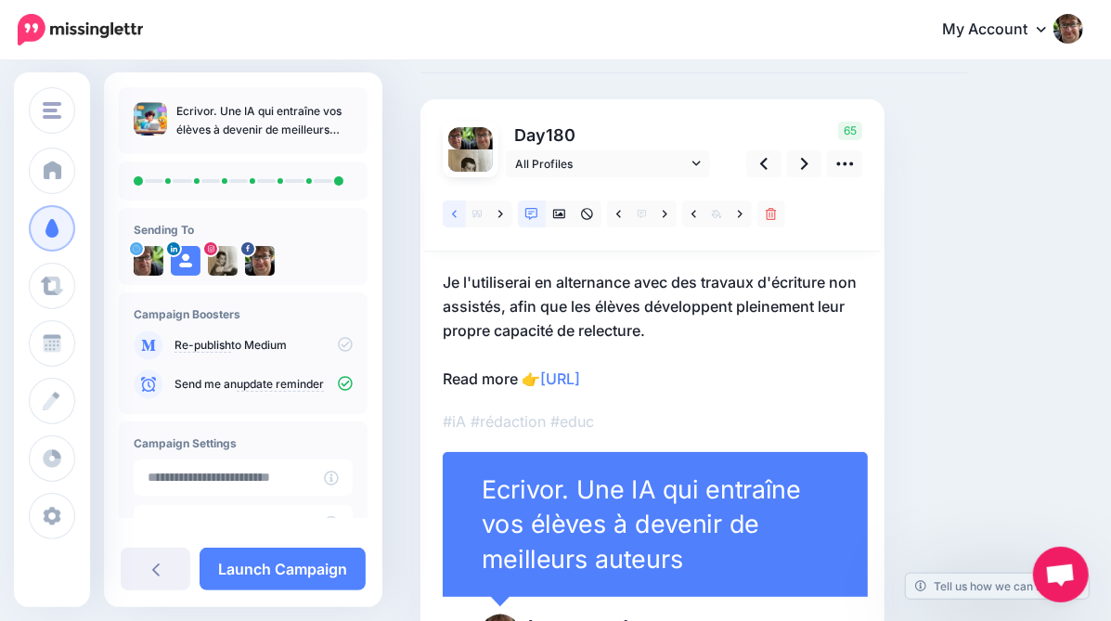
click at [452, 218] on icon at bounding box center [454, 214] width 5 height 13
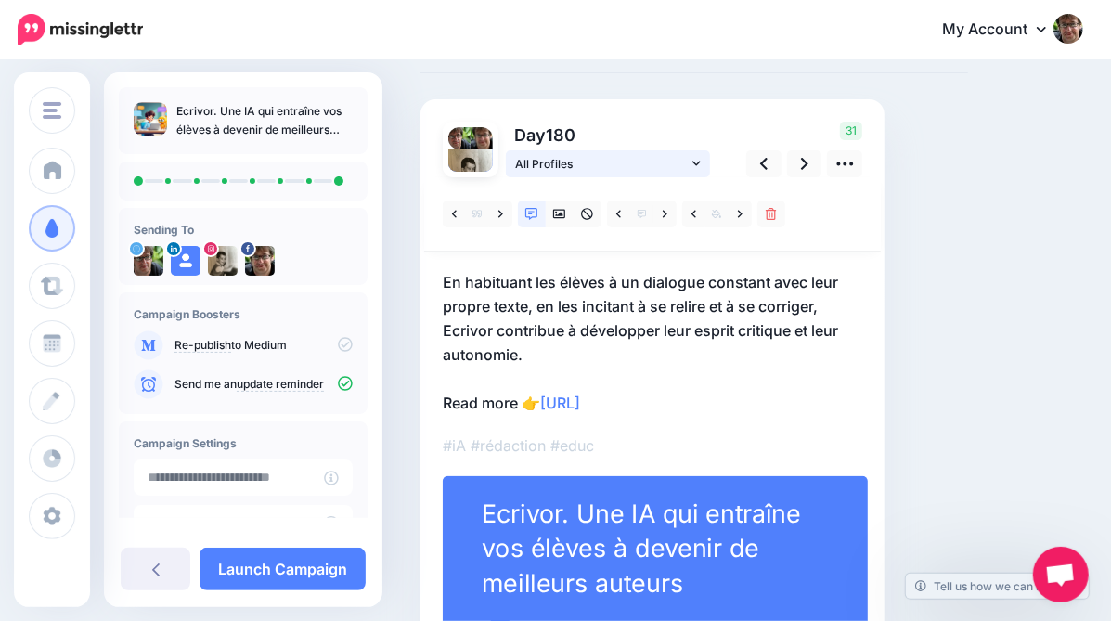
click at [666, 157] on span "All Profiles" at bounding box center [601, 163] width 173 height 19
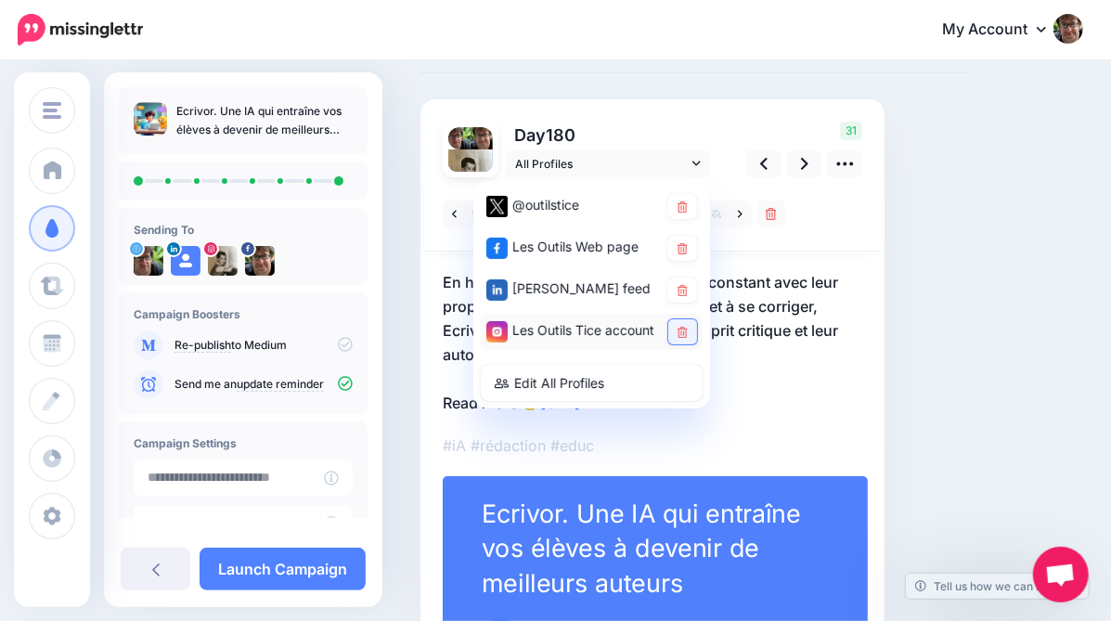
click at [686, 330] on icon at bounding box center [683, 332] width 10 height 11
click at [808, 162] on icon at bounding box center [804, 163] width 7 height 19
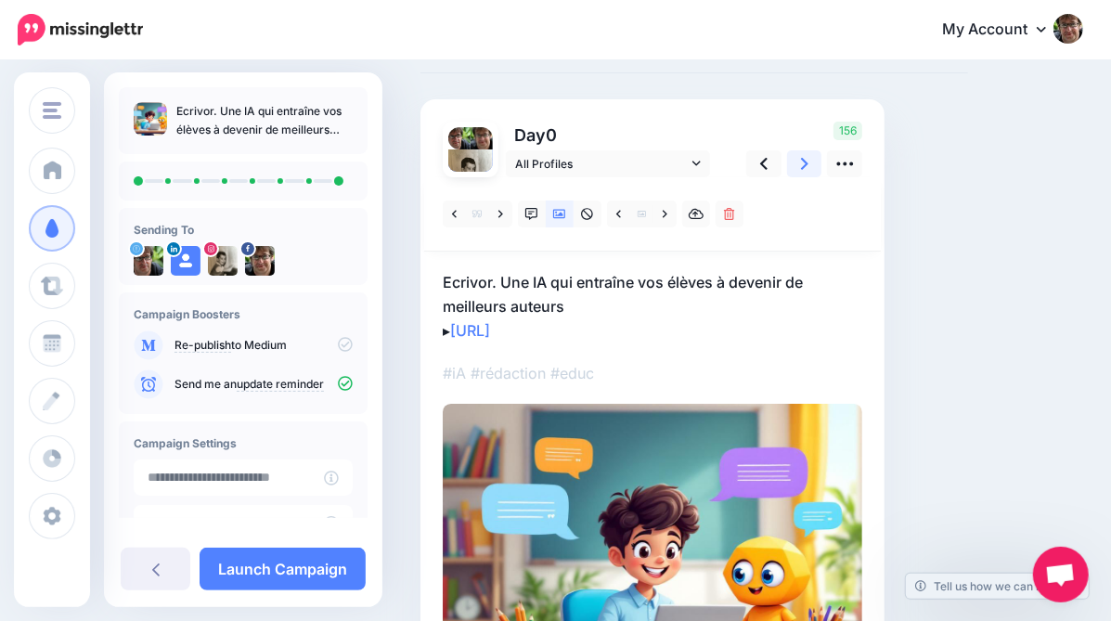
scroll to position [0, 0]
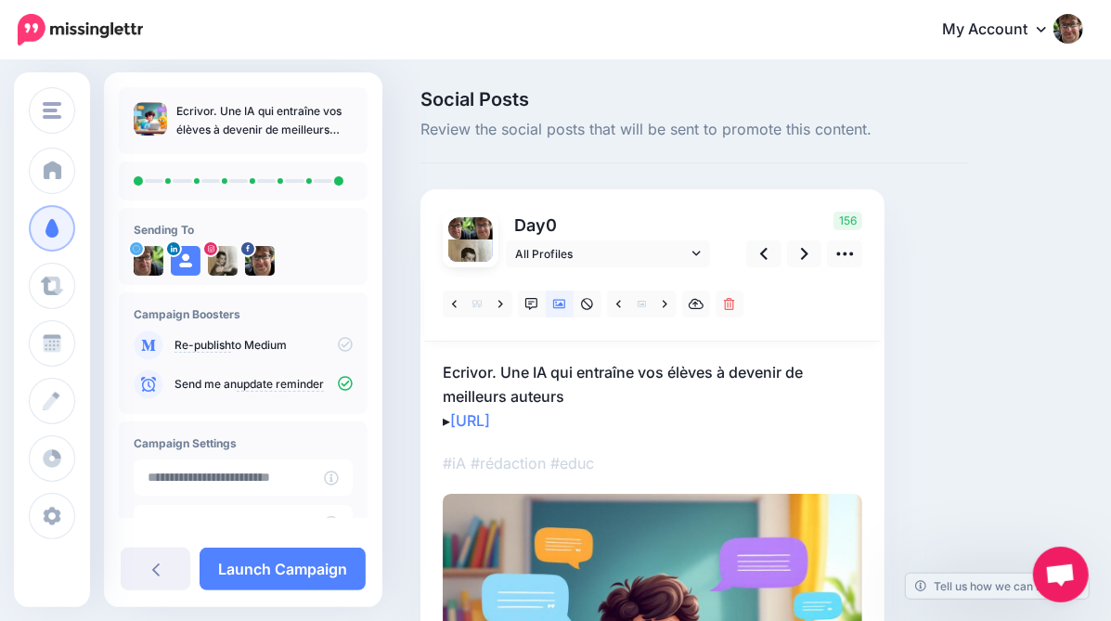
click at [338, 343] on icon at bounding box center [345, 344] width 15 height 15
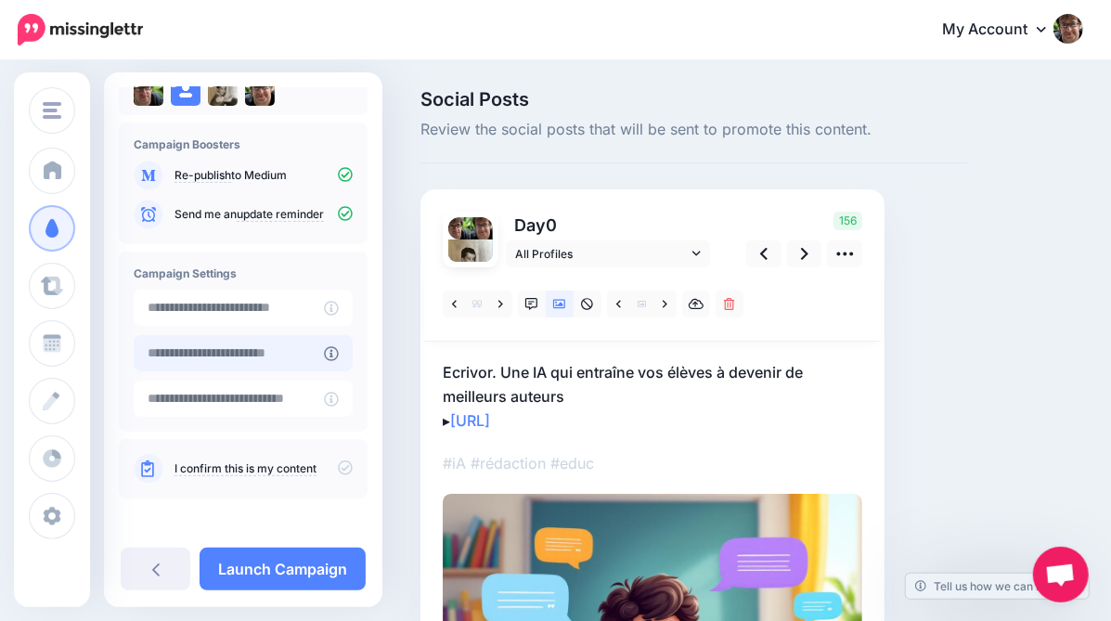
scroll to position [172, 0]
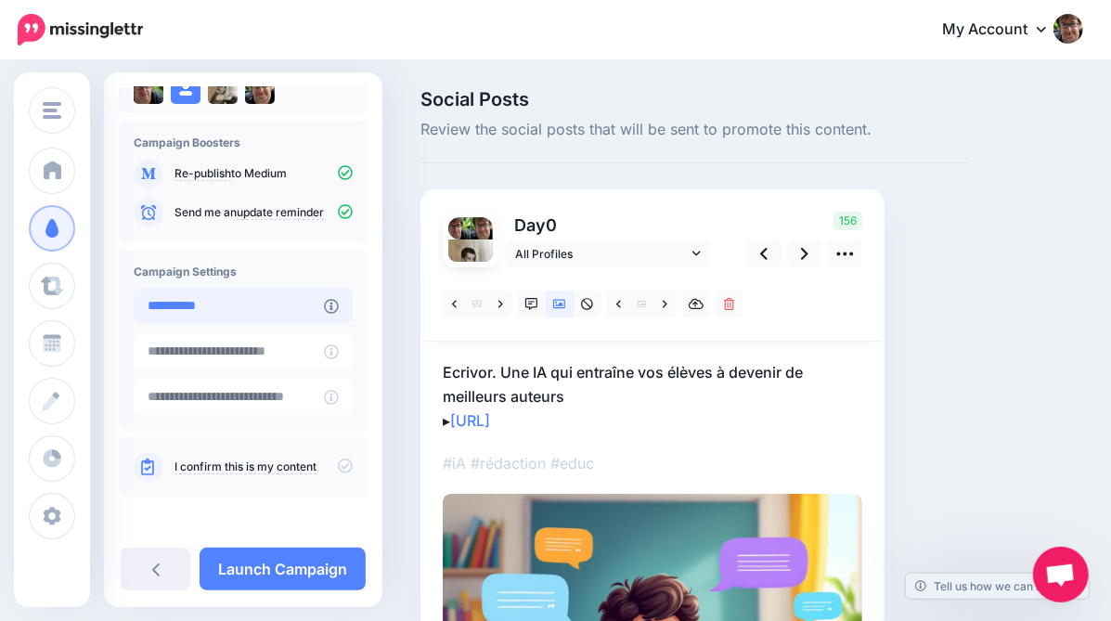
click at [239, 321] on input "**********" at bounding box center [229, 306] width 190 height 36
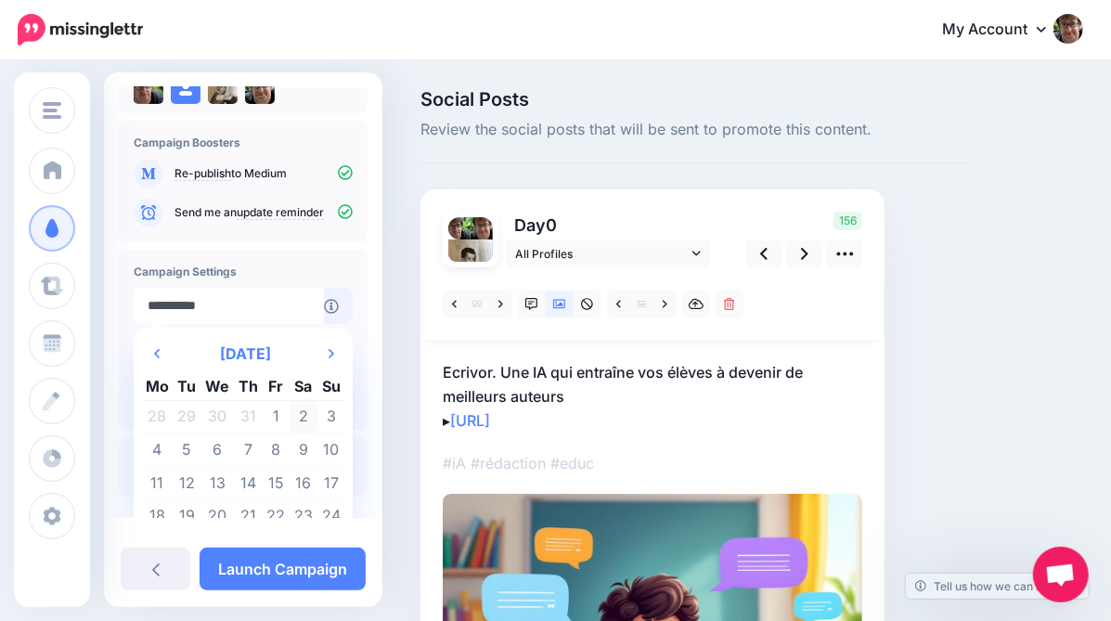
click at [304, 420] on td "2" at bounding box center [304, 416] width 28 height 33
click at [301, 421] on td "2" at bounding box center [304, 416] width 28 height 33
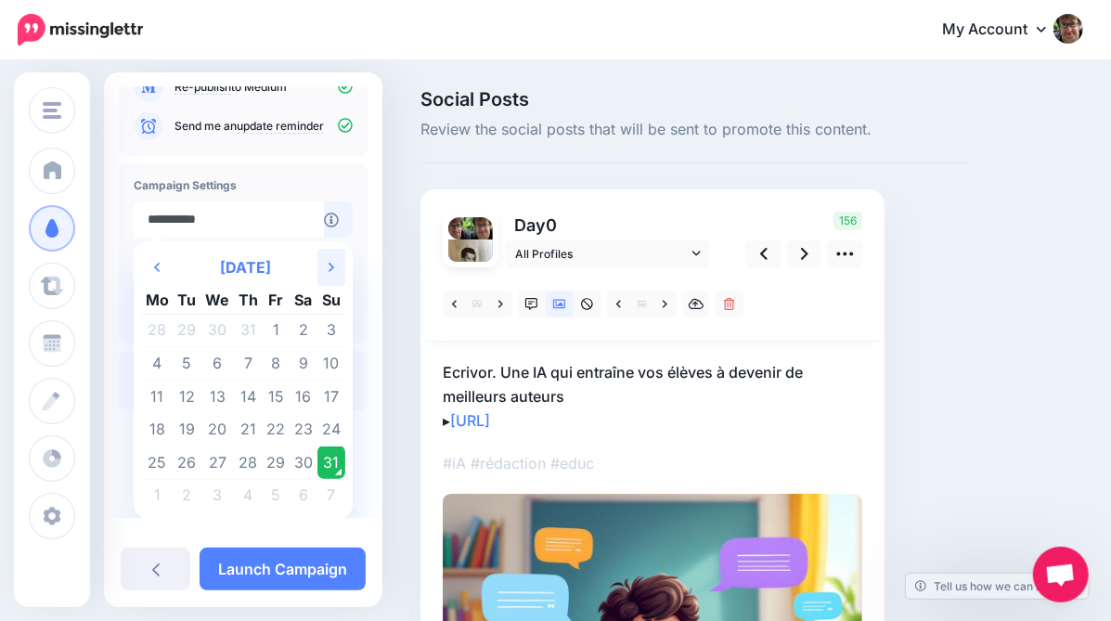
click at [329, 271] on icon "Next Month" at bounding box center [332, 267] width 6 height 15
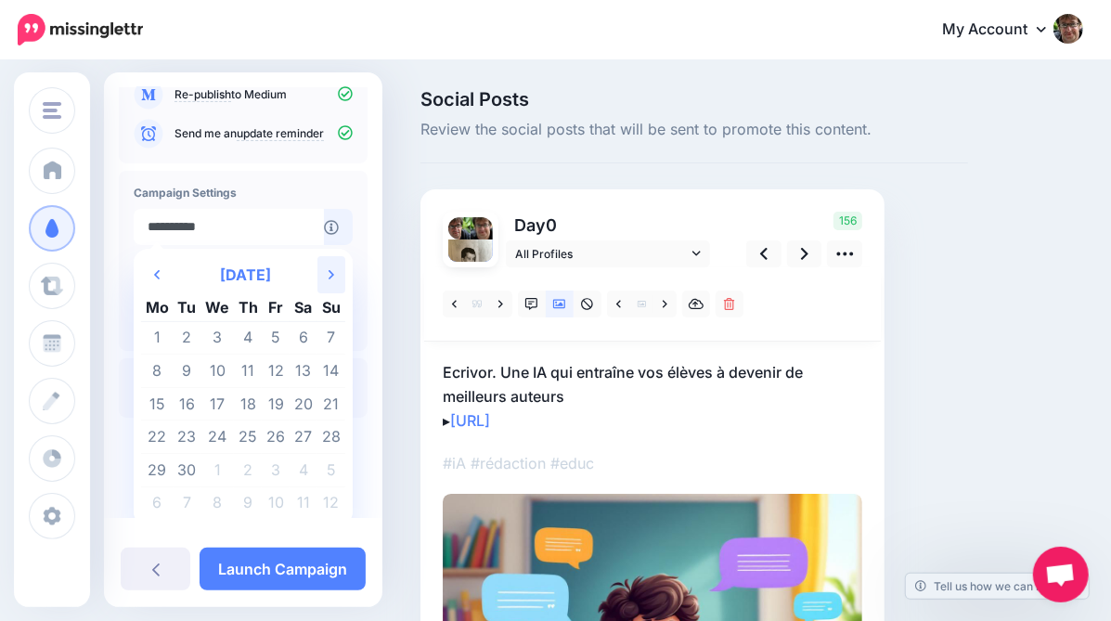
scroll to position [254, 0]
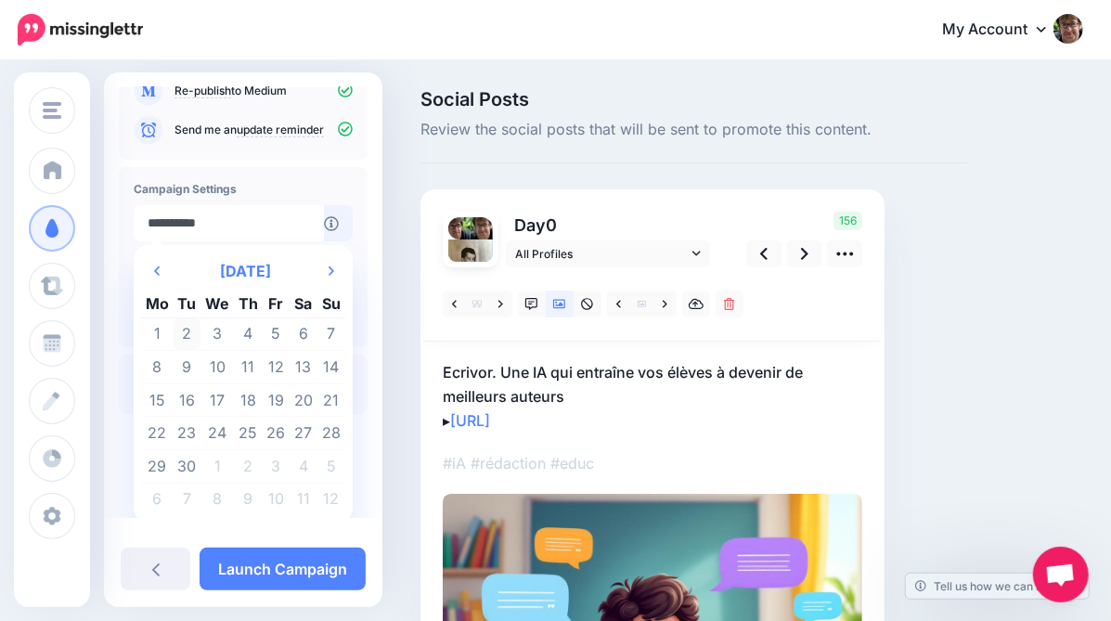
click at [191, 337] on td "2" at bounding box center [188, 333] width 28 height 33
type input "**********"
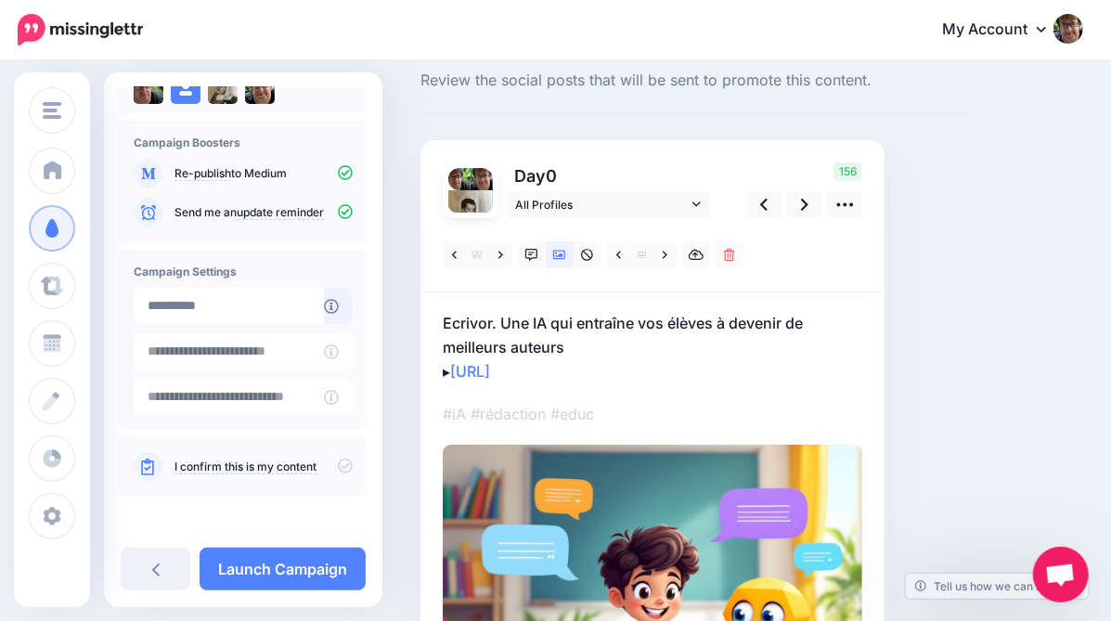
scroll to position [52, 0]
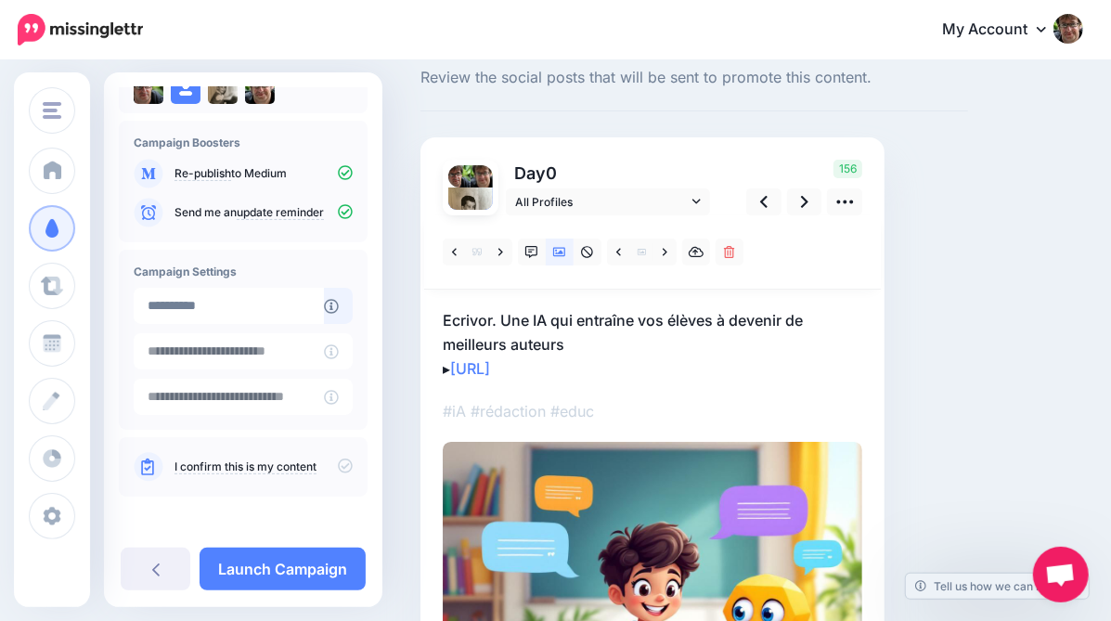
click at [339, 463] on icon at bounding box center [345, 466] width 15 height 15
click at [324, 575] on link "Launch Campaign" at bounding box center [283, 569] width 166 height 43
